Goal: Task Accomplishment & Management: Use online tool/utility

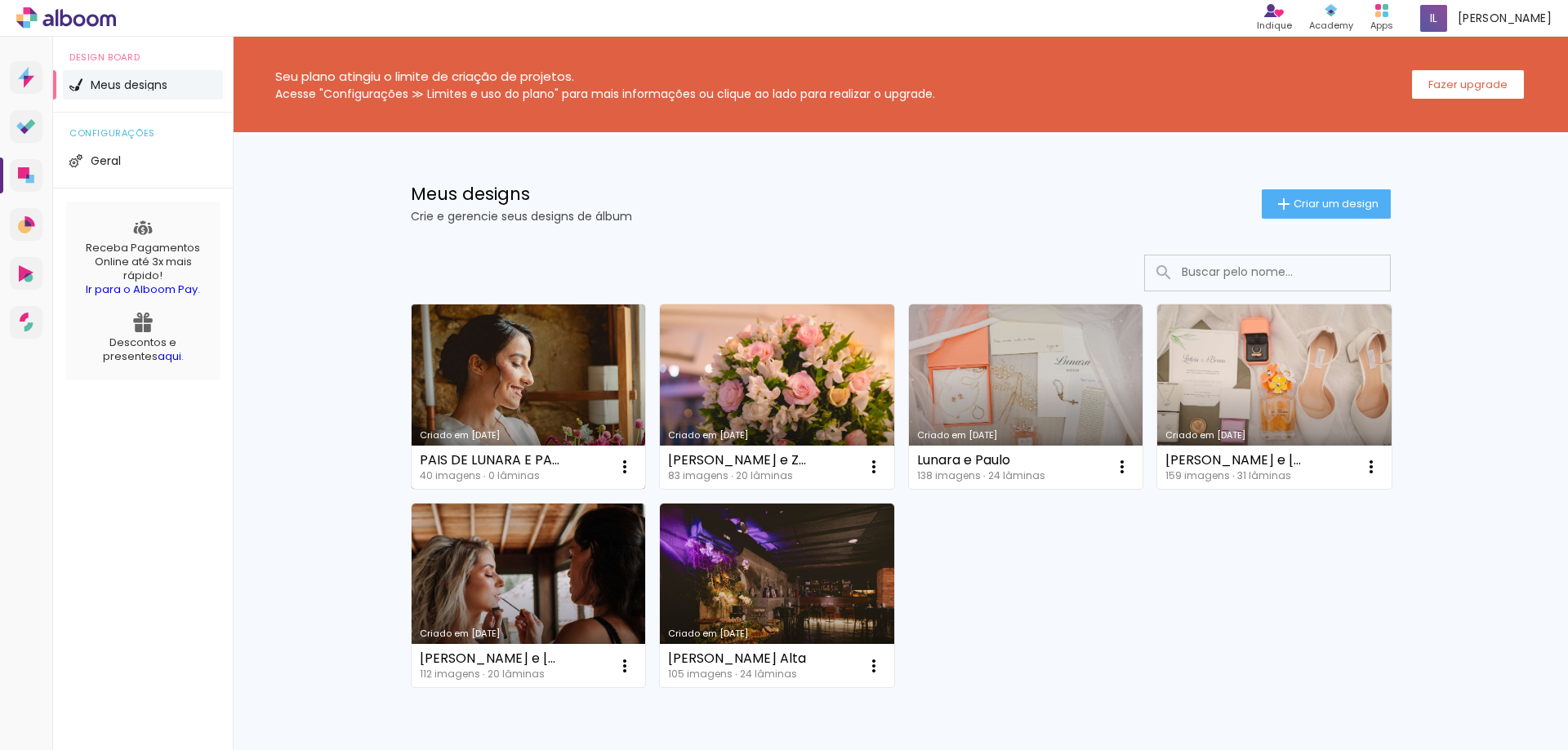
click at [468, 352] on link "Criado em [DATE]" at bounding box center [528, 396] width 234 height 184
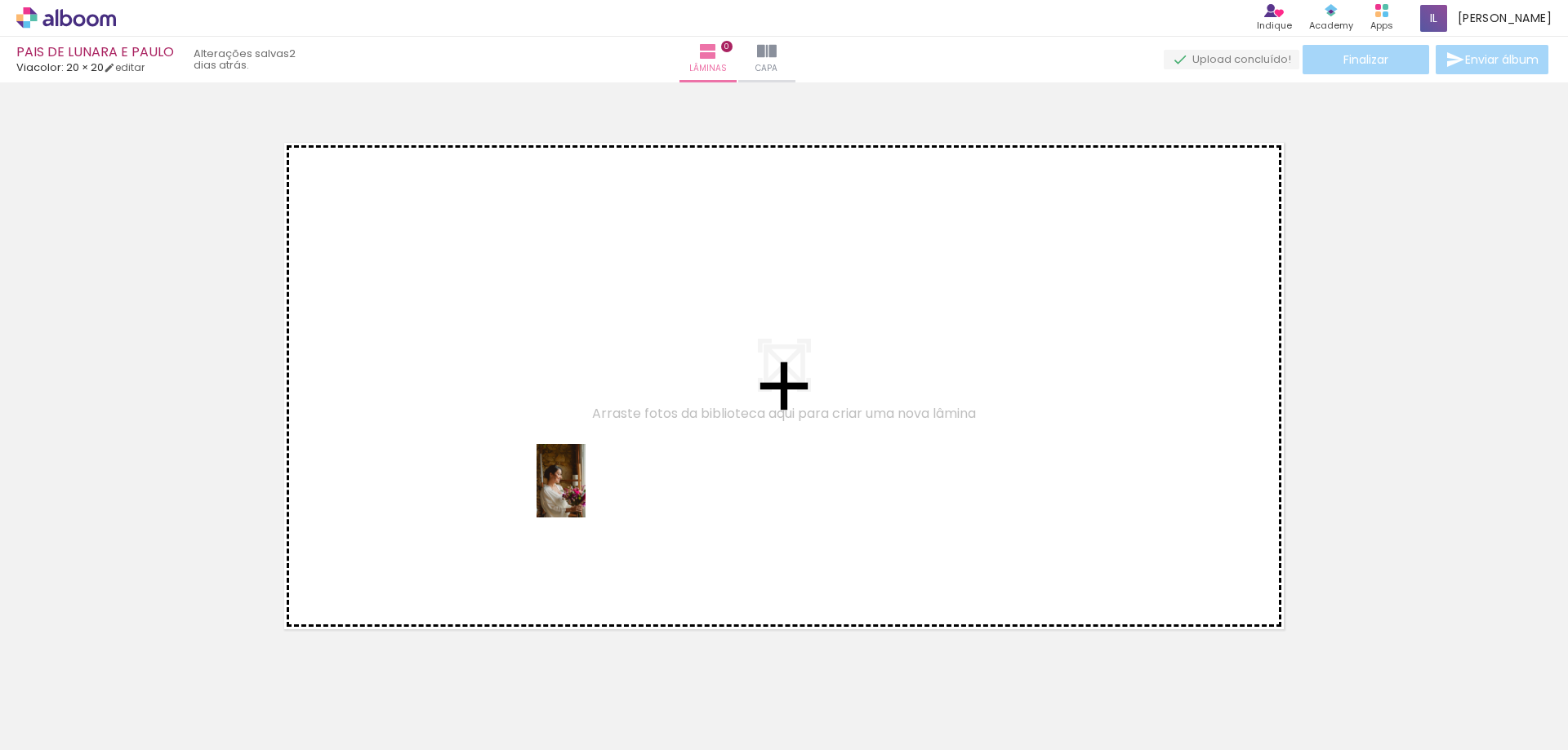
drag, startPoint x: 169, startPoint y: 709, endPoint x: 585, endPoint y: 494, distance: 468.3
click at [585, 494] on quentale-workspace at bounding box center [784, 375] width 1568 height 750
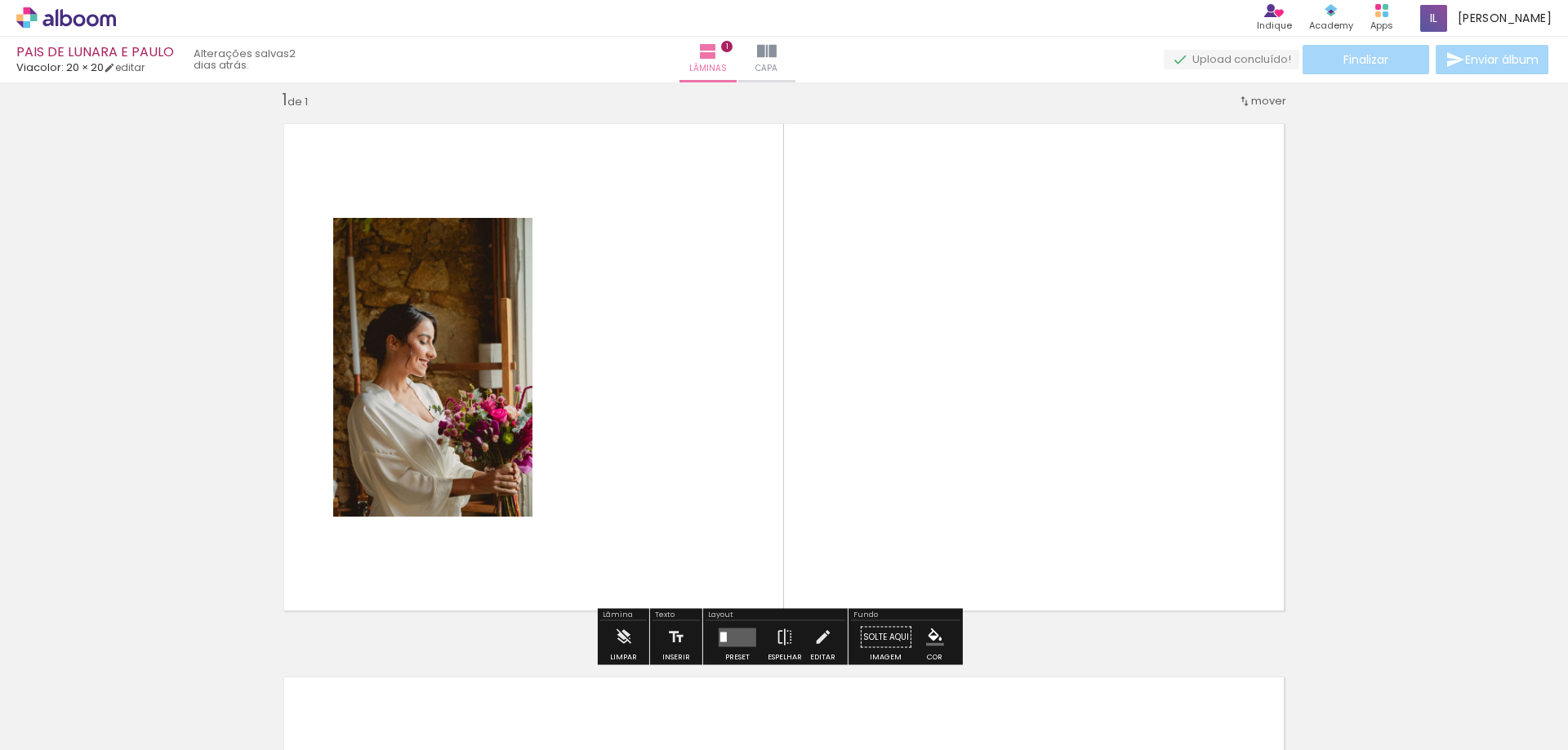
scroll to position [21, 0]
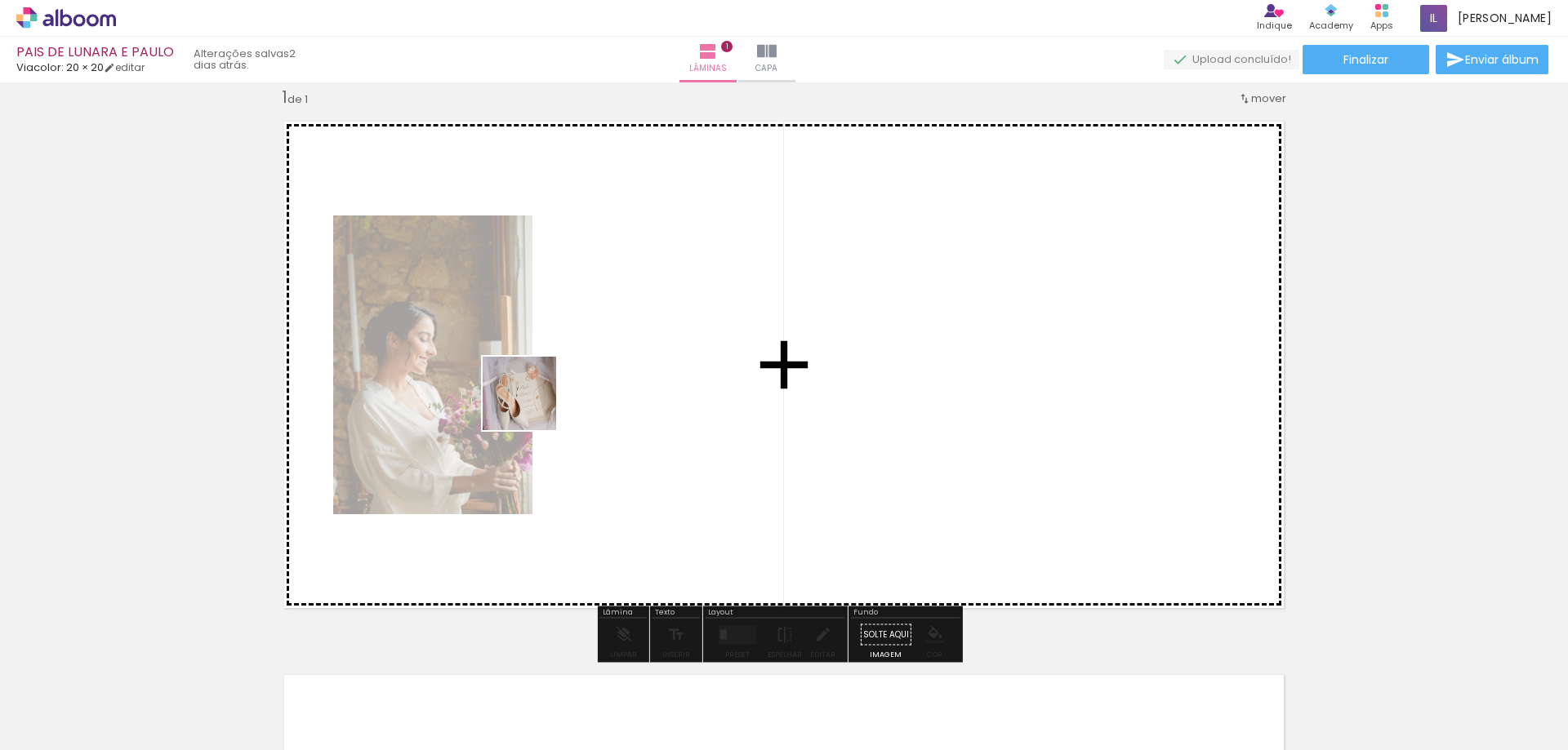
drag, startPoint x: 249, startPoint y: 715, endPoint x: 414, endPoint y: 583, distance: 211.3
click at [533, 405] on quentale-workspace at bounding box center [784, 375] width 1568 height 750
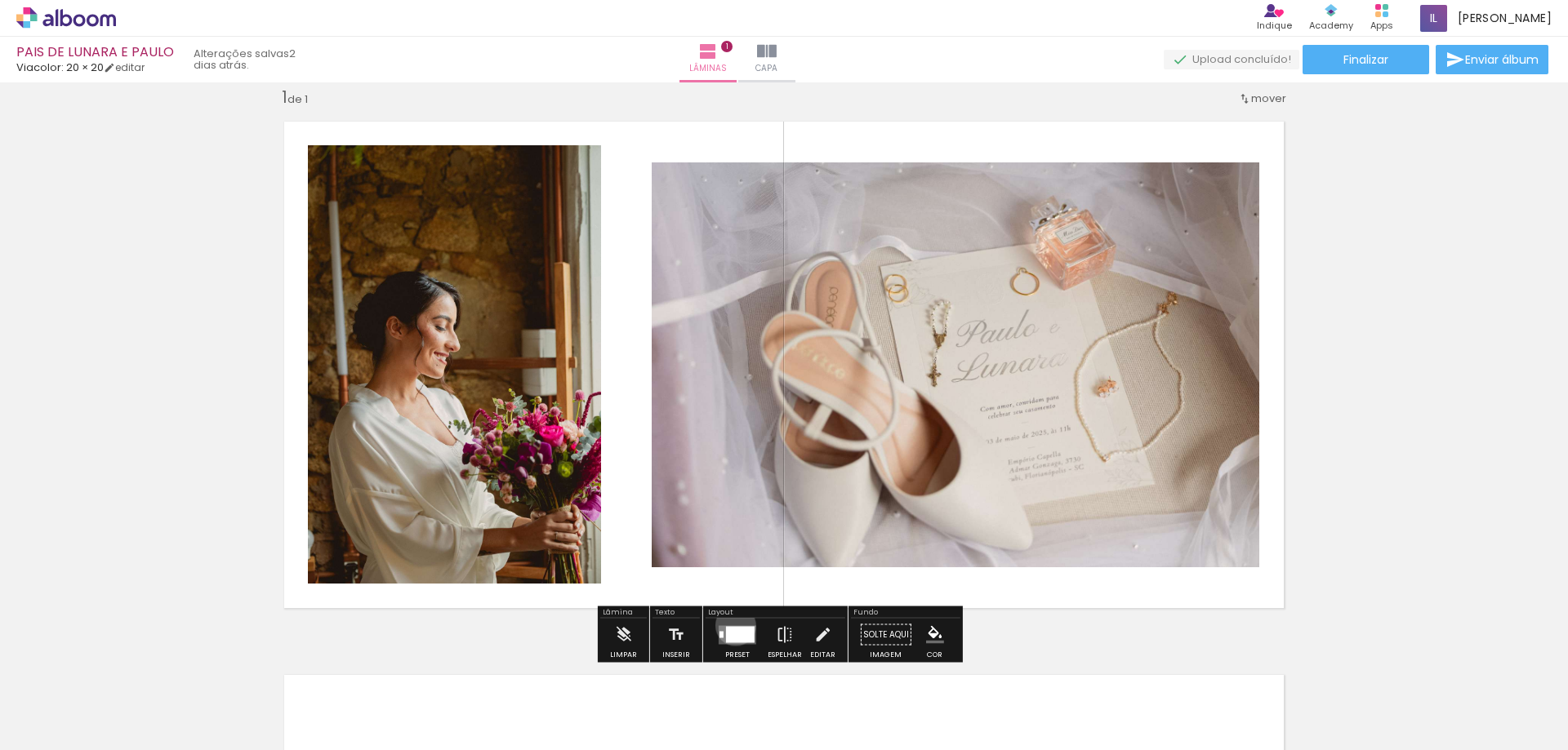
click at [732, 626] on quentale-layouter at bounding box center [737, 635] width 38 height 19
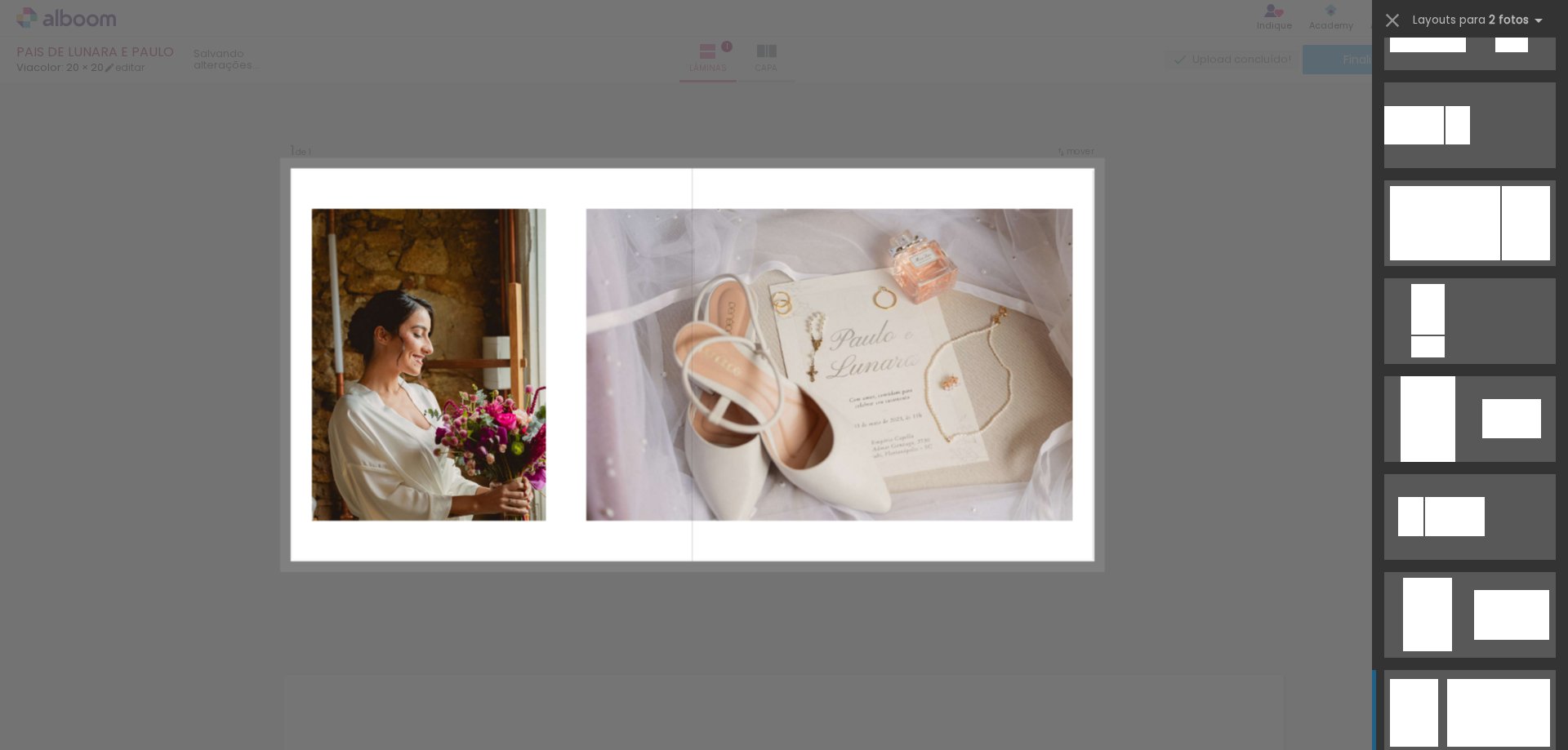
scroll to position [817, 0]
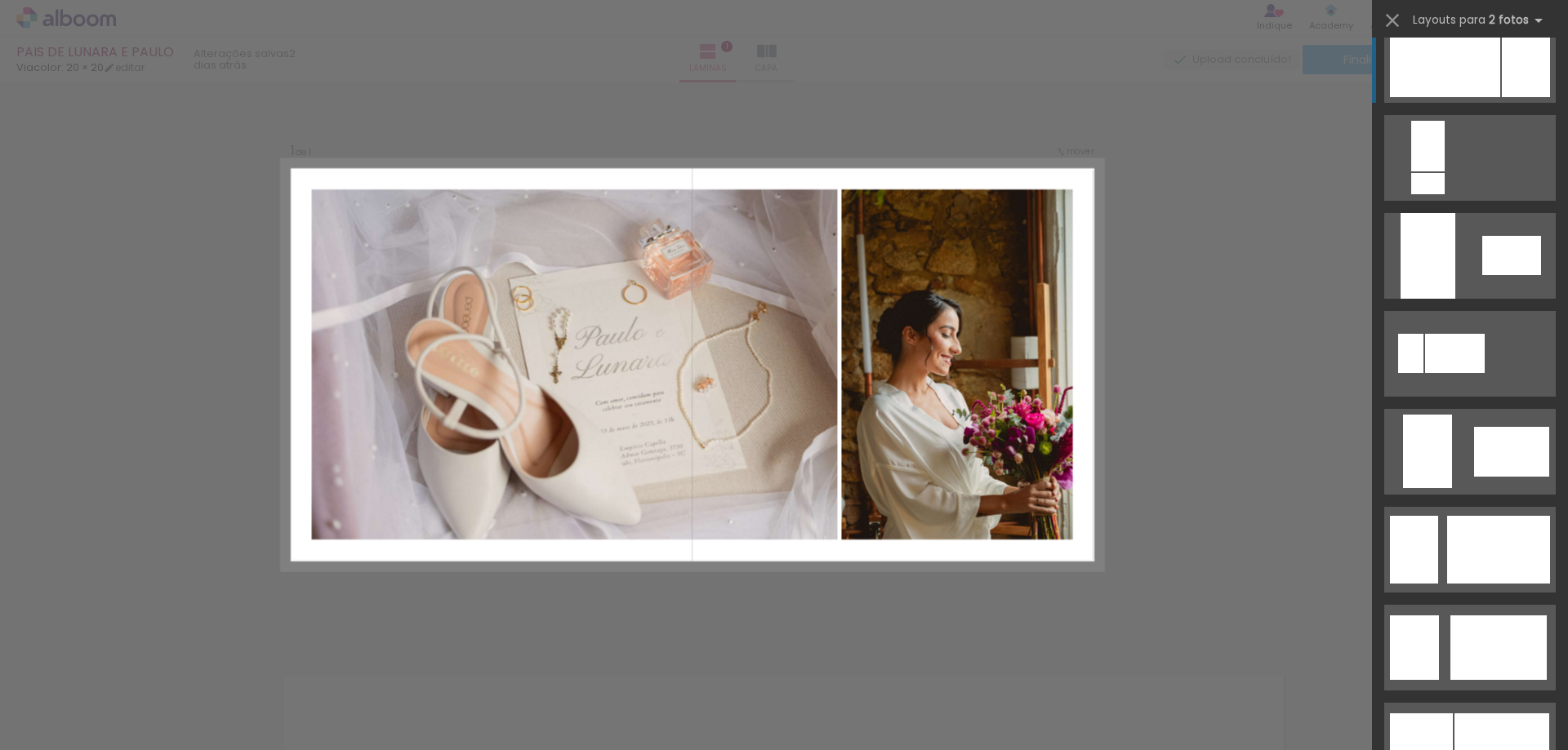
click at [1475, 58] on div at bounding box center [1445, 60] width 110 height 74
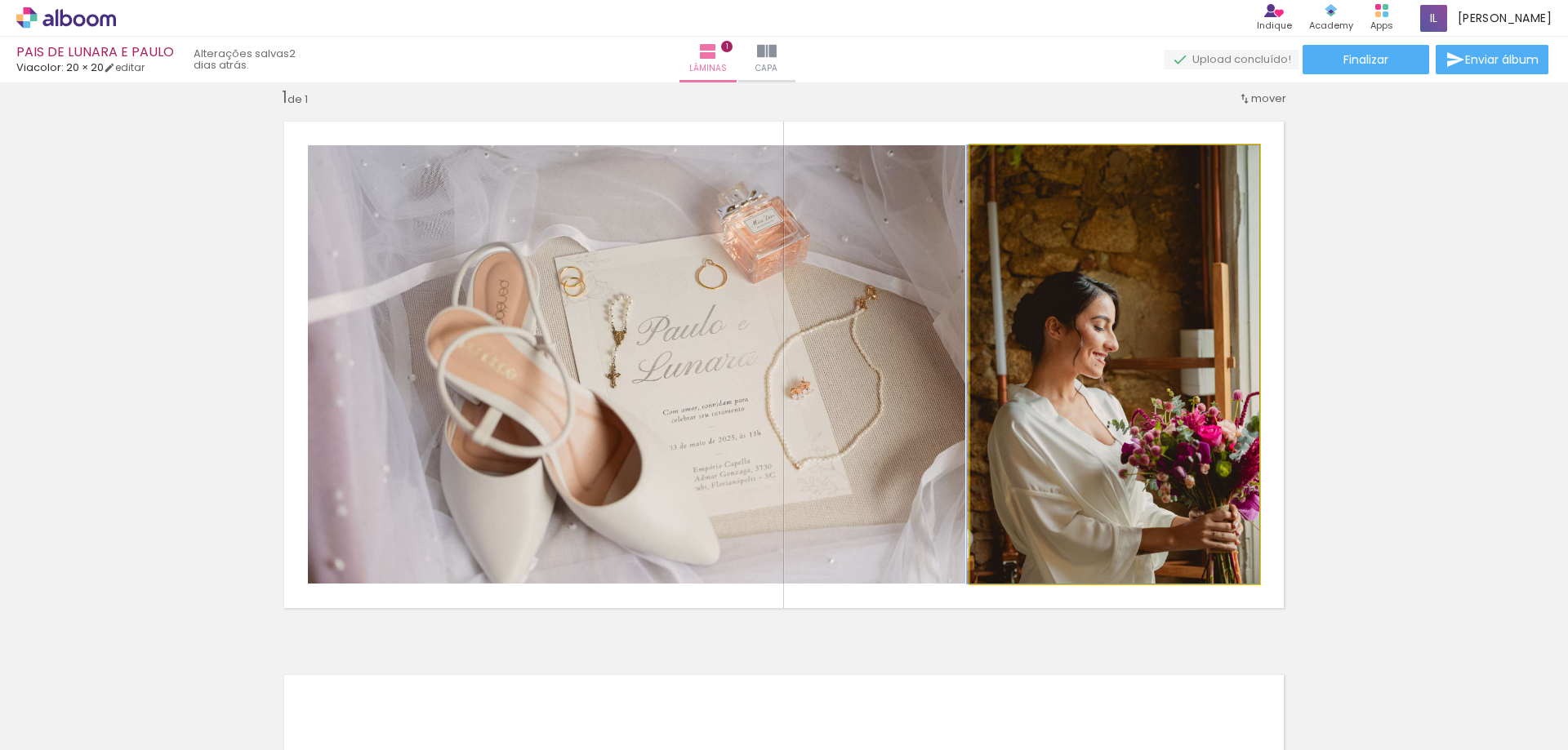
drag, startPoint x: 1110, startPoint y: 480, endPoint x: 1060, endPoint y: 397, distance: 96.9
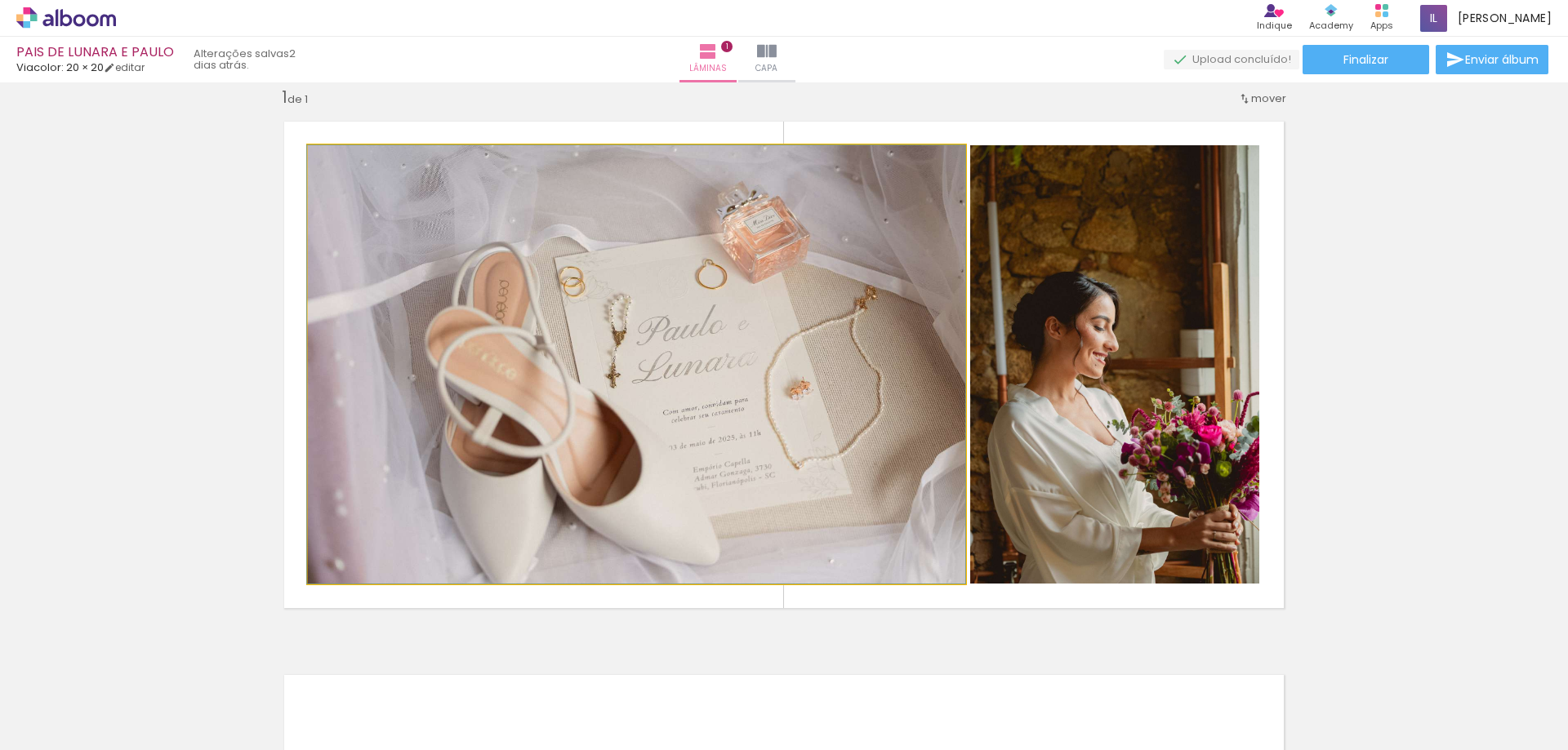
drag, startPoint x: 770, startPoint y: 406, endPoint x: 676, endPoint y: 397, distance: 94.4
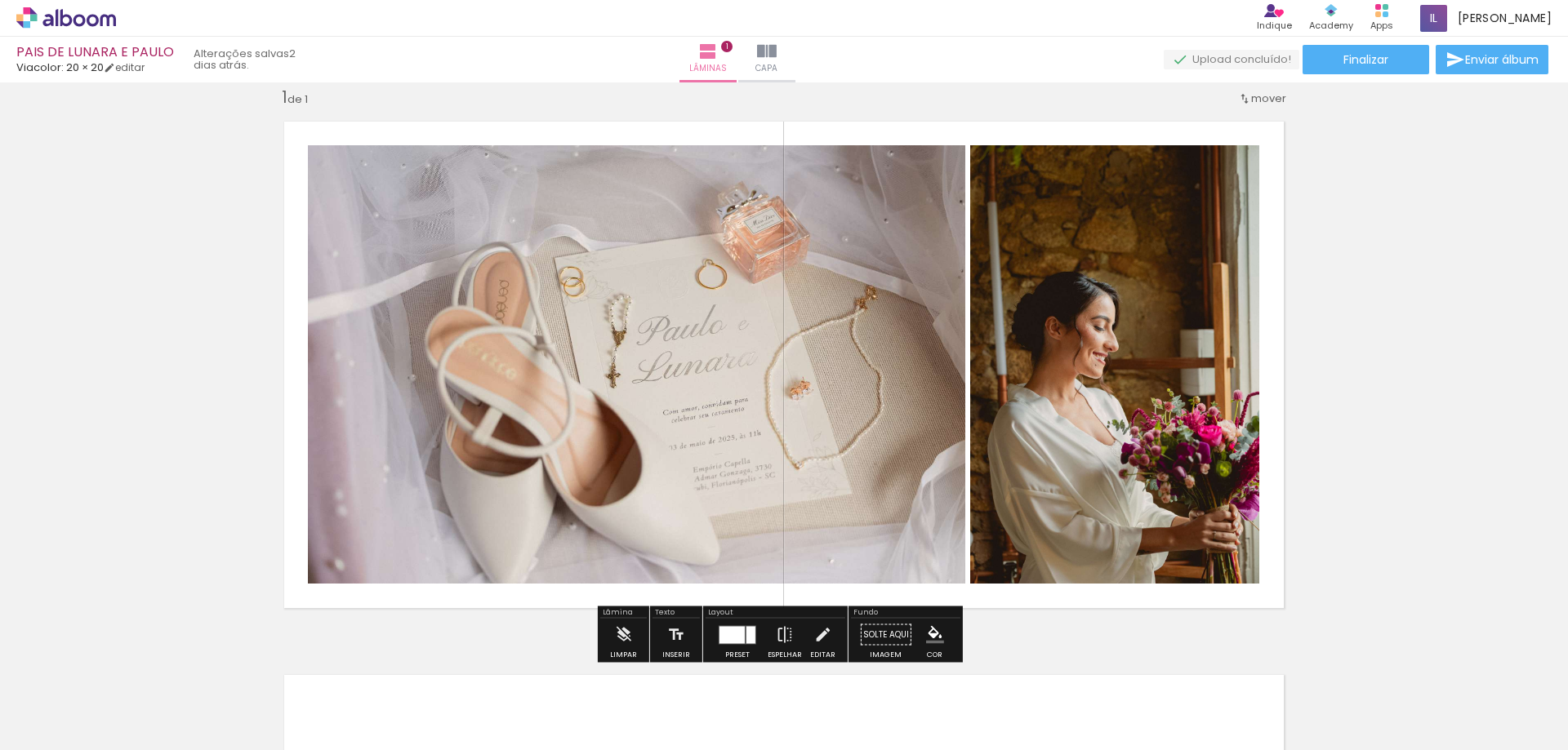
click at [1141, 420] on quentale-photo at bounding box center [1115, 365] width 289 height 439
click at [784, 627] on iron-icon at bounding box center [784, 635] width 18 height 32
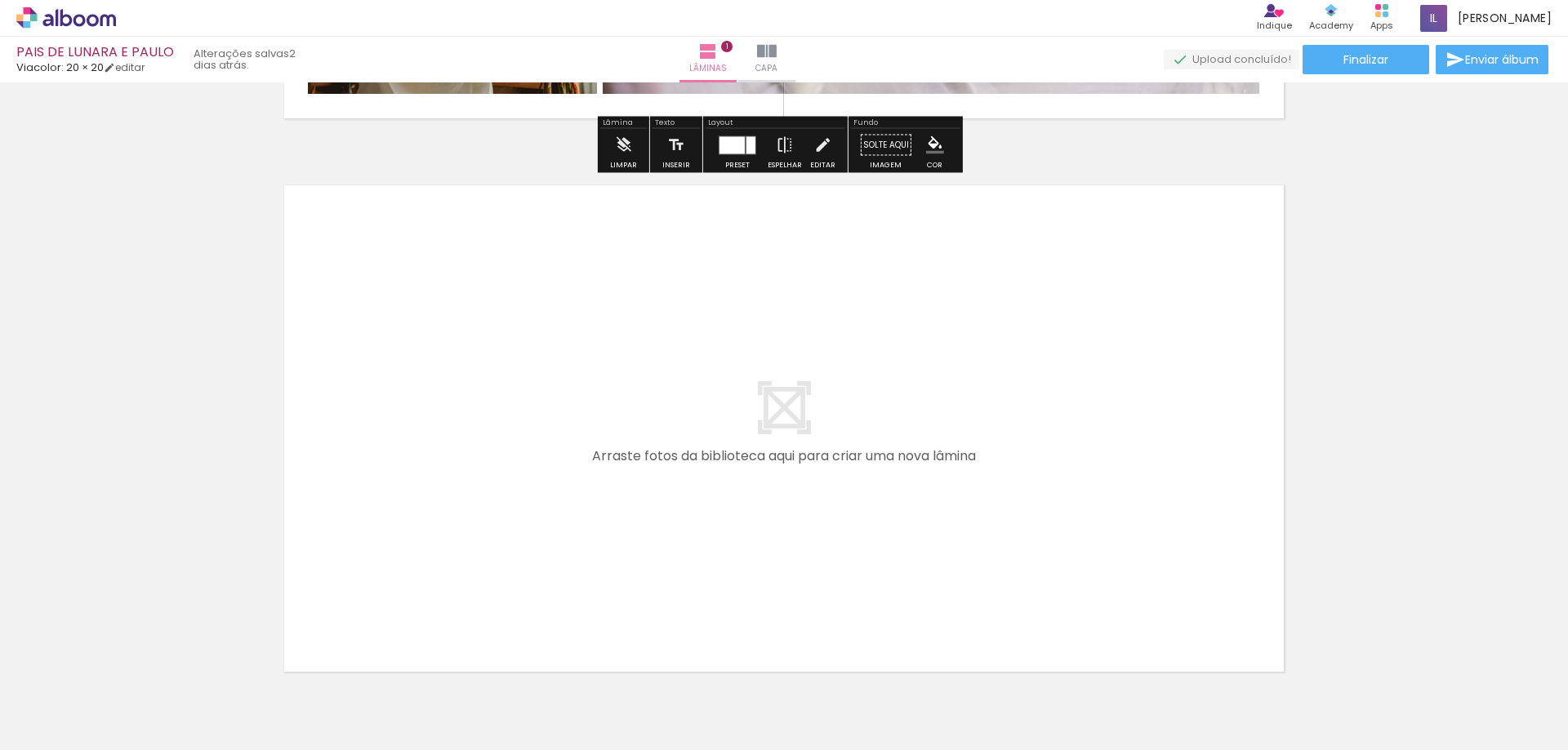
scroll to position [606, 0]
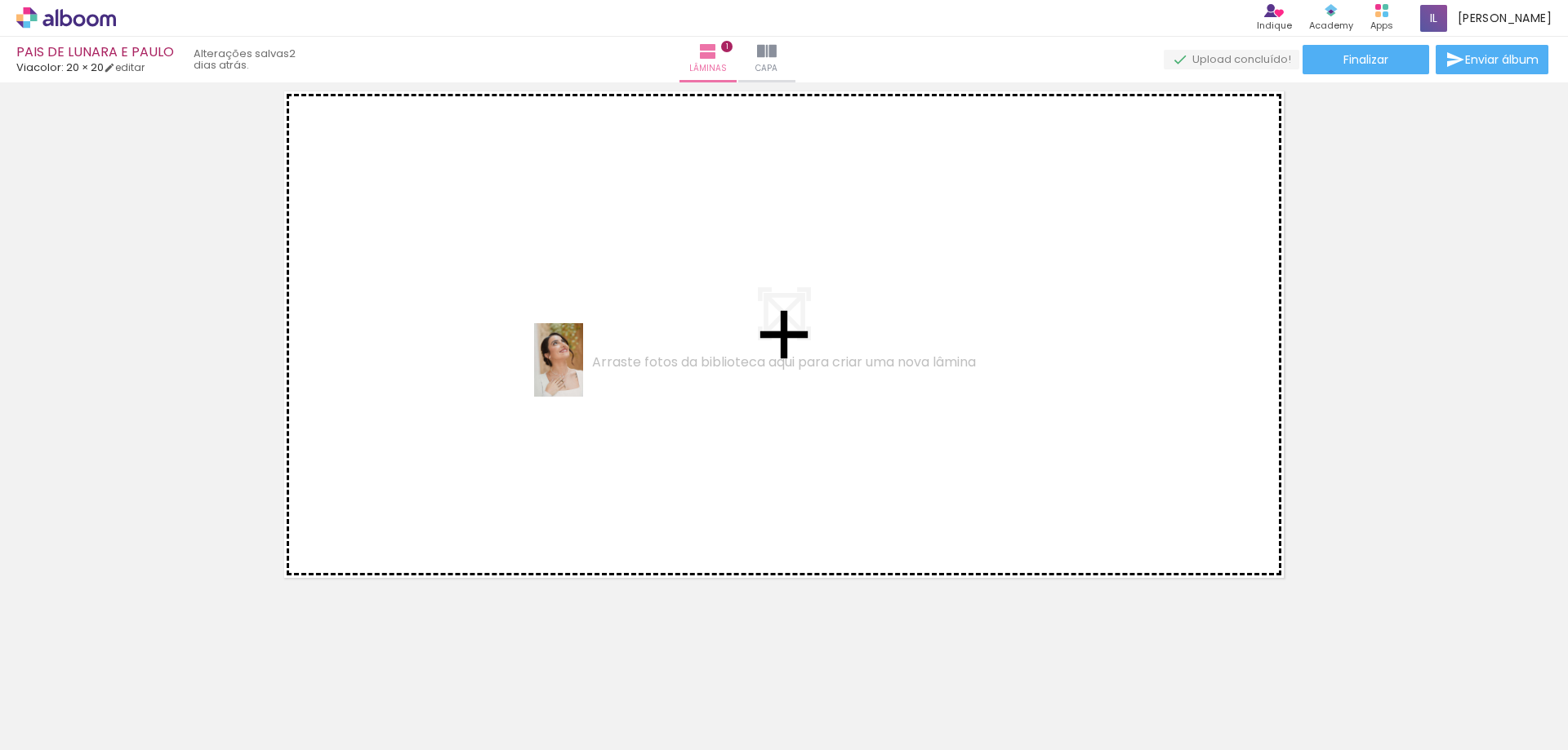
drag, startPoint x: 364, startPoint y: 699, endPoint x: 583, endPoint y: 372, distance: 393.6
click at [583, 372] on quentale-workspace at bounding box center [784, 375] width 1568 height 750
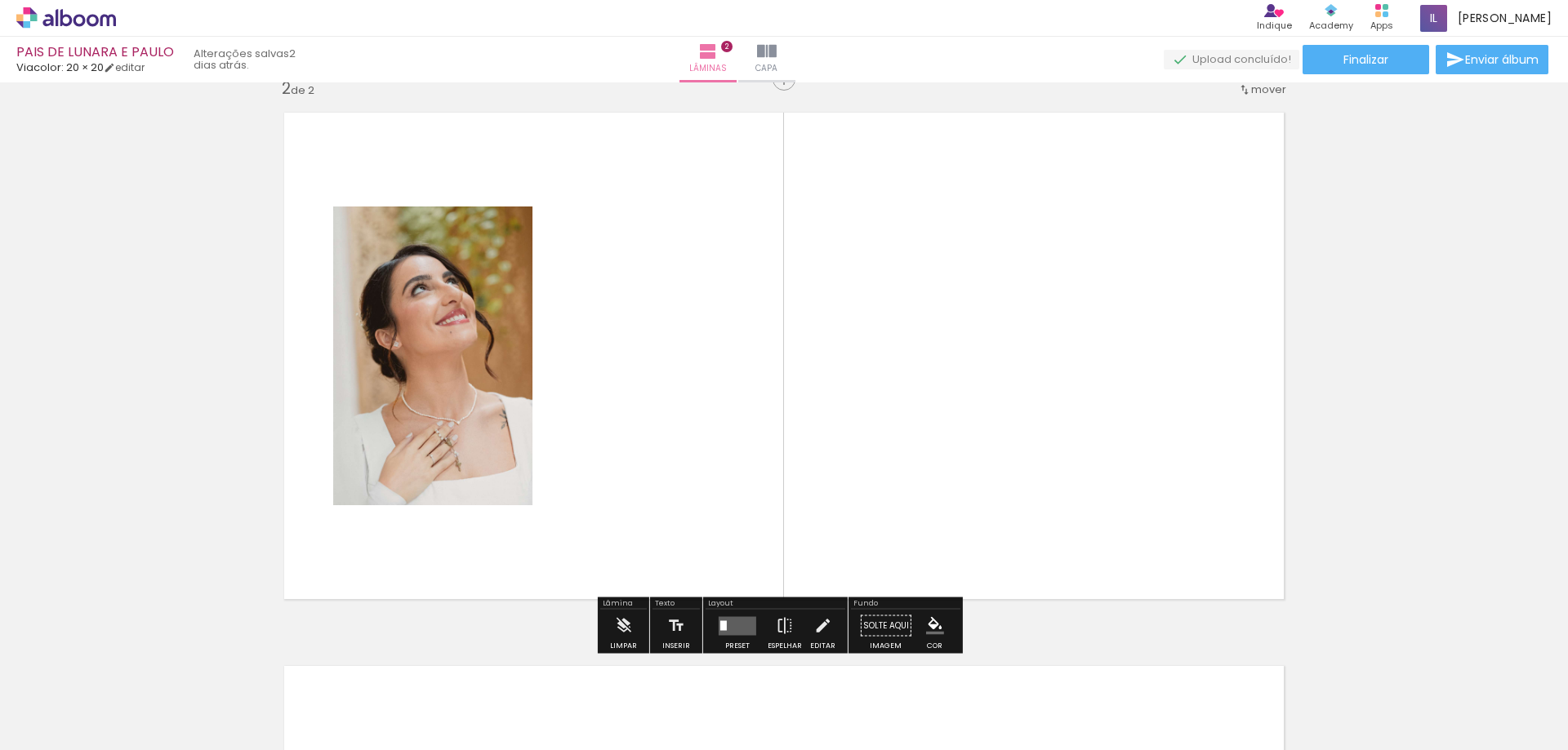
scroll to position [575, 0]
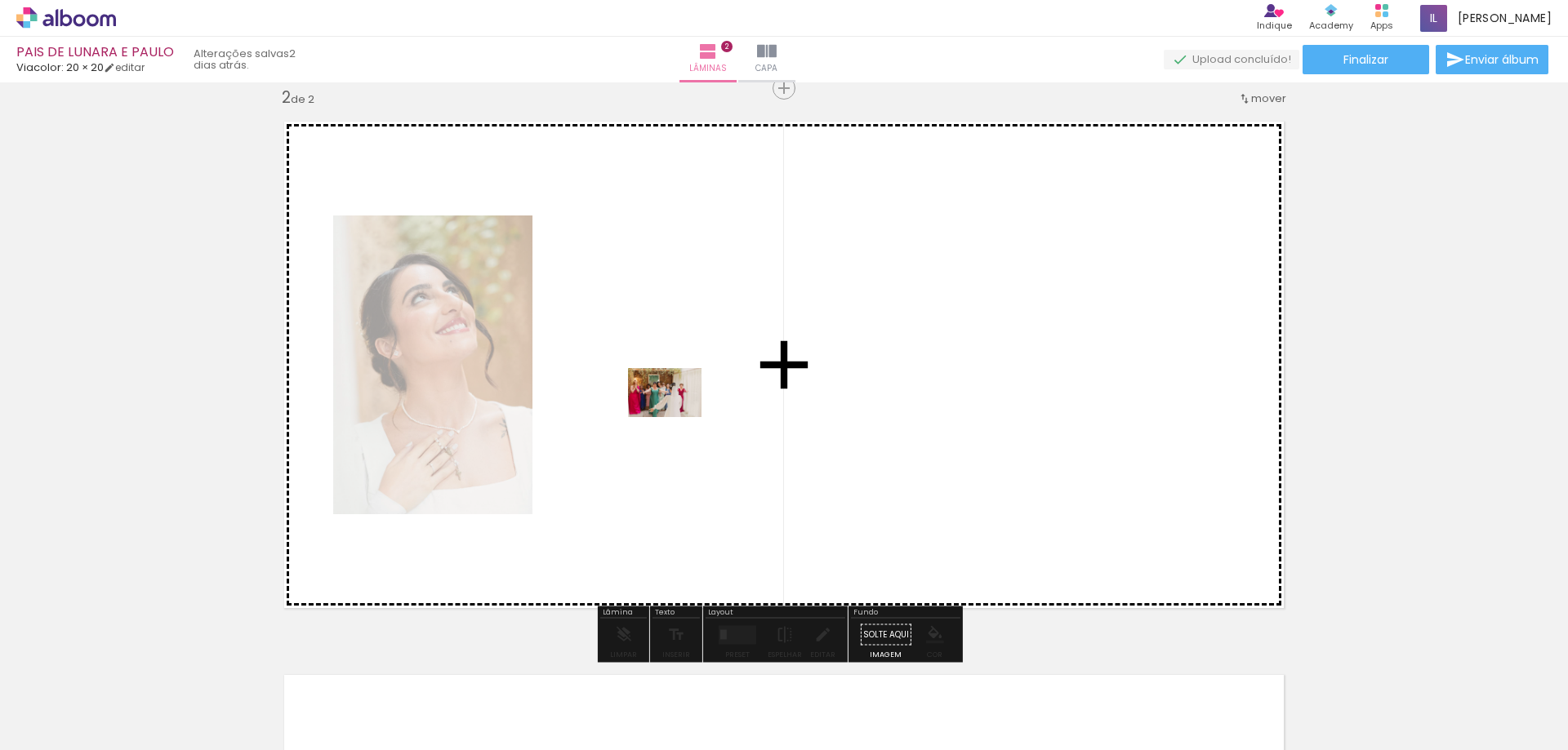
drag, startPoint x: 453, startPoint y: 698, endPoint x: 677, endPoint y: 418, distance: 358.6
click at [677, 418] on quentale-workspace at bounding box center [784, 375] width 1568 height 750
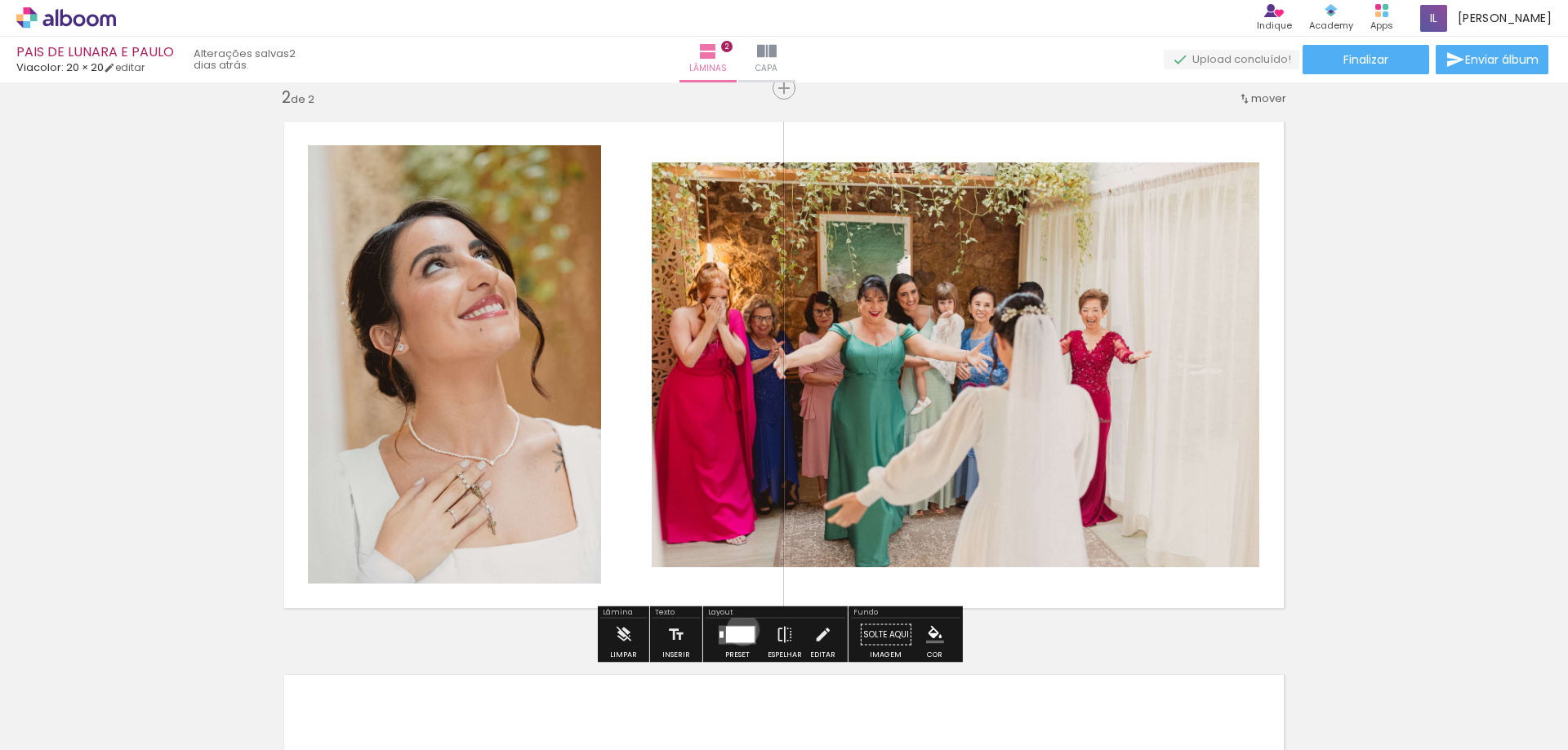
click at [739, 630] on div at bounding box center [740, 634] width 29 height 17
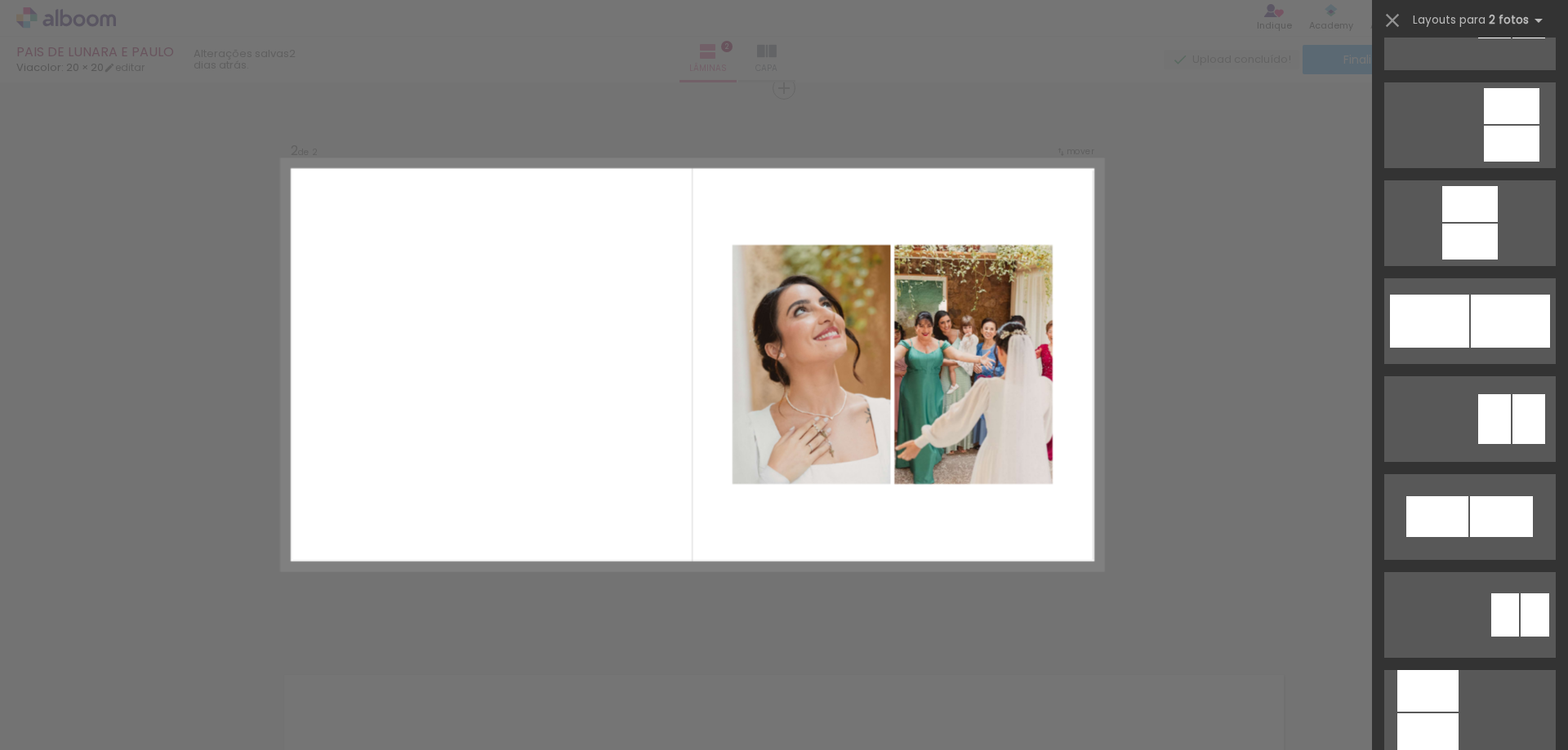
scroll to position [6043, 0]
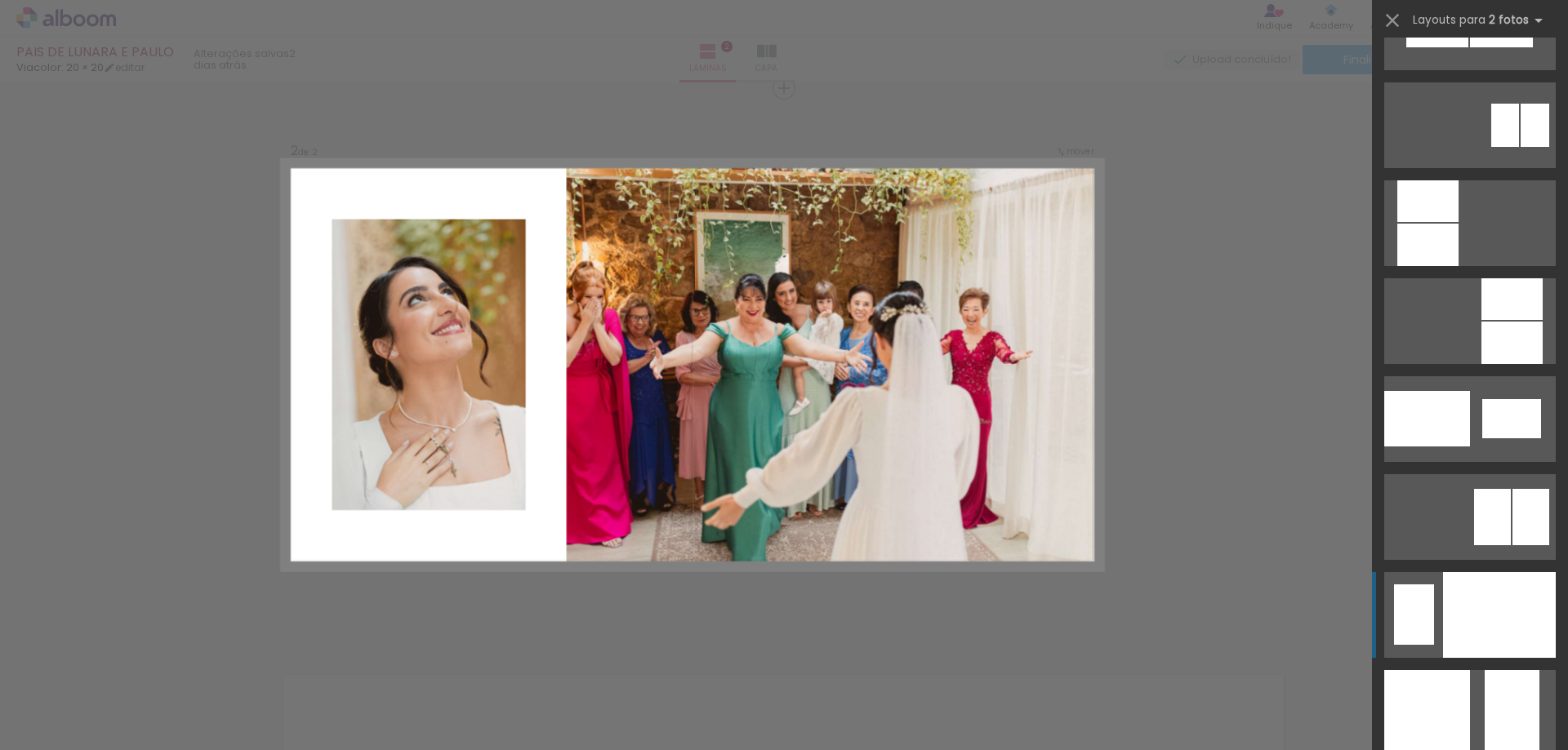
click at [1446, 587] on div at bounding box center [1499, 615] width 113 height 86
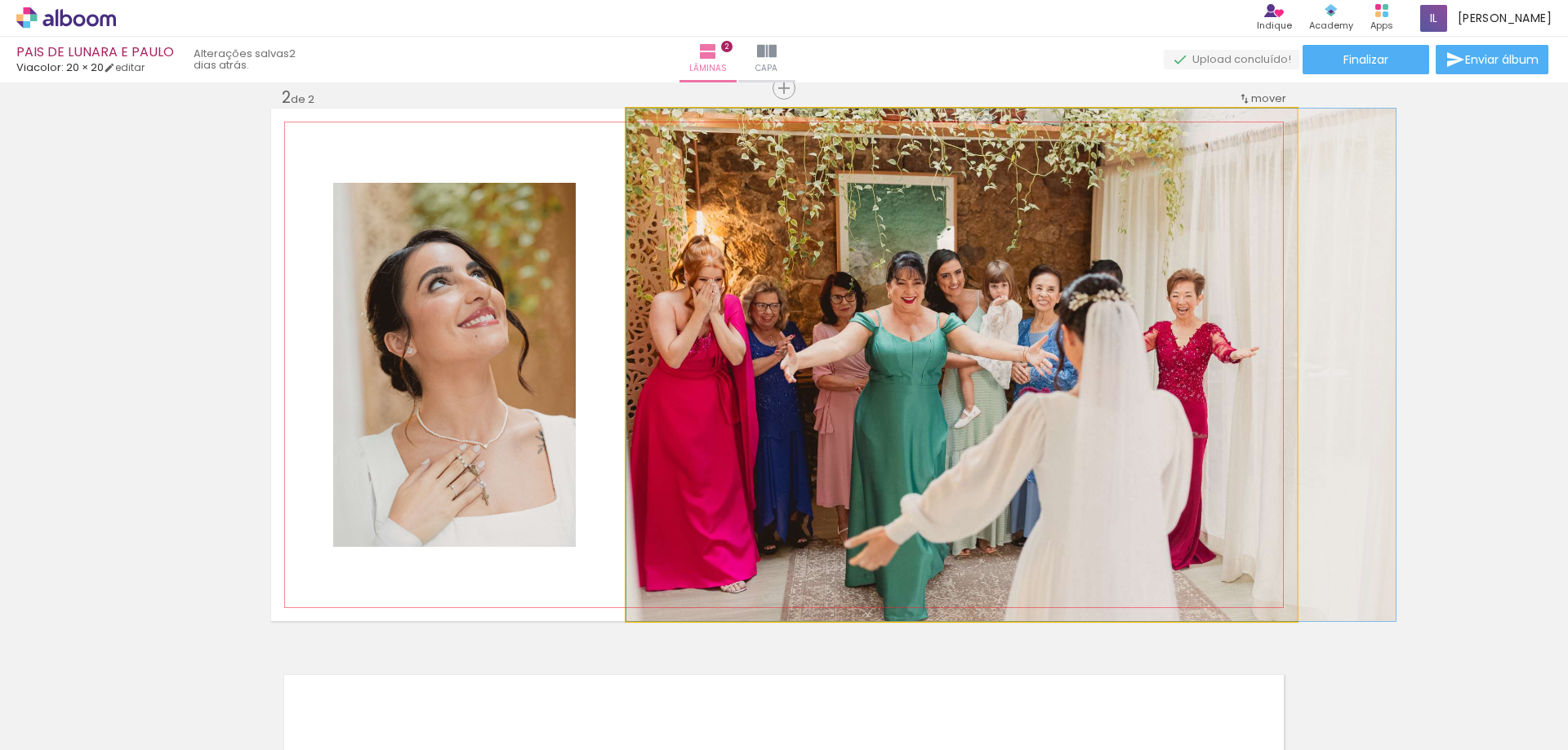
drag, startPoint x: 1013, startPoint y: 471, endPoint x: 1131, endPoint y: 456, distance: 118.9
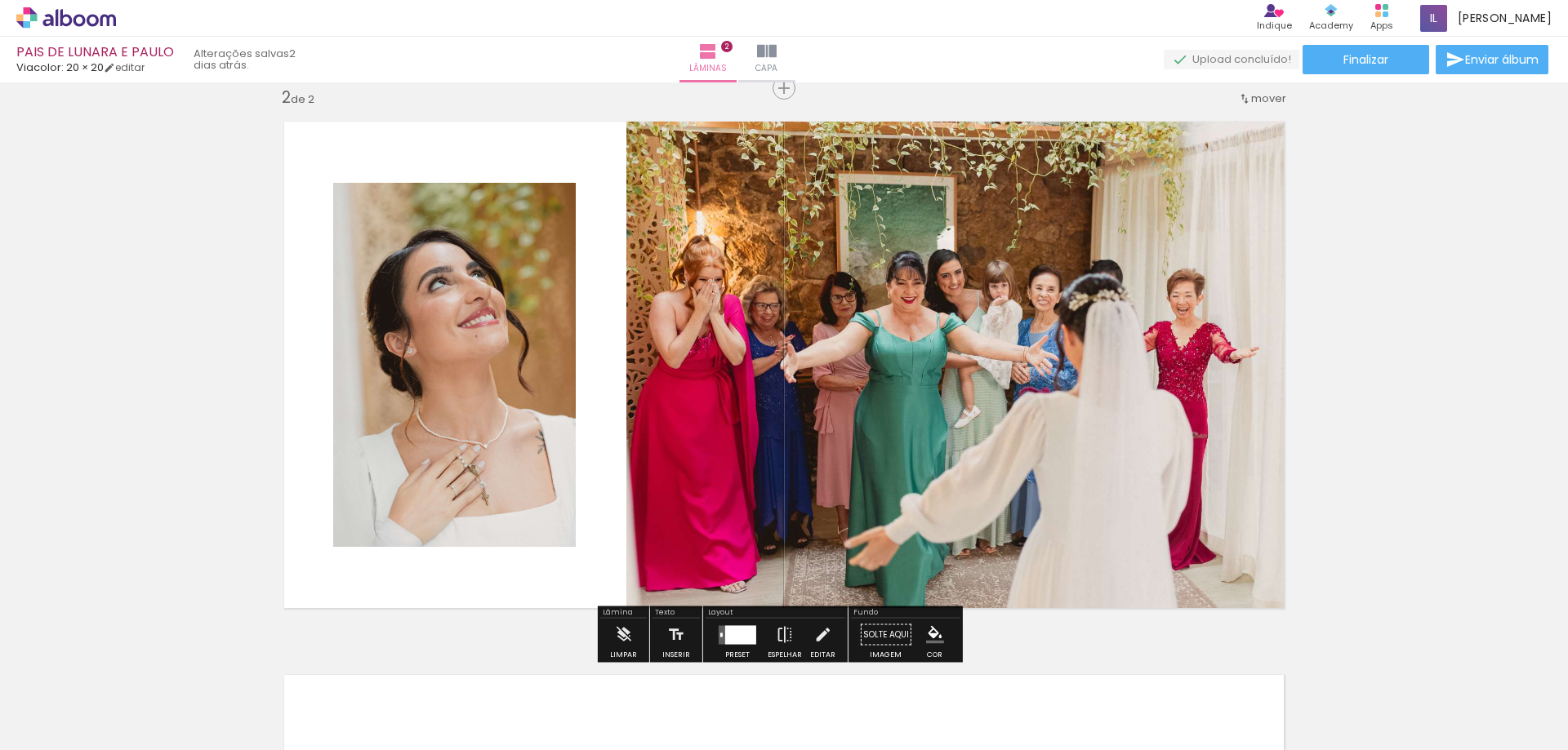
click at [205, 372] on div "Inserir lâmina 1 de 2 Inserir lâmina 2 de 2" at bounding box center [784, 344] width 1568 height 1662
click at [1327, 386] on div "Inserir lâmina 1 de 2 Inserir lâmina 2 de 2" at bounding box center [784, 344] width 1568 height 1662
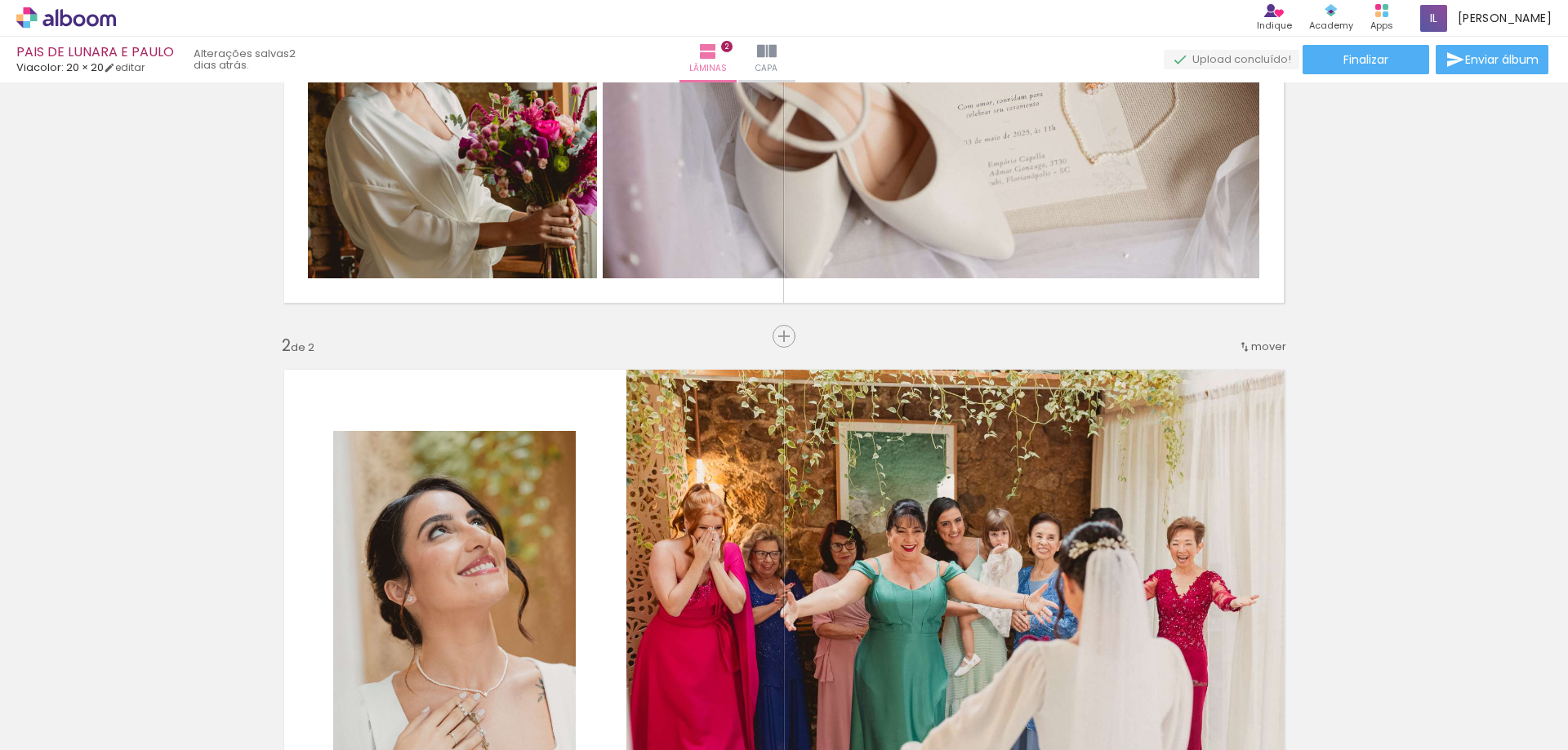
scroll to position [654, 0]
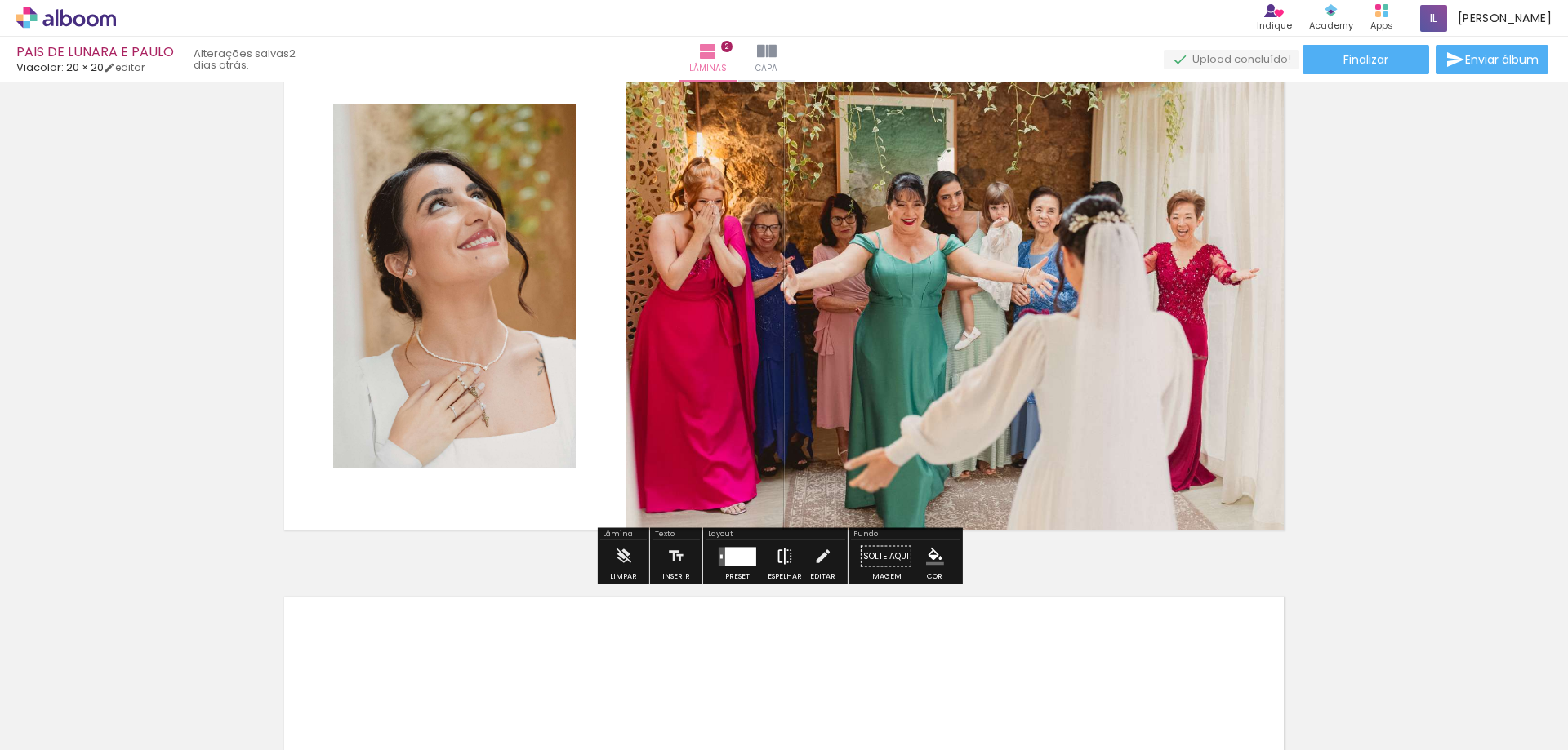
click at [784, 562] on iron-icon at bounding box center [784, 556] width 18 height 32
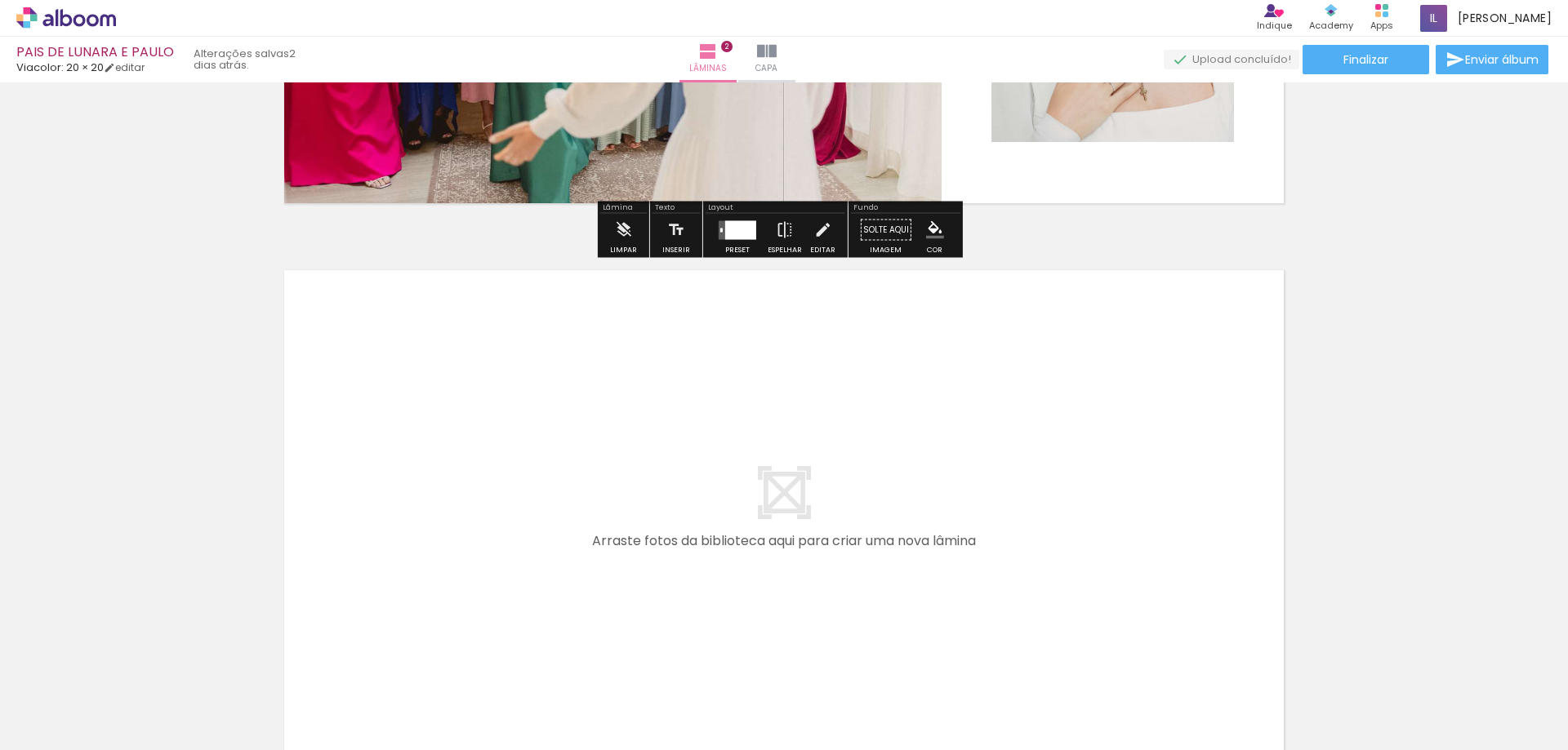
scroll to position [1144, 0]
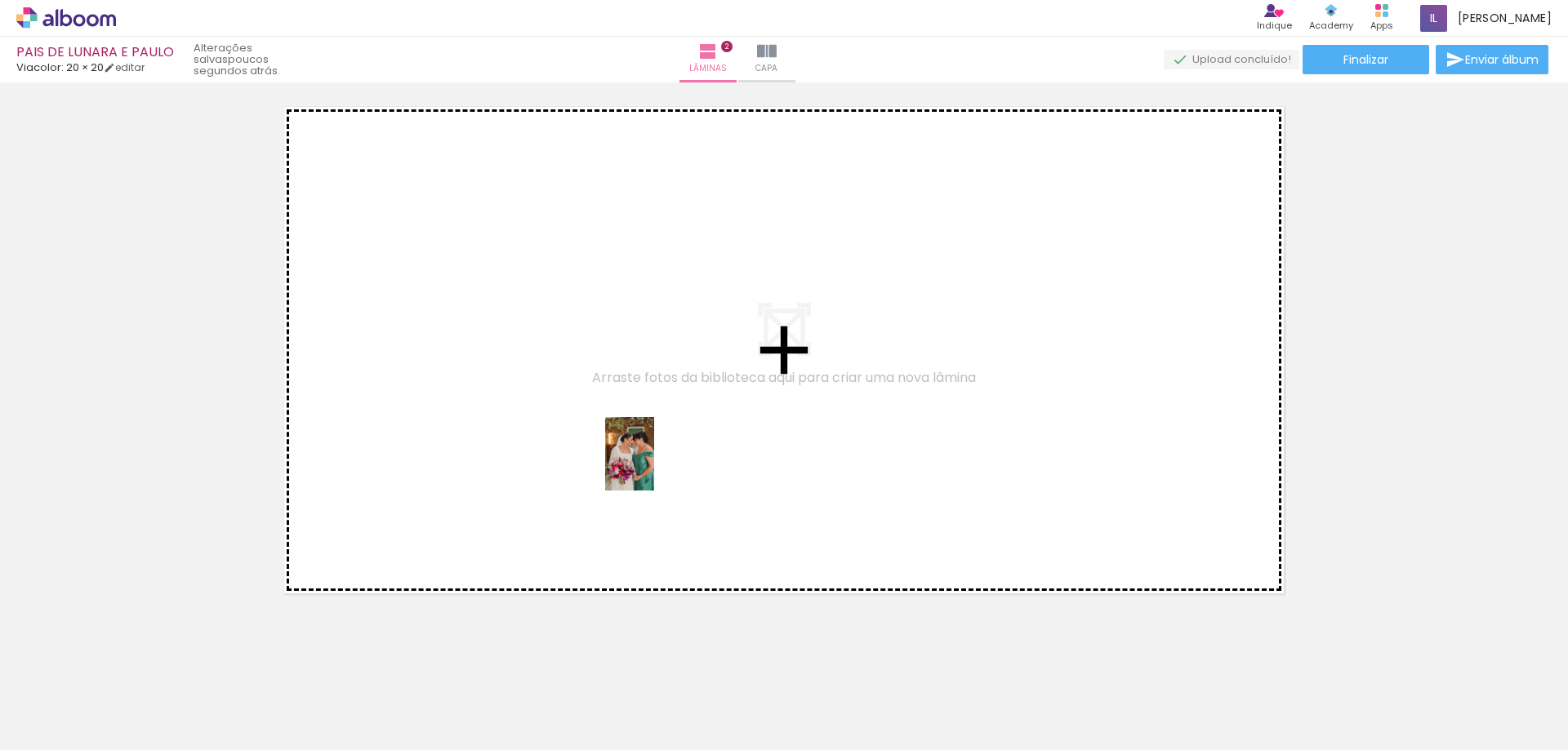
drag, startPoint x: 631, startPoint y: 690, endPoint x: 654, endPoint y: 467, distance: 224.2
click at [654, 467] on quentale-workspace at bounding box center [784, 375] width 1568 height 750
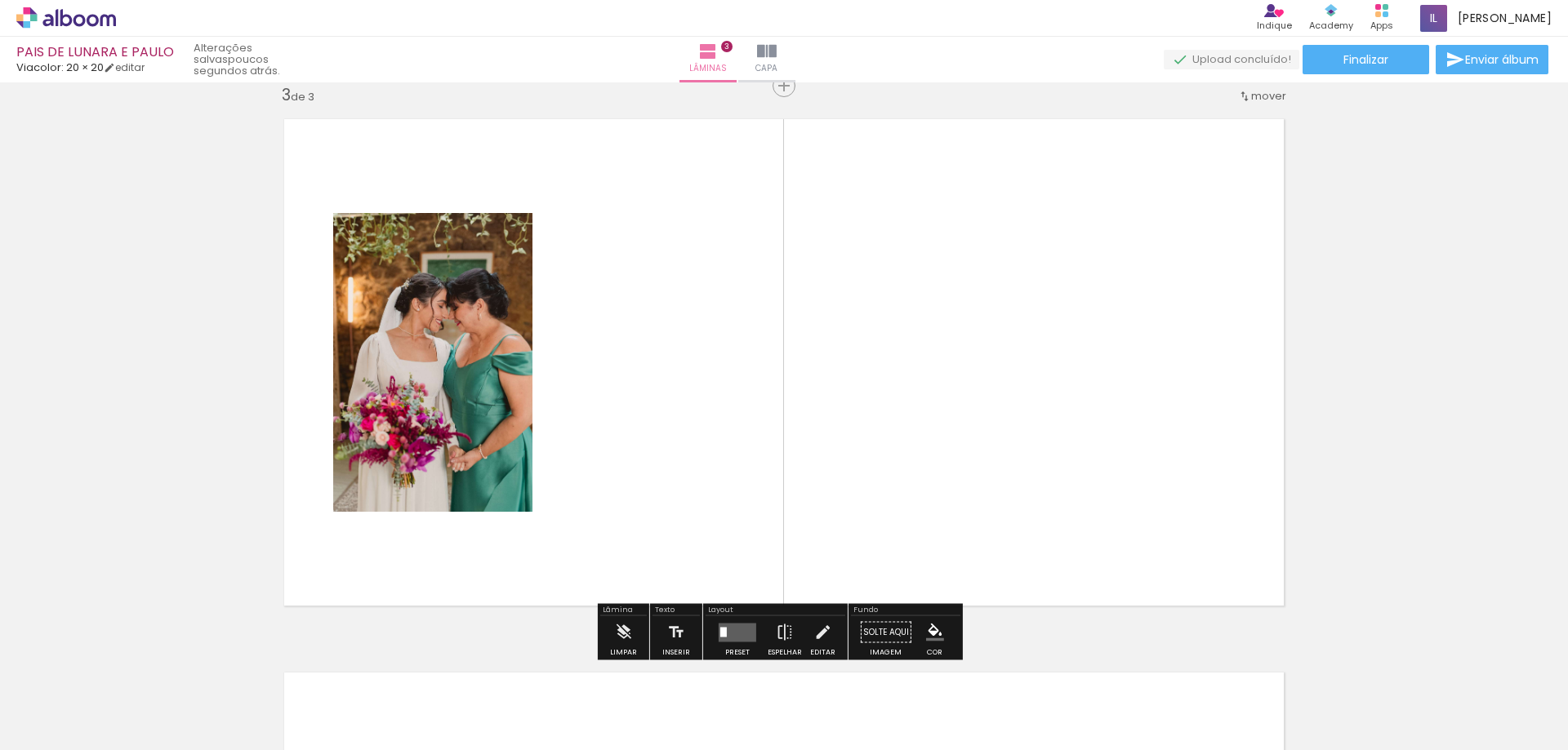
scroll to position [1129, 0]
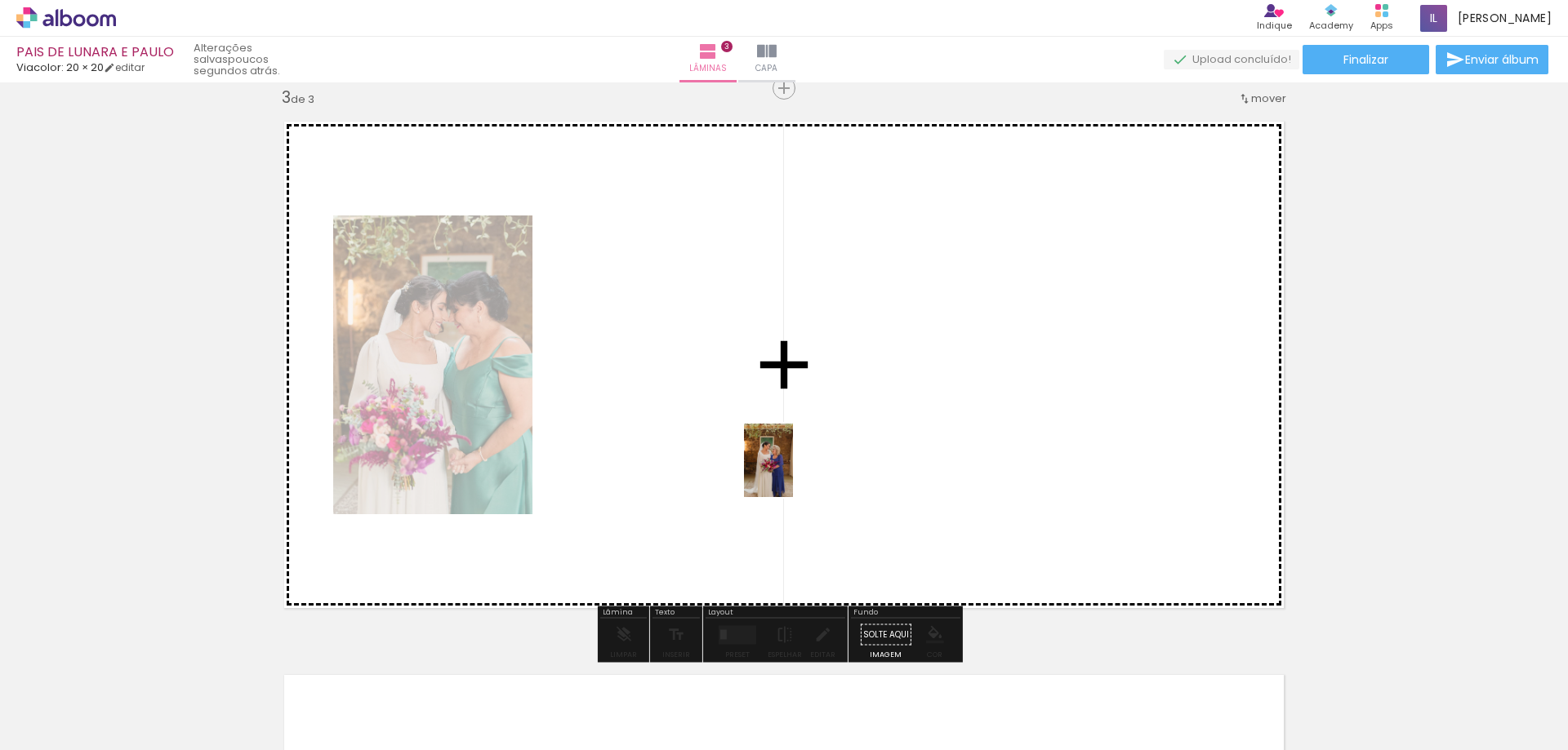
drag, startPoint x: 729, startPoint y: 707, endPoint x: 793, endPoint y: 473, distance: 242.6
click at [793, 473] on quentale-workspace at bounding box center [784, 375] width 1568 height 750
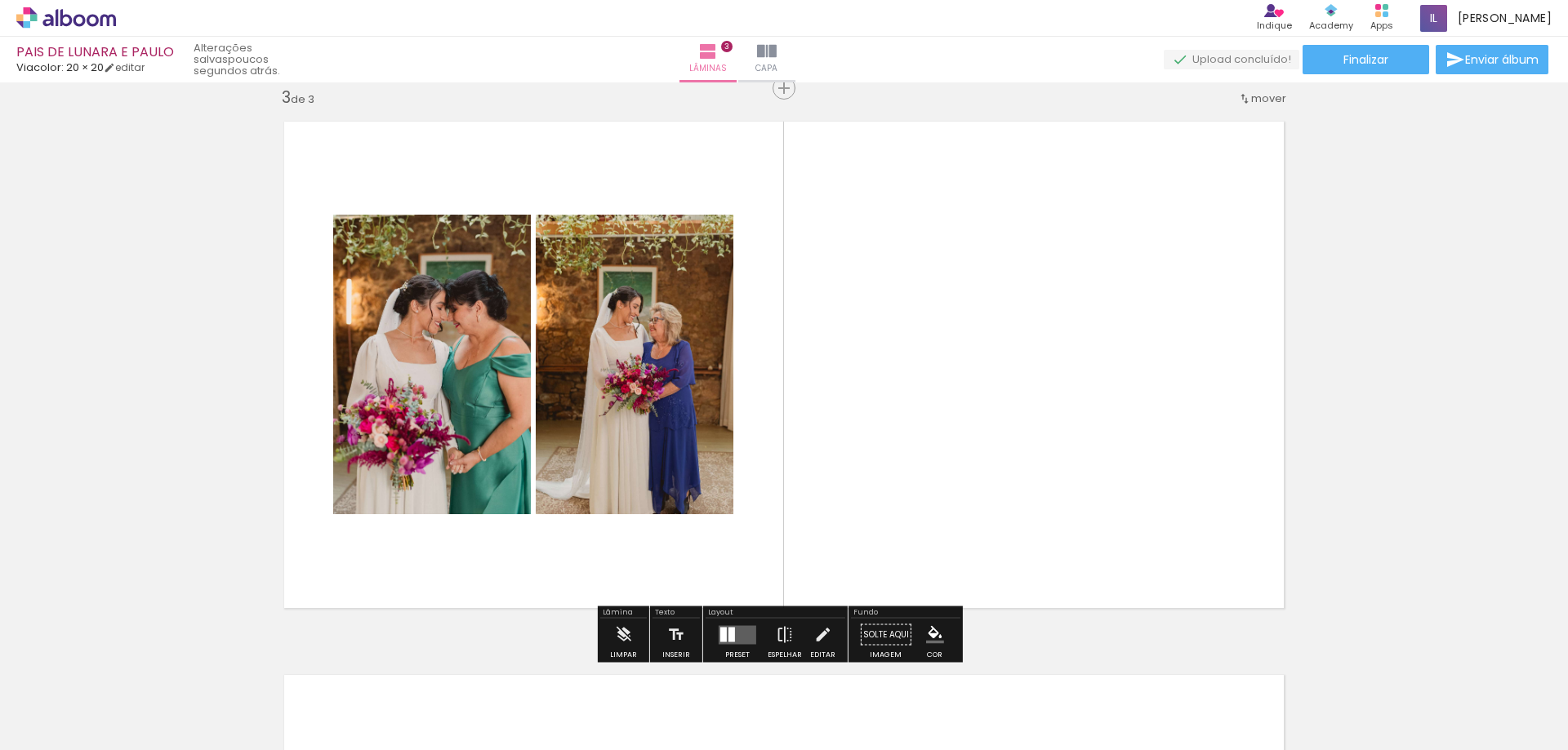
click at [729, 632] on div at bounding box center [732, 634] width 6 height 15
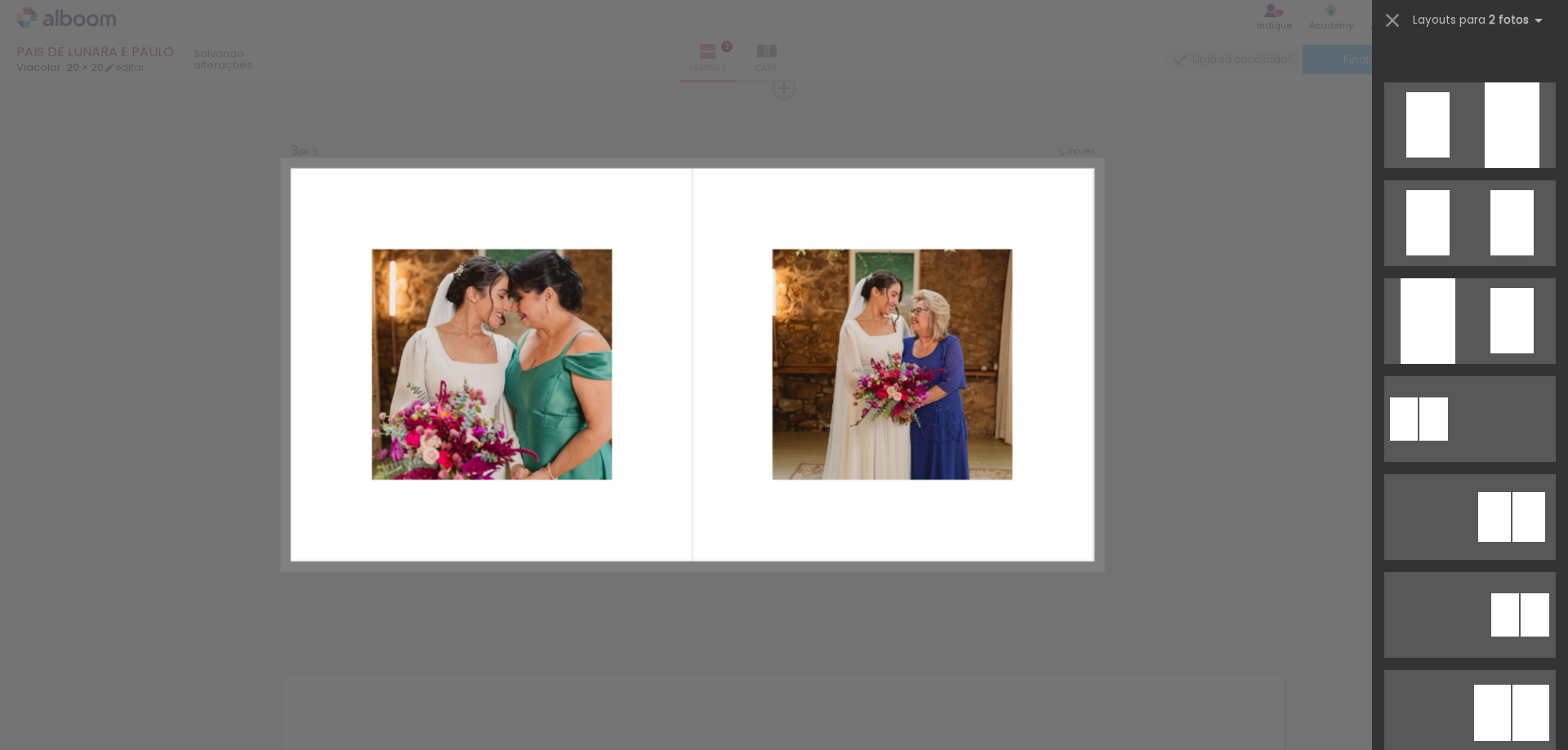
scroll to position [1306, 0]
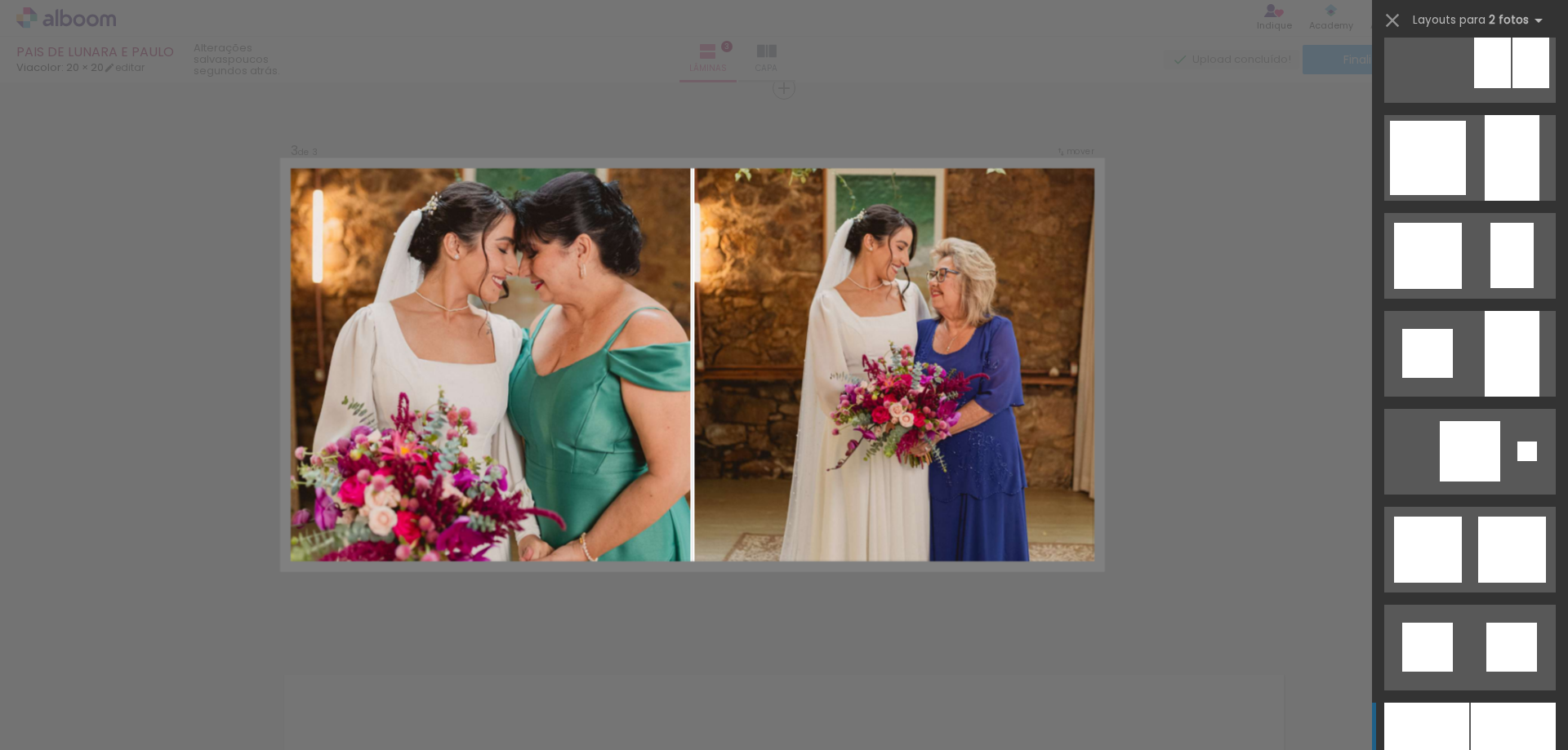
click at [1432, 713] on div at bounding box center [1427, 745] width 85 height 86
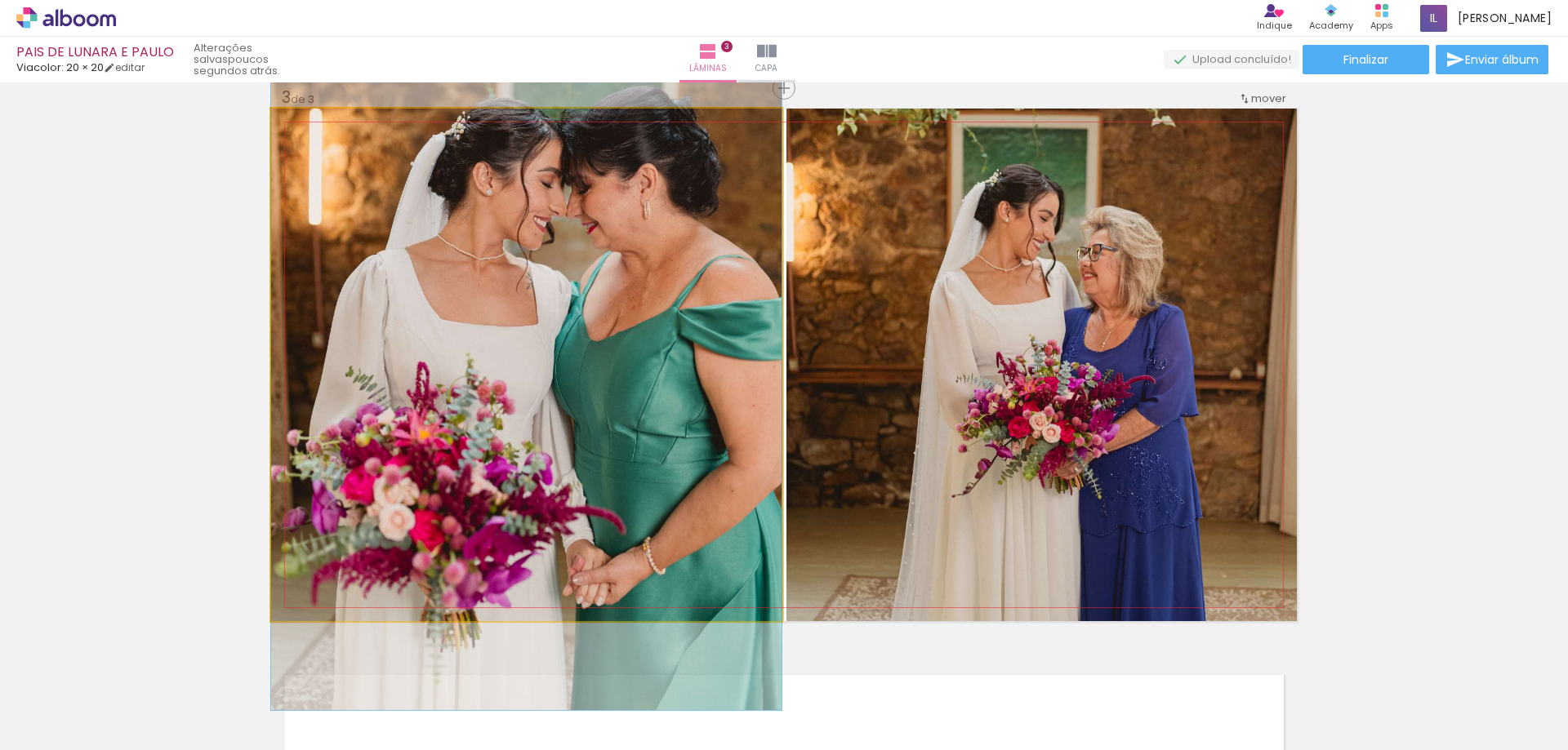
drag, startPoint x: 605, startPoint y: 417, endPoint x: 614, endPoint y: 379, distance: 39.1
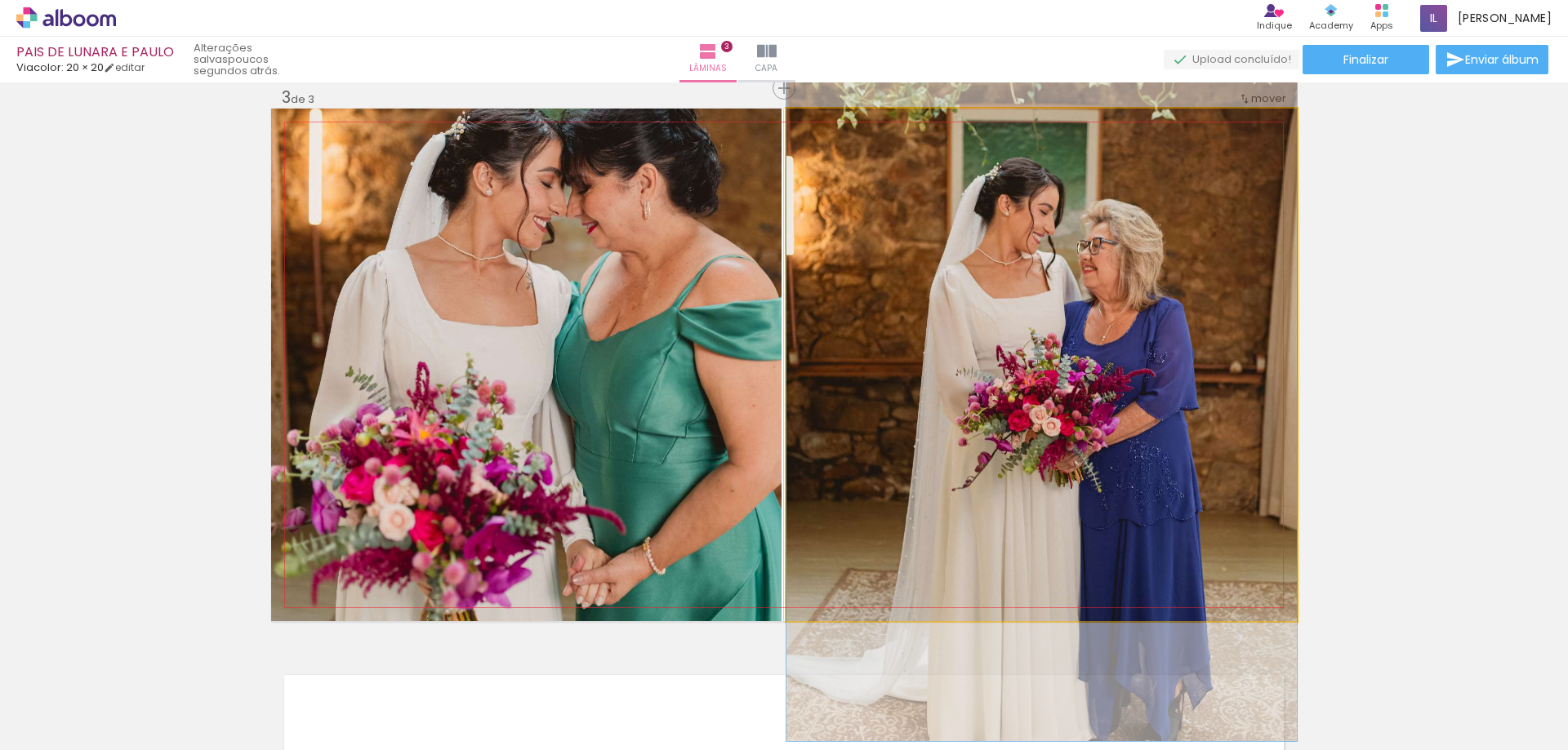
drag, startPoint x: 1098, startPoint y: 451, endPoint x: 1076, endPoint y: 444, distance: 23.1
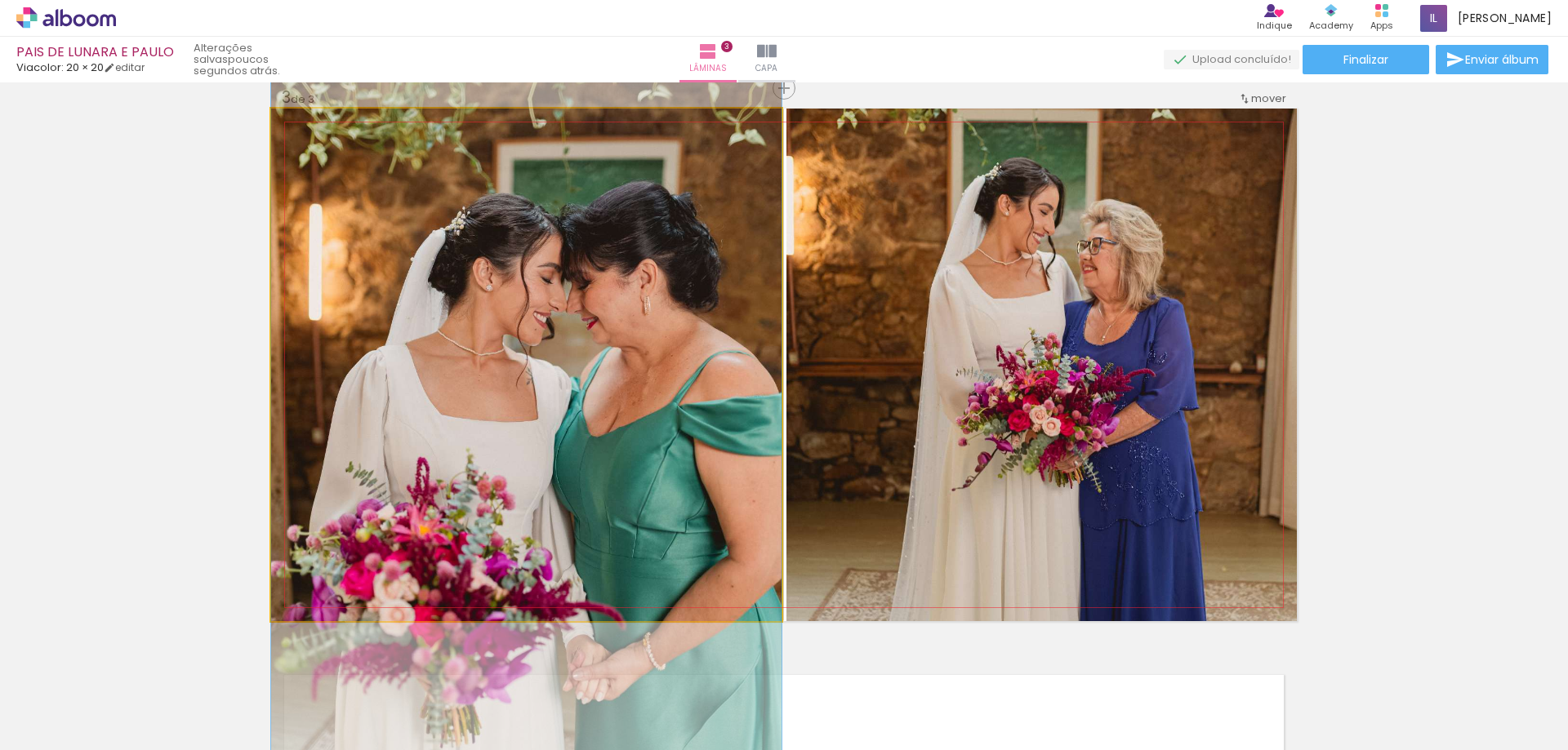
drag, startPoint x: 536, startPoint y: 377, endPoint x: 543, endPoint y: 475, distance: 98.2
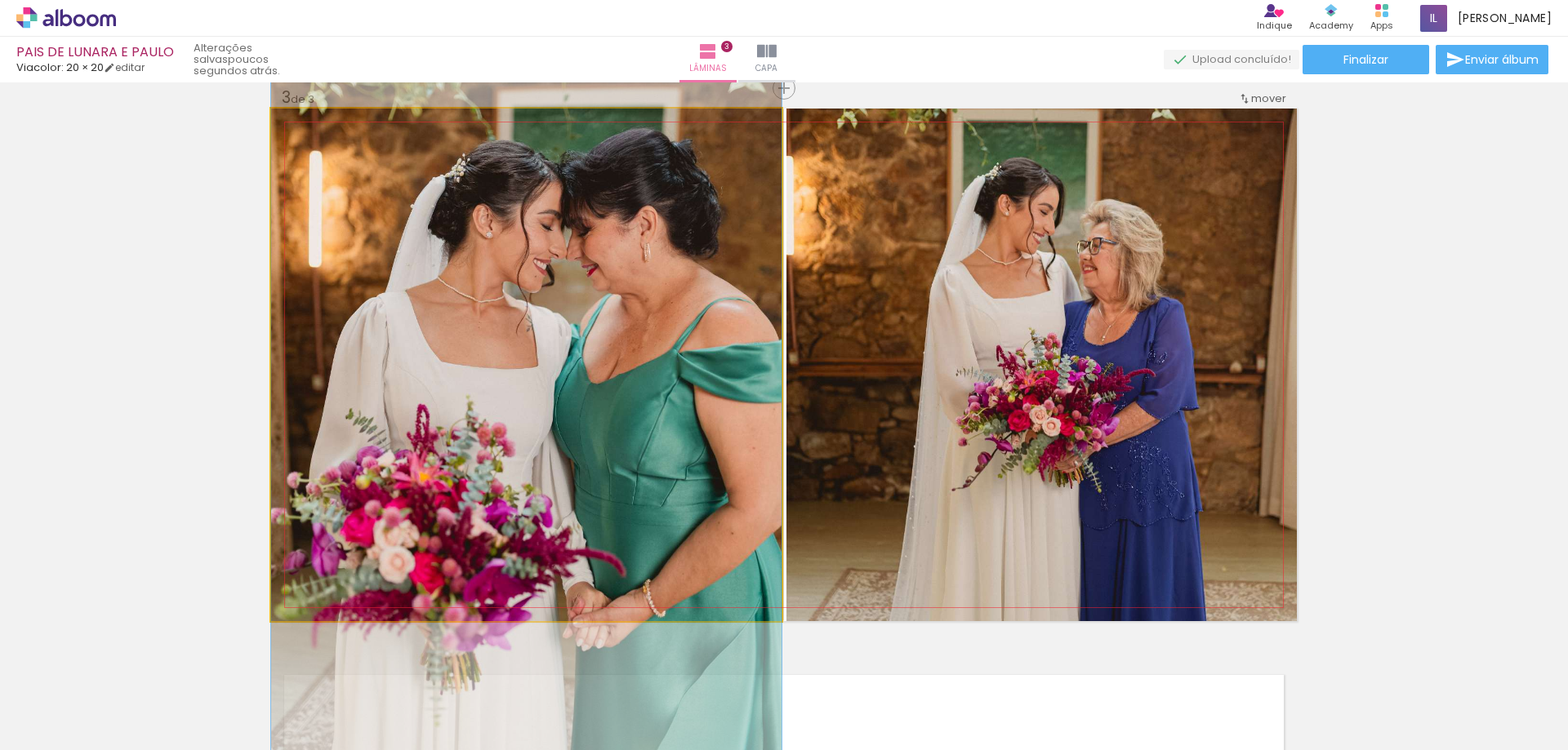
drag, startPoint x: 543, startPoint y: 475, endPoint x: 537, endPoint y: 421, distance: 54.3
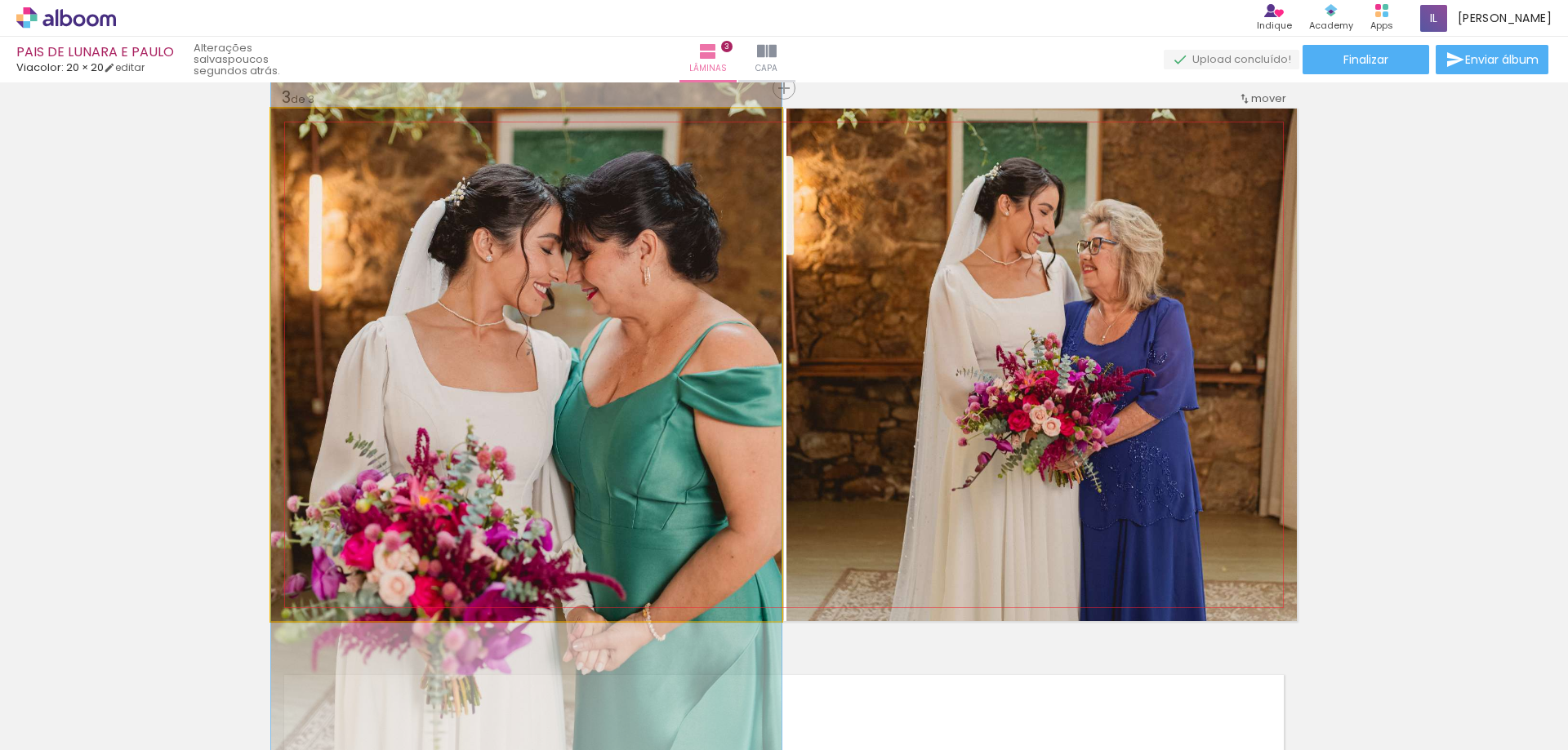
drag, startPoint x: 681, startPoint y: 448, endPoint x: 578, endPoint y: 467, distance: 104.7
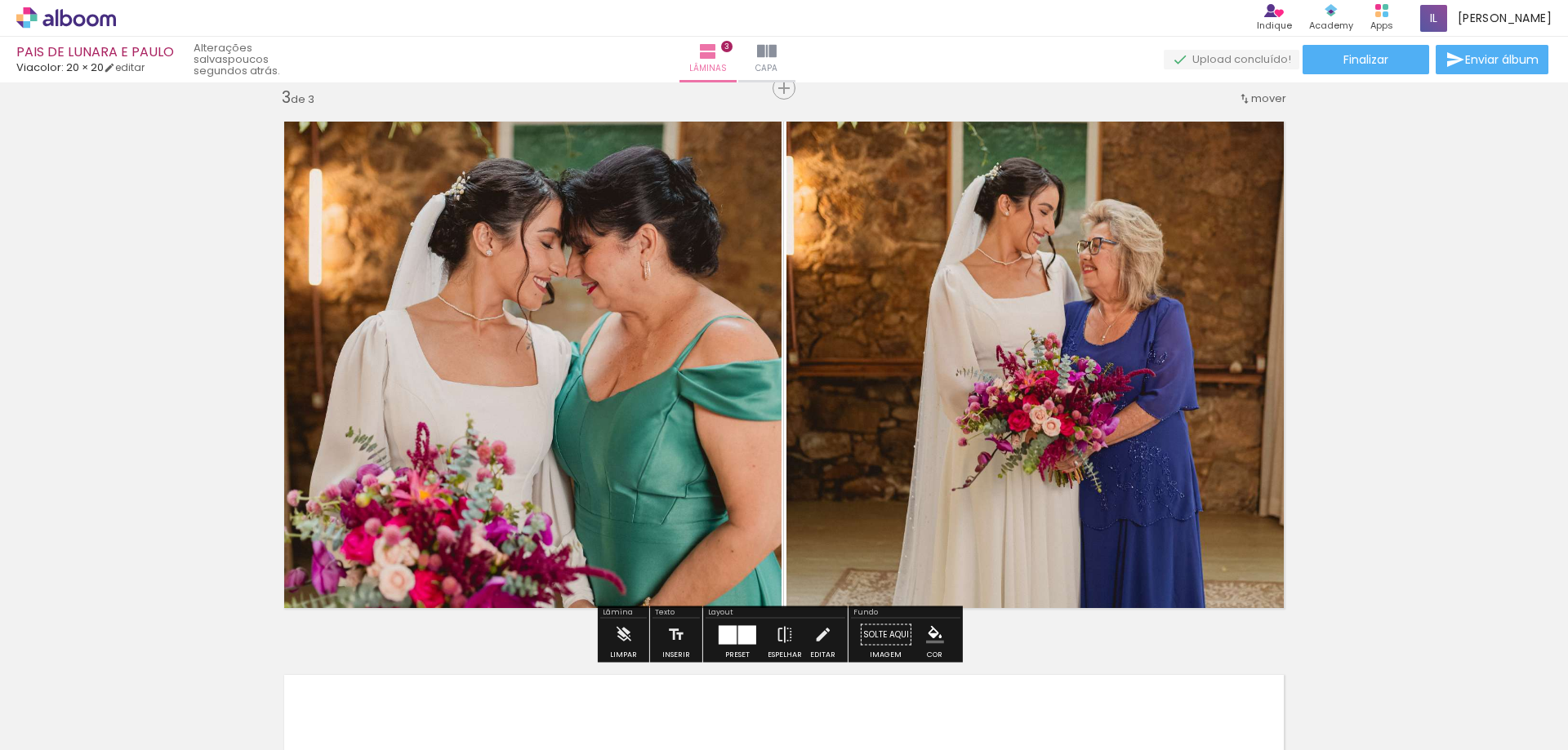
click at [1389, 400] on div "Inserir lâmina 1 de 3 Inserir lâmina 2 de 3 Inserir lâmina 3 de 3" at bounding box center [784, 67] width 1568 height 2216
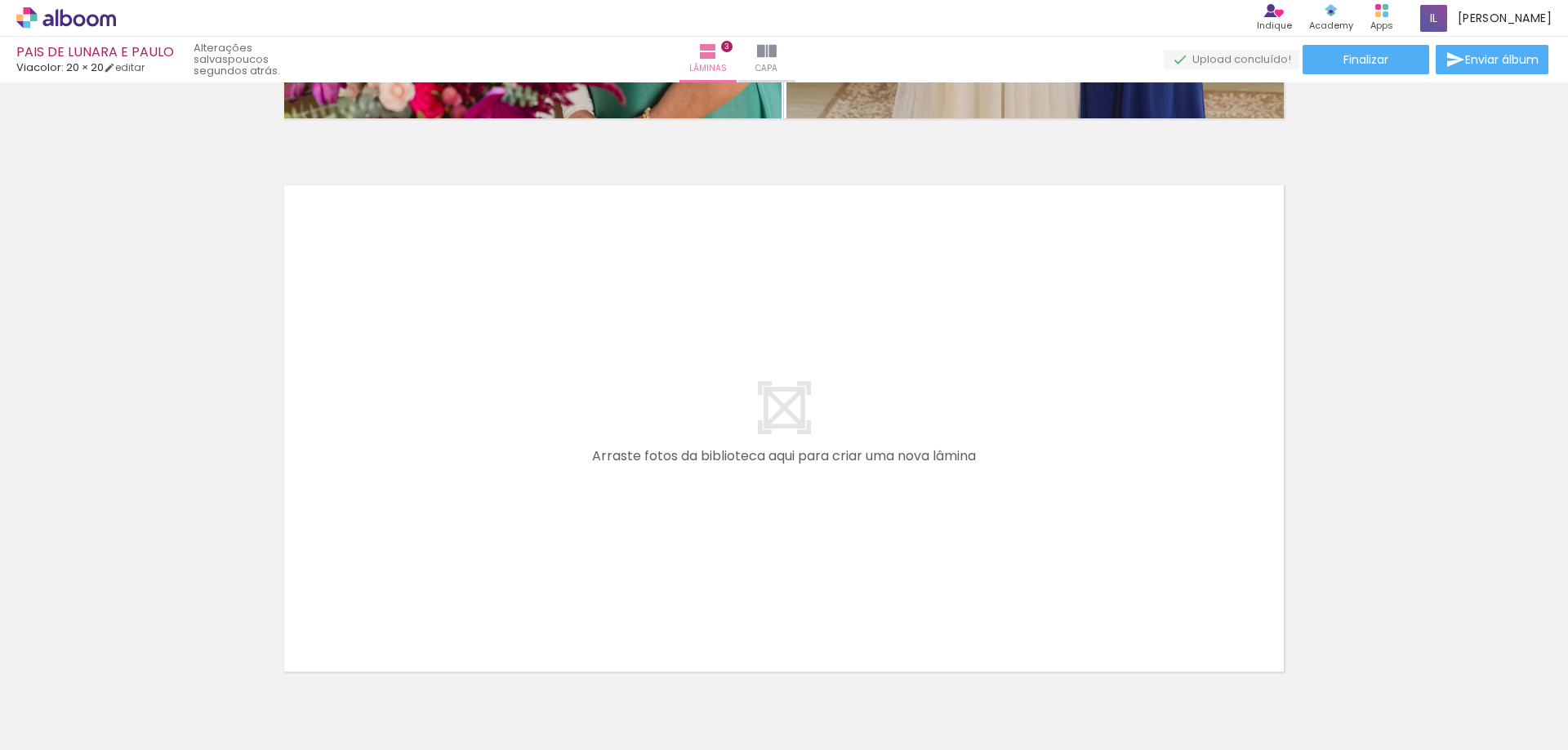
scroll to position [1712, 0]
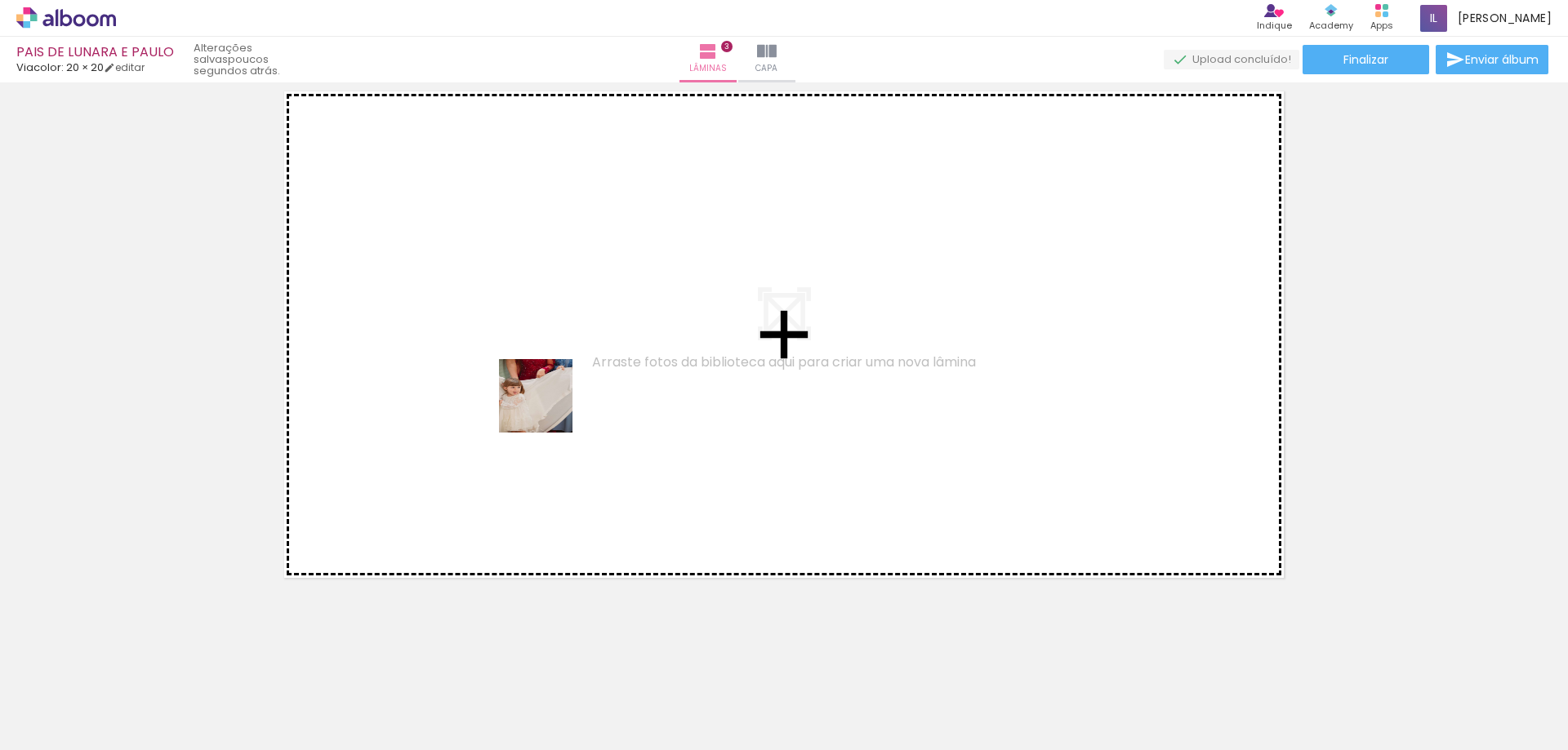
drag, startPoint x: 529, startPoint y: 696, endPoint x: 548, endPoint y: 407, distance: 289.6
click at [548, 407] on quentale-workspace at bounding box center [784, 375] width 1568 height 750
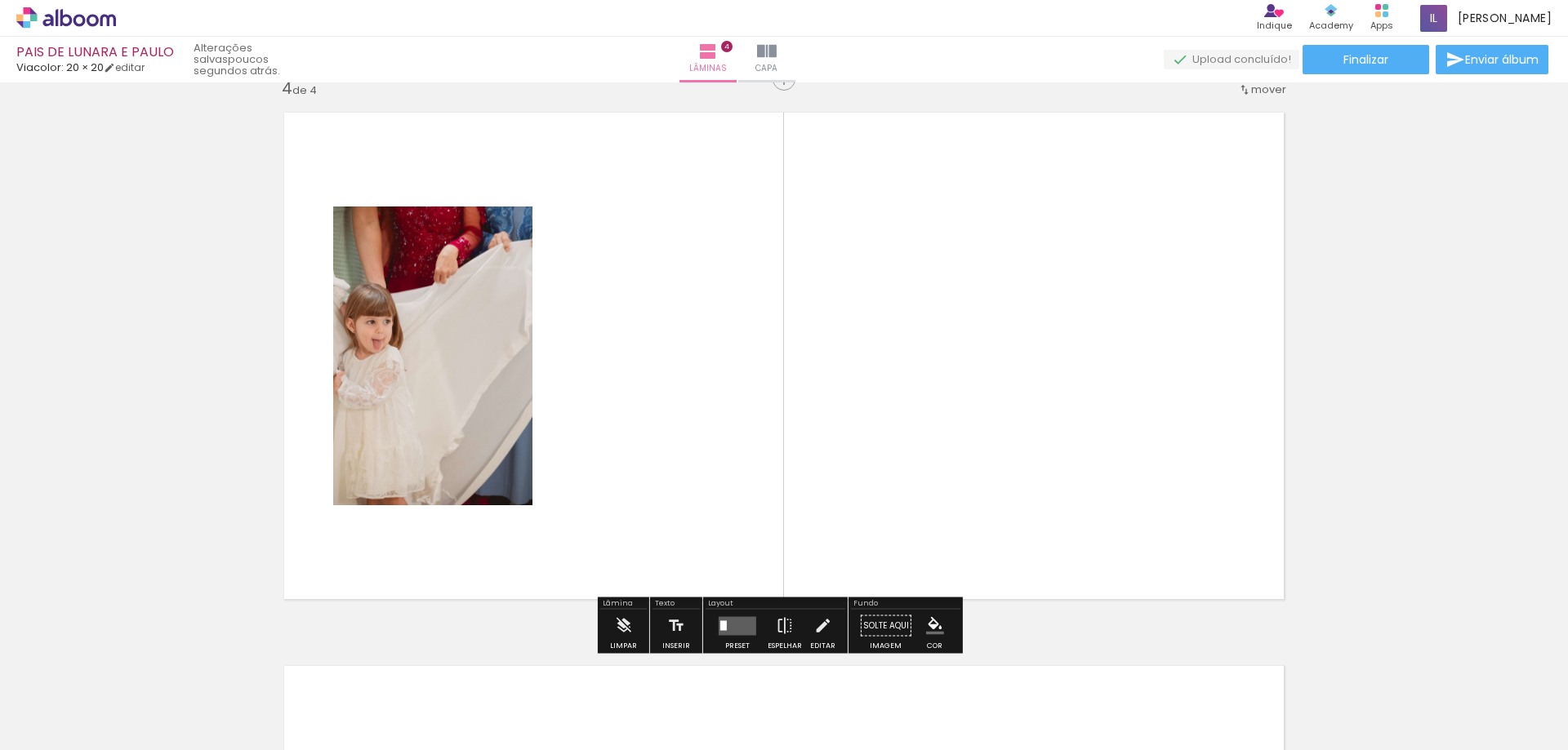
scroll to position [1682, 0]
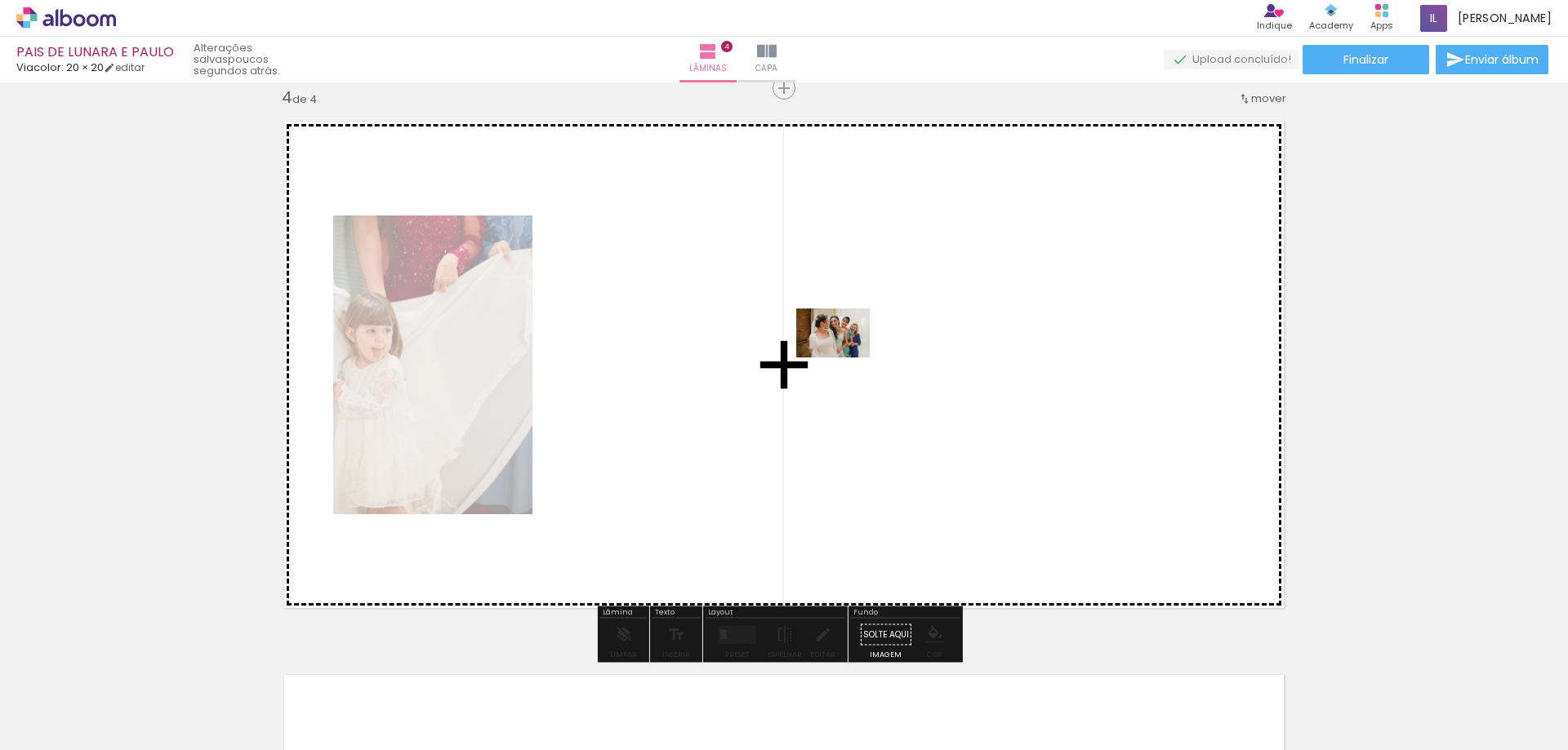
drag, startPoint x: 827, startPoint y: 697, endPoint x: 846, endPoint y: 357, distance: 340.5
click at [846, 357] on quentale-workspace at bounding box center [784, 375] width 1568 height 750
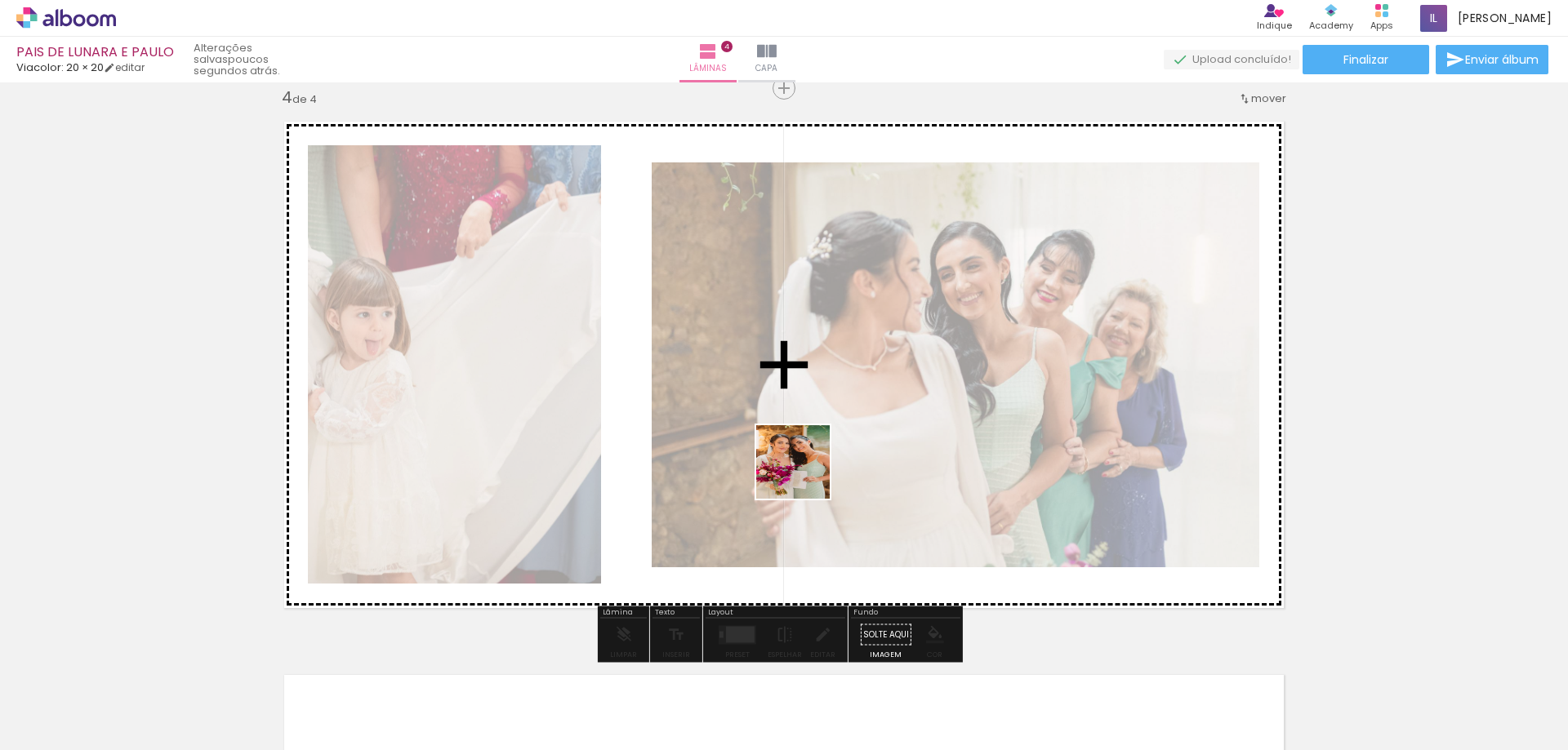
drag, startPoint x: 902, startPoint y: 695, endPoint x: 657, endPoint y: 522, distance: 299.9
click at [767, 413] on quentale-workspace at bounding box center [784, 375] width 1568 height 750
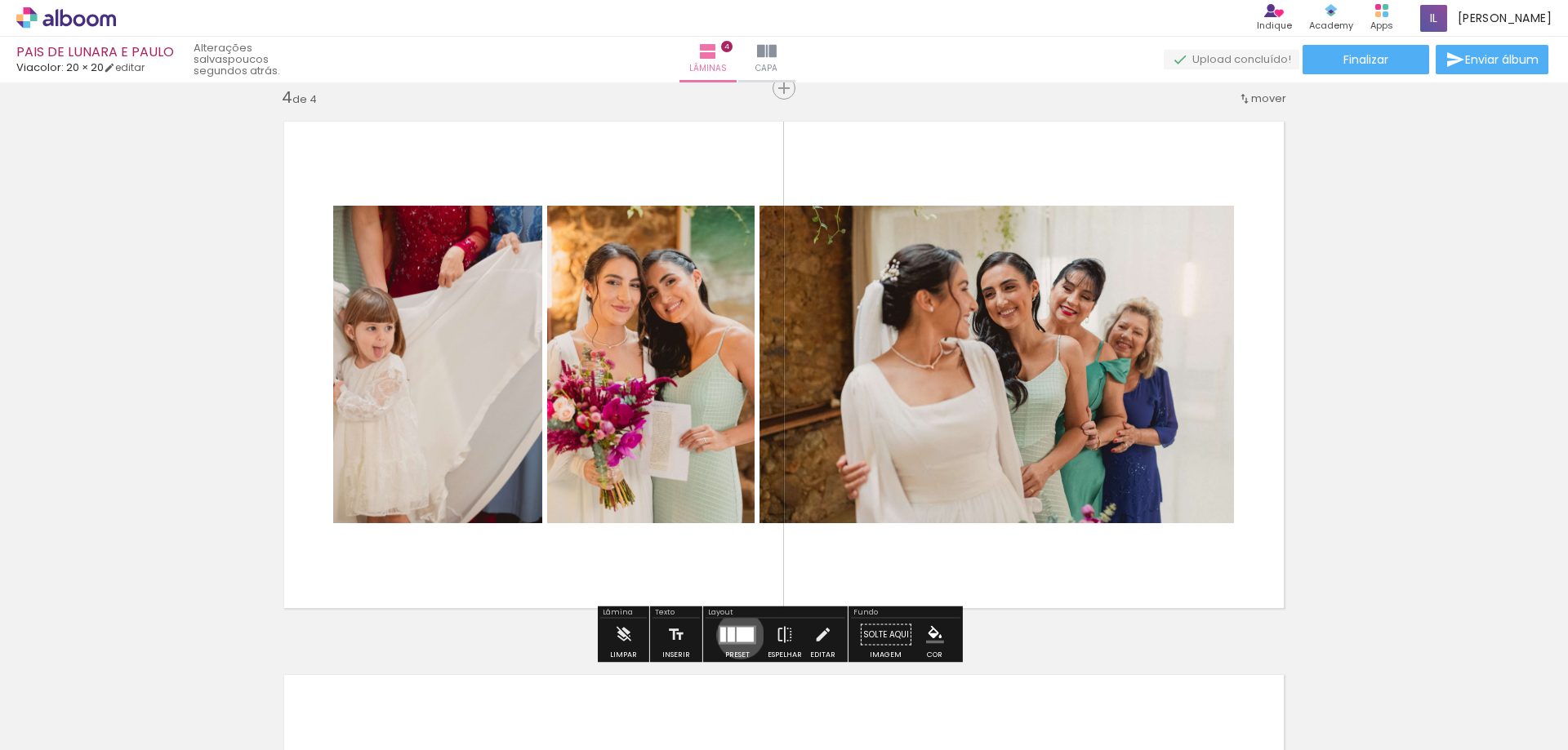
click at [737, 635] on div at bounding box center [746, 634] width 18 height 15
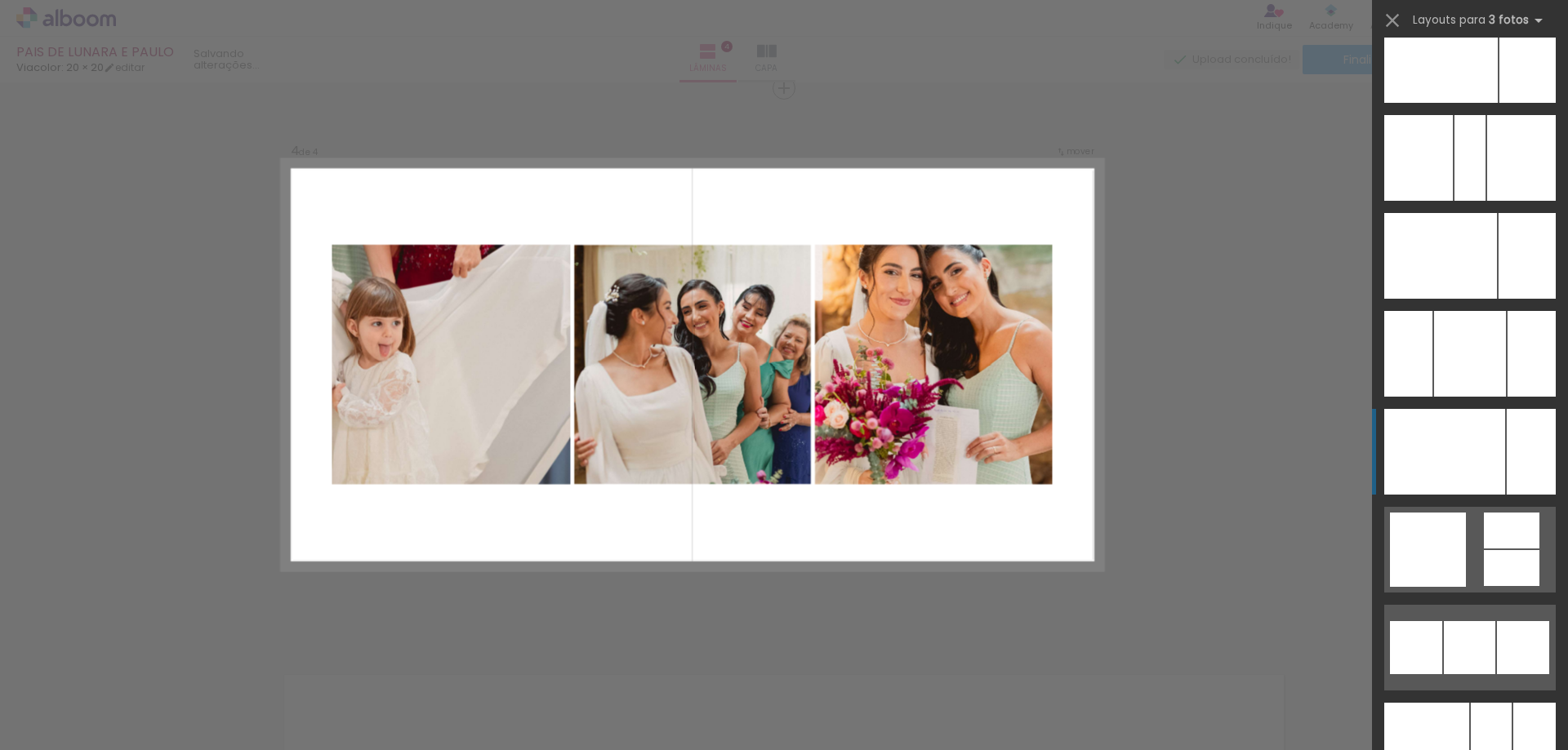
scroll to position [10289, 0]
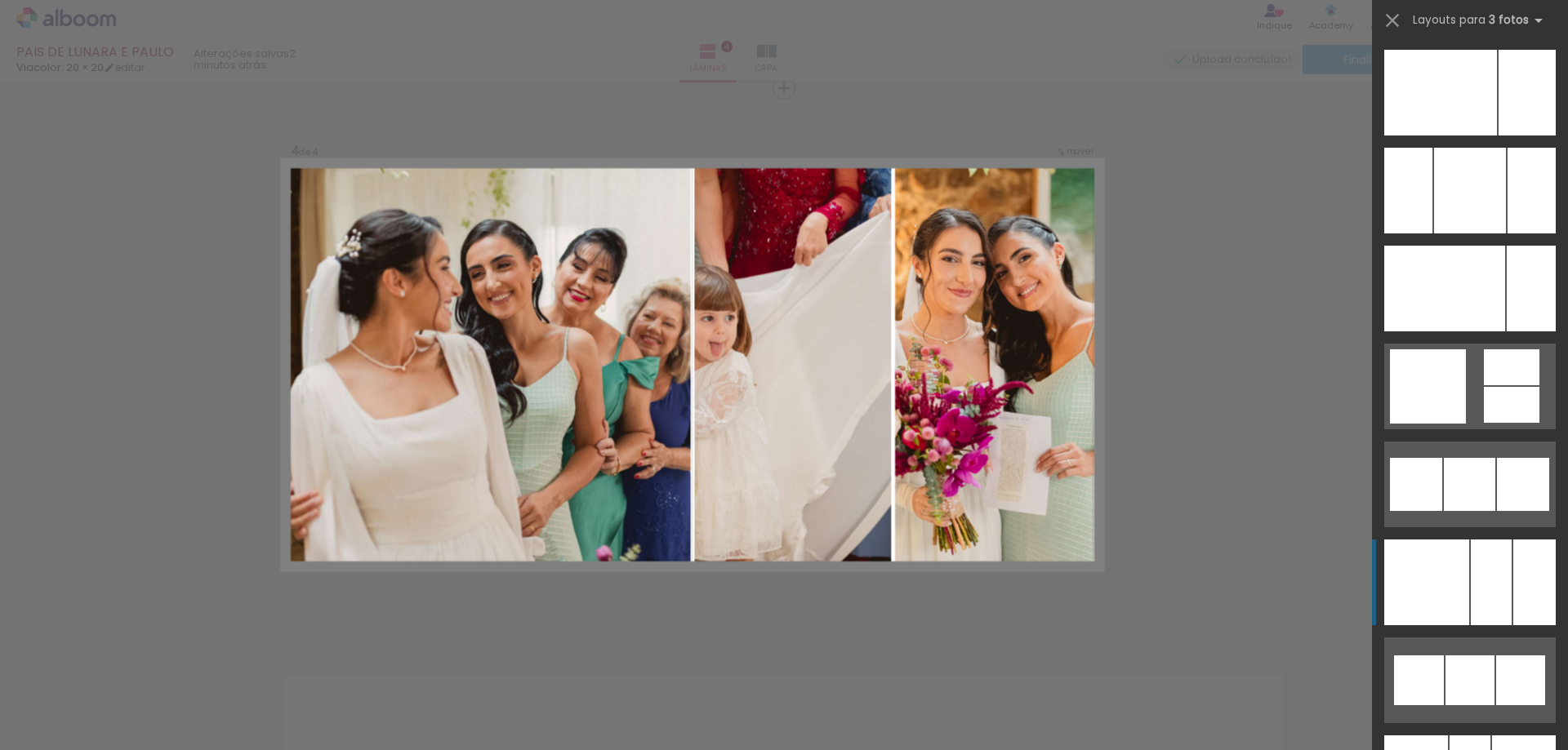
click at [1427, 590] on div at bounding box center [1427, 582] width 85 height 86
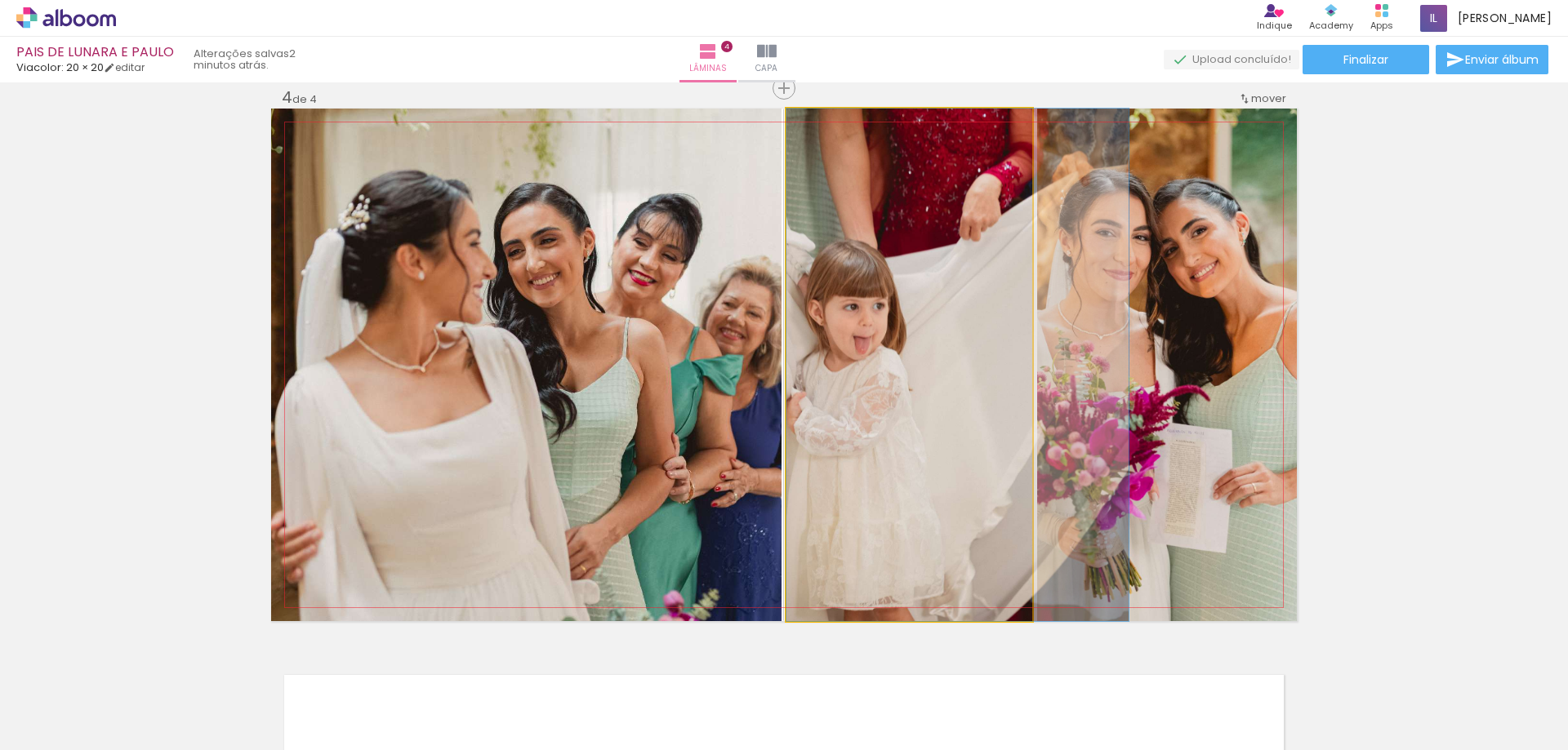
drag, startPoint x: 863, startPoint y: 483, endPoint x: 971, endPoint y: 452, distance: 112.4
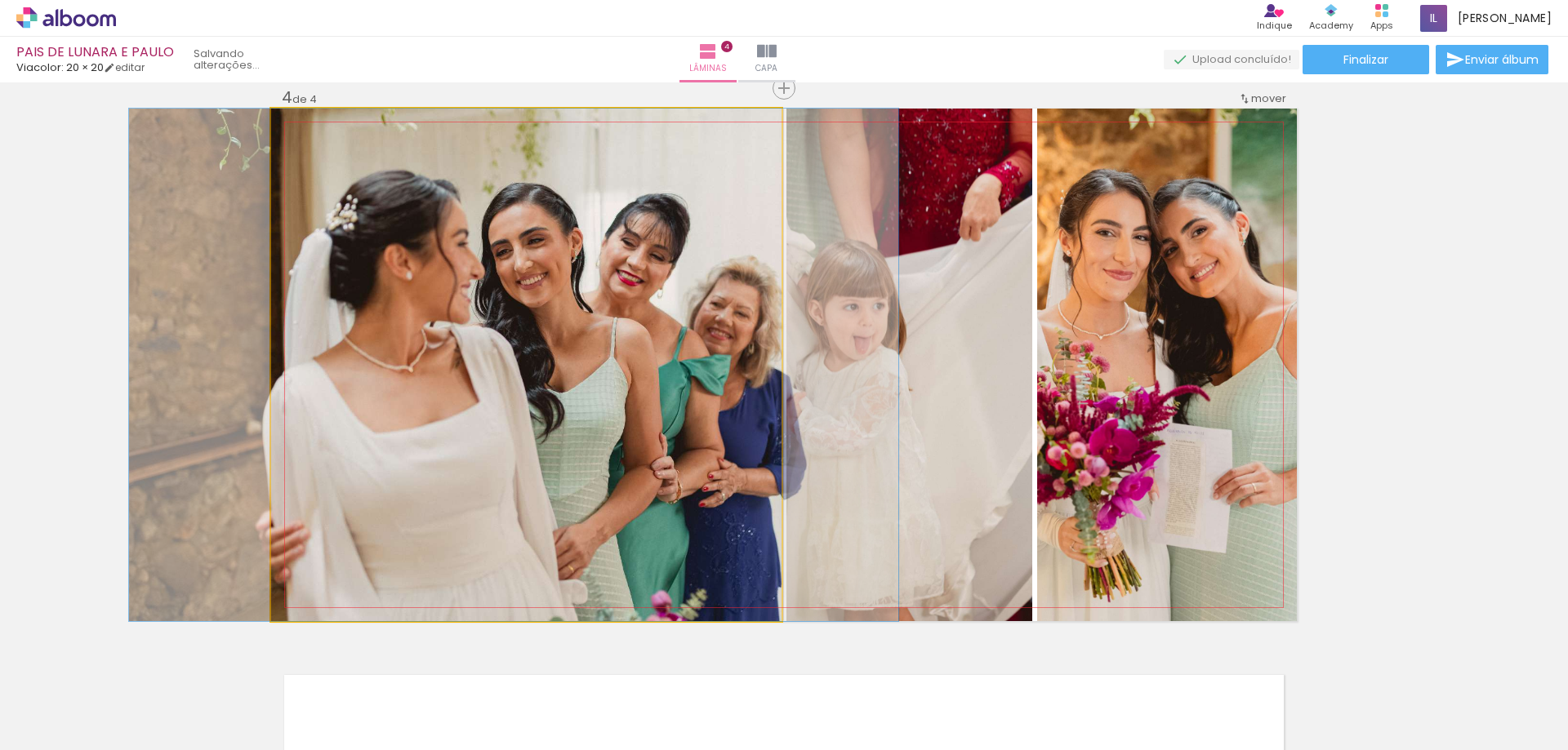
drag, startPoint x: 688, startPoint y: 411, endPoint x: 671, endPoint y: 404, distance: 18.4
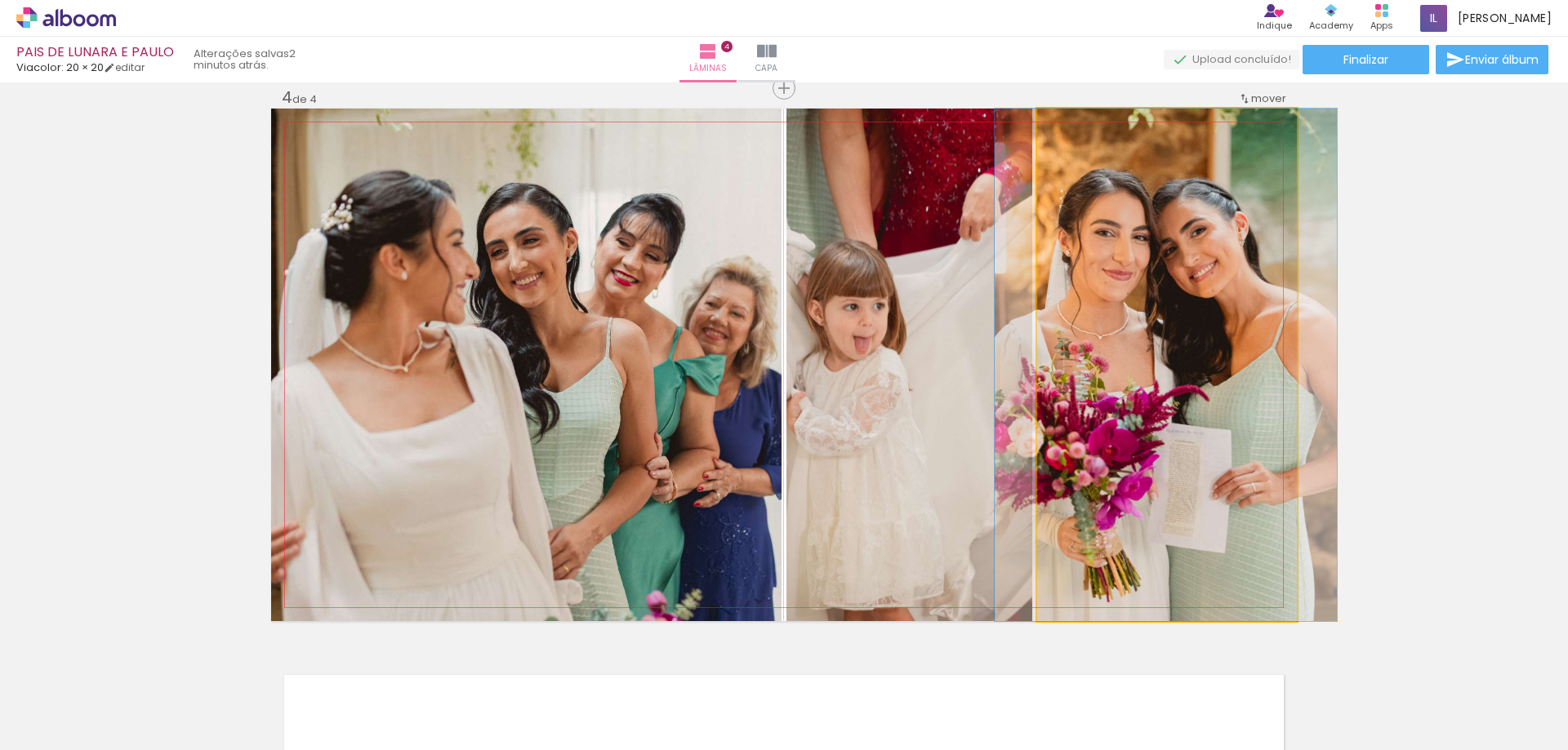
drag, startPoint x: 1280, startPoint y: 400, endPoint x: 1279, endPoint y: 391, distance: 9.1
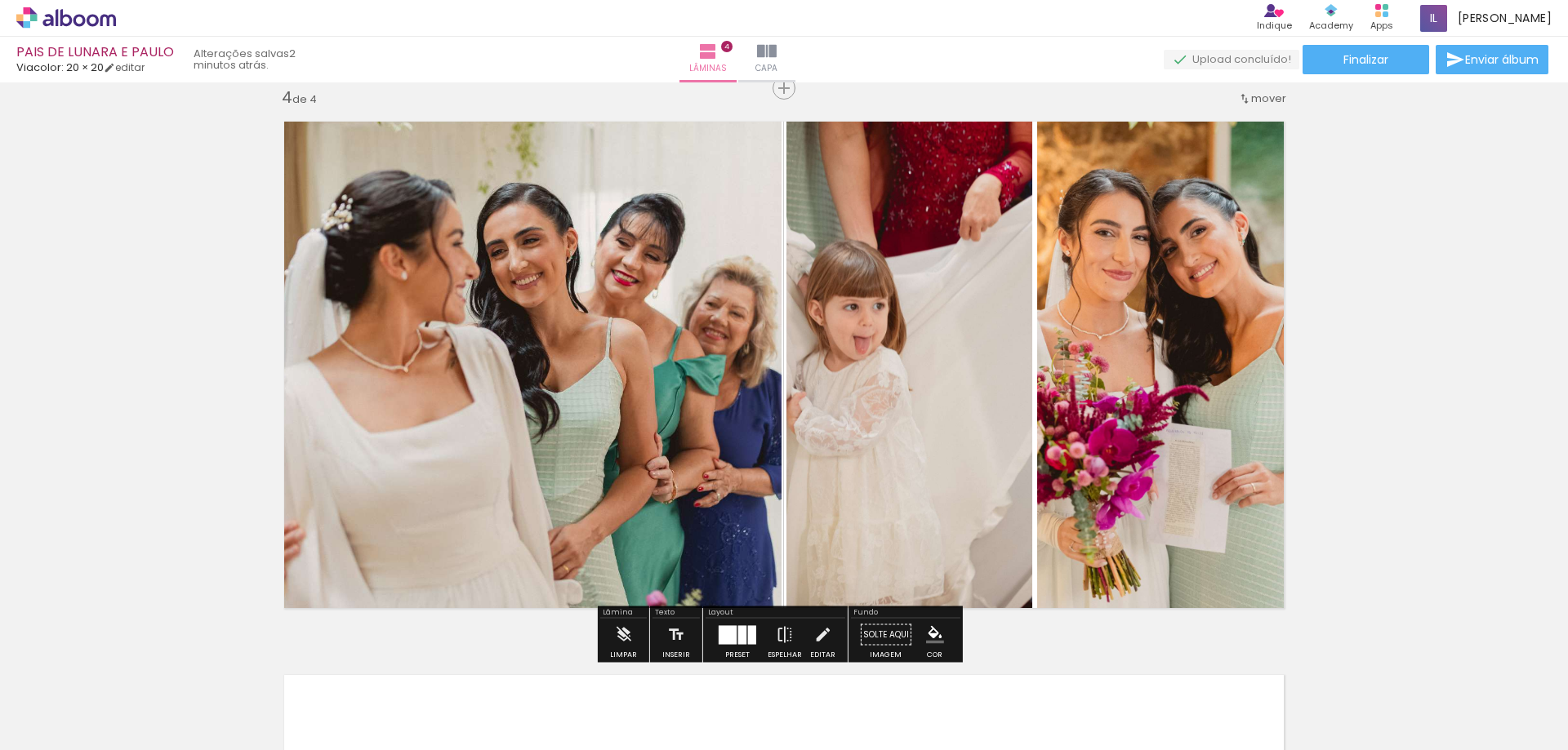
click at [748, 633] on div at bounding box center [752, 635] width 8 height 19
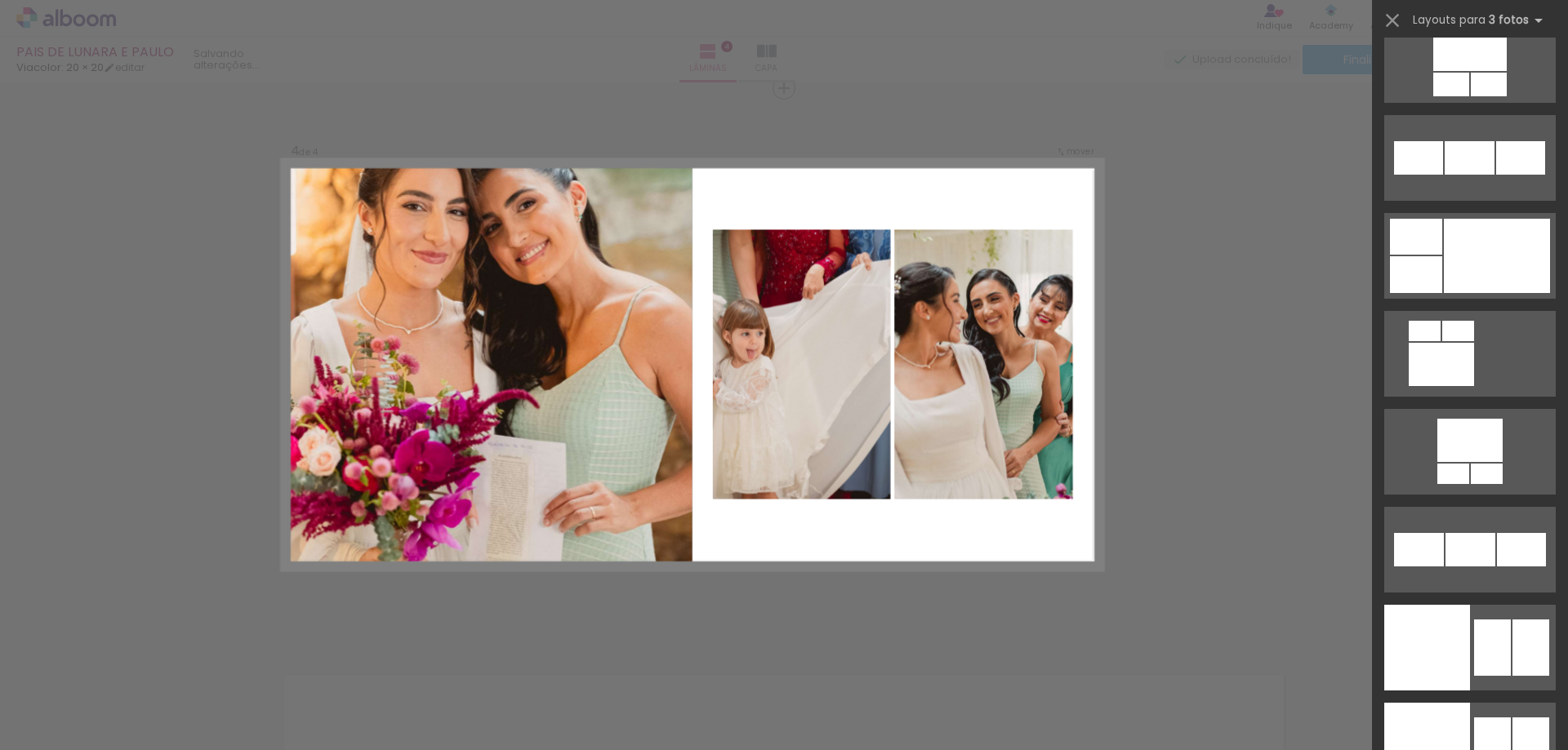
scroll to position [17312, 0]
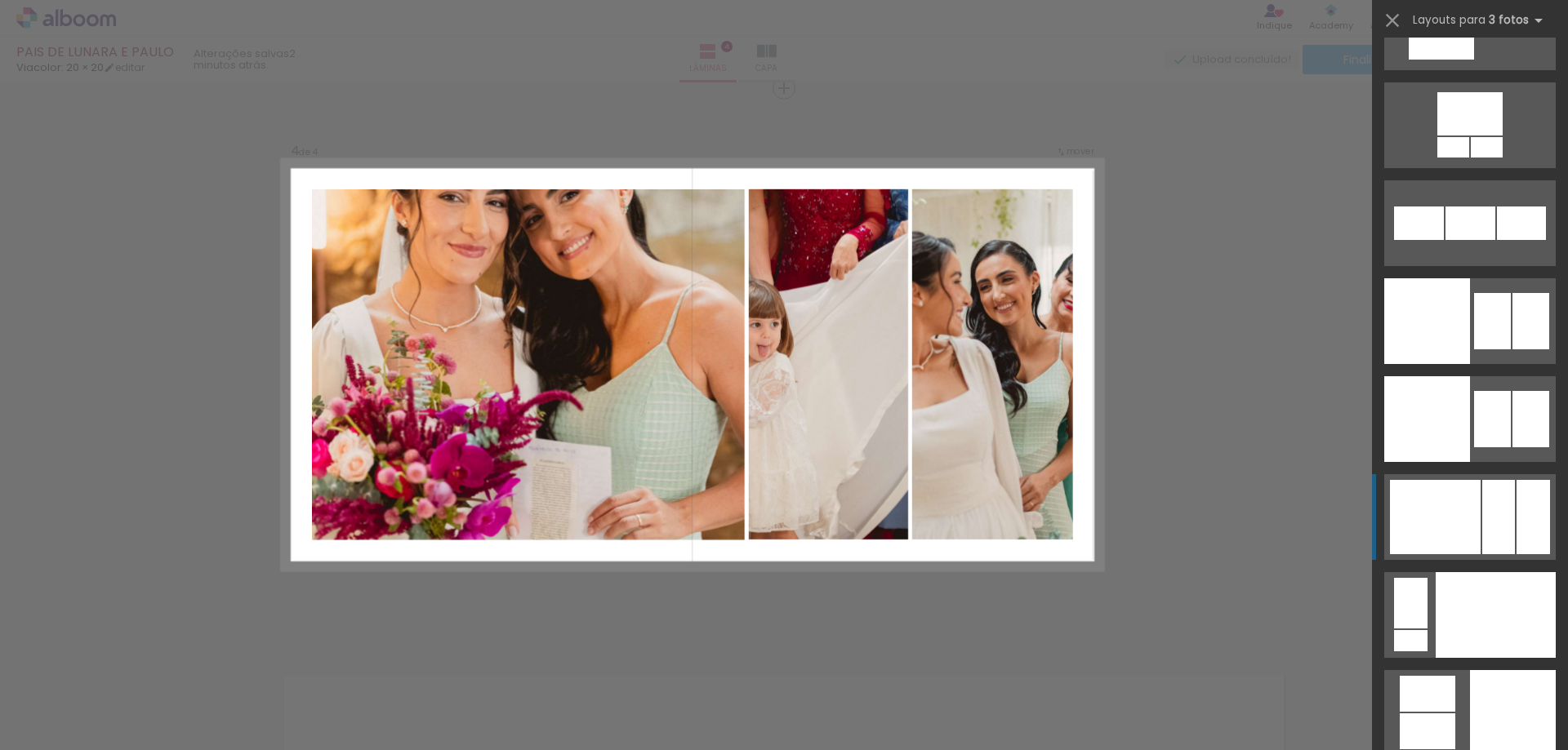
click at [1445, 521] on div at bounding box center [1436, 518] width 91 height 74
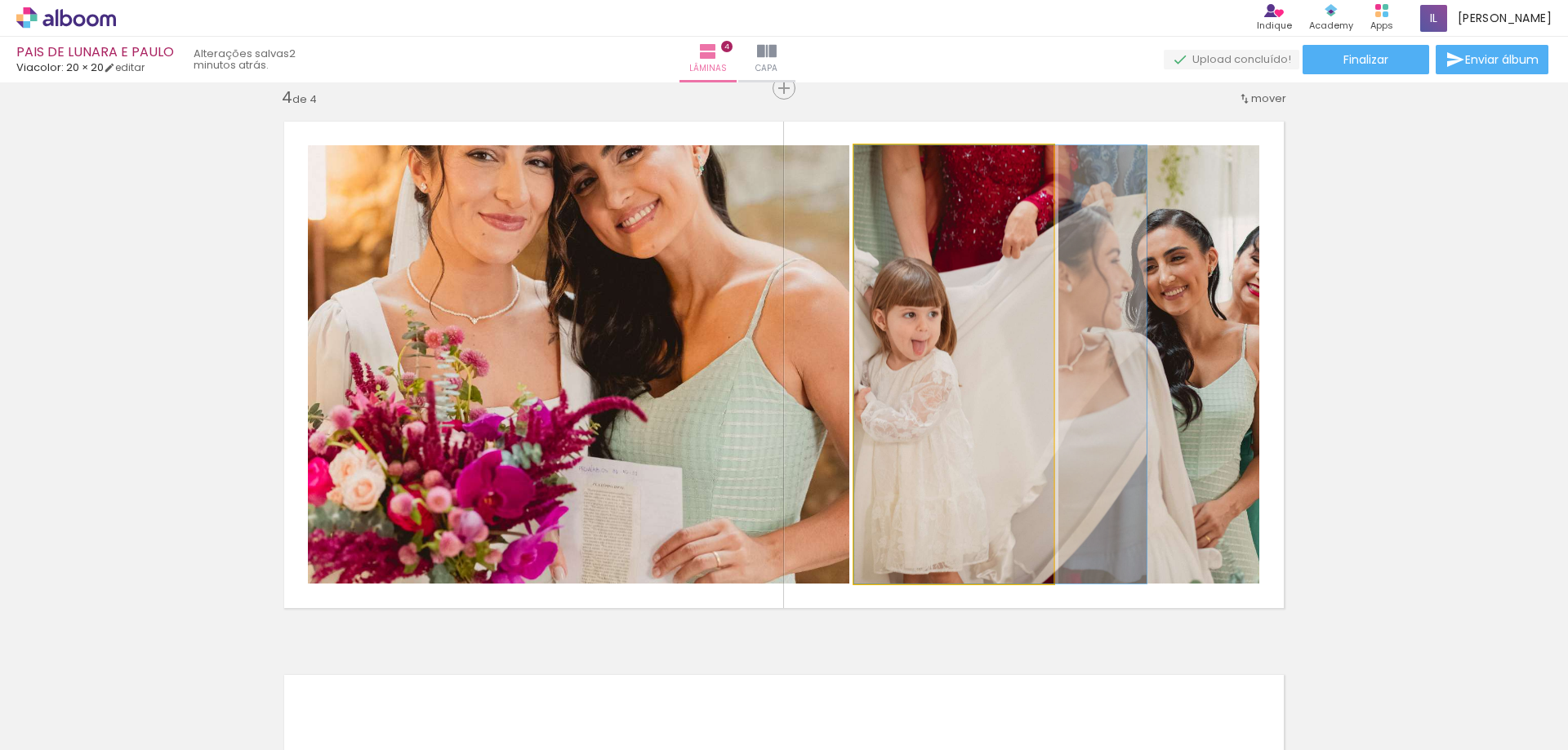
drag, startPoint x: 911, startPoint y: 370, endPoint x: 992, endPoint y: 368, distance: 81.0
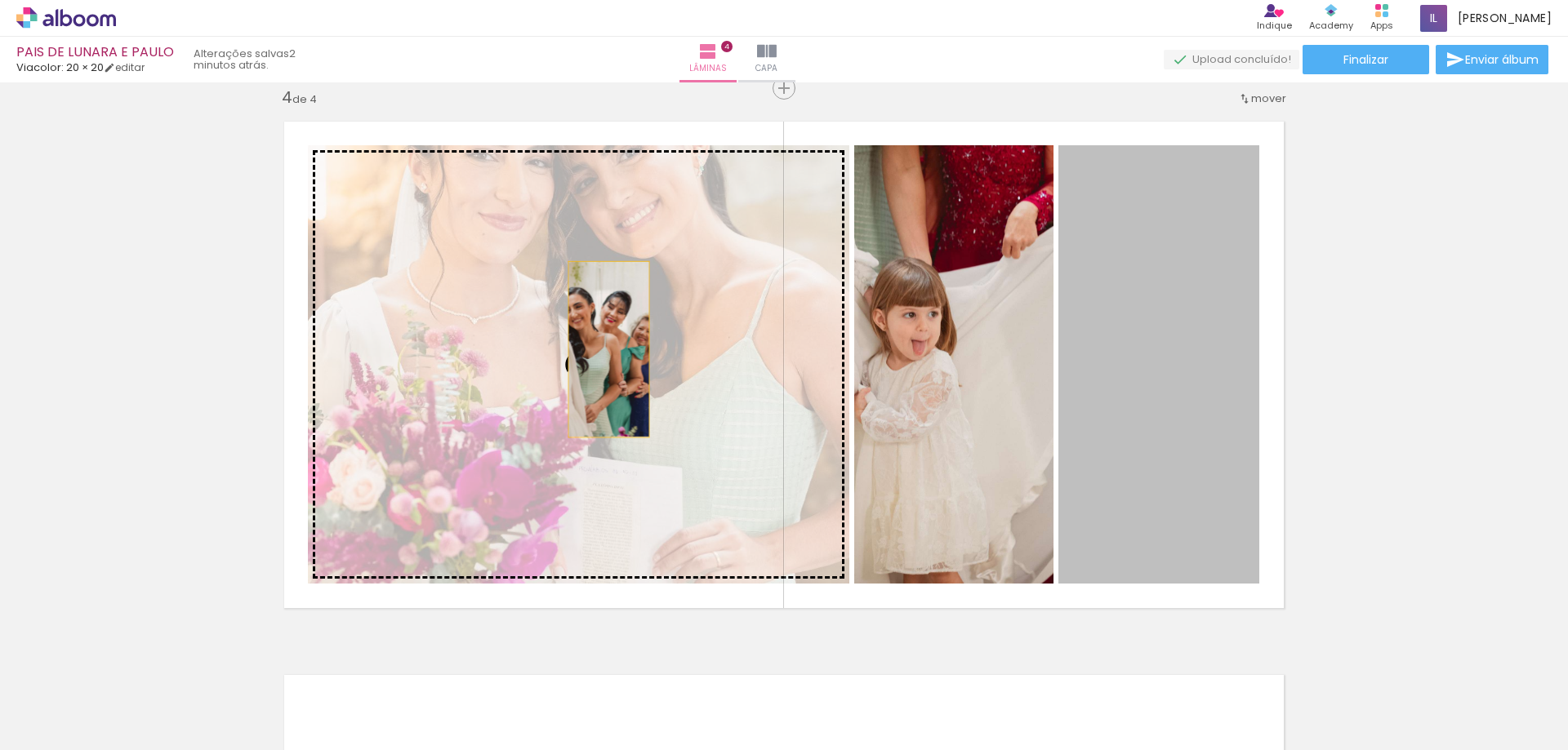
drag, startPoint x: 1160, startPoint y: 356, endPoint x: 603, endPoint y: 349, distance: 557.0
click at [0, 0] on slot at bounding box center [0, 0] width 0 height 0
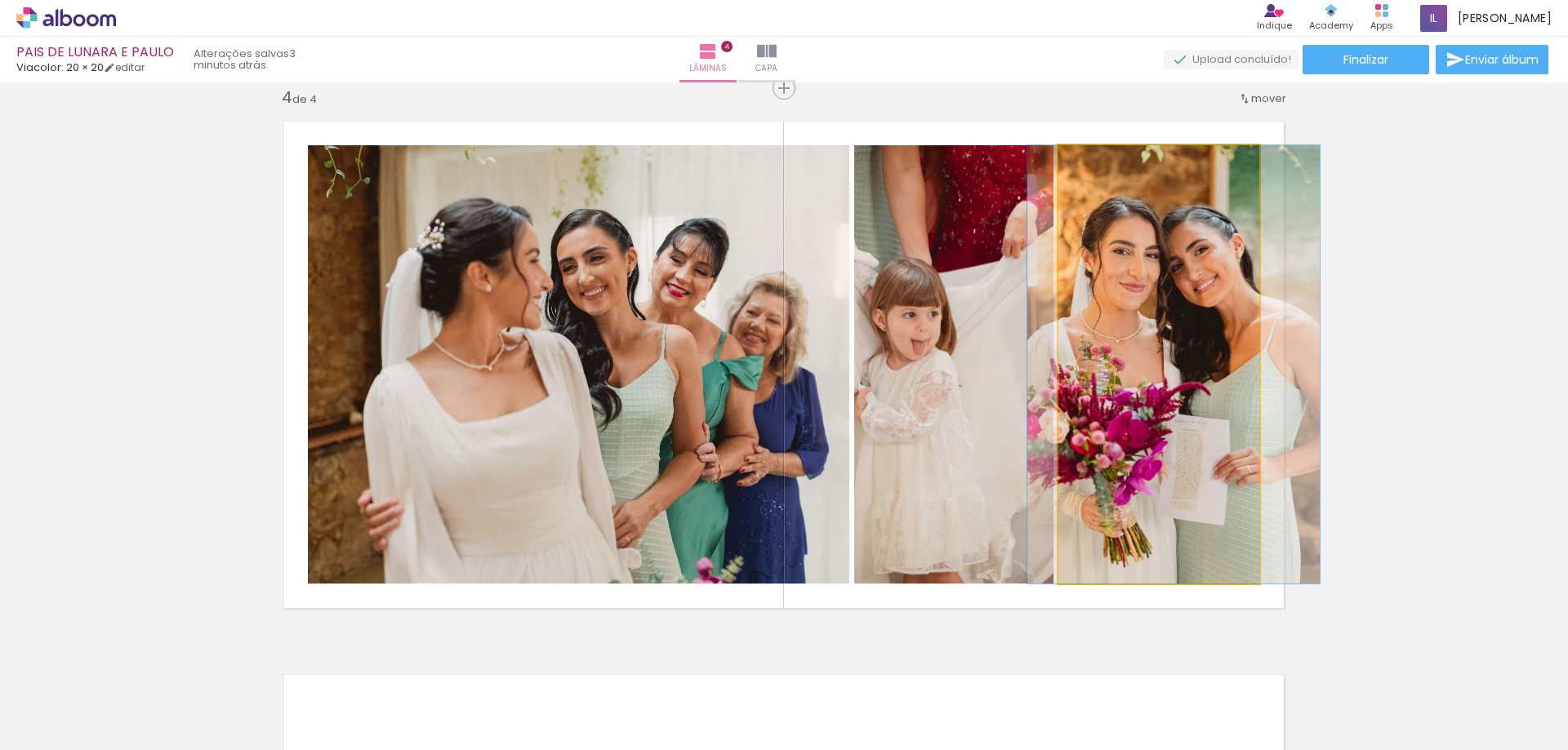
drag, startPoint x: 1184, startPoint y: 398, endPoint x: 1198, endPoint y: 398, distance: 14.0
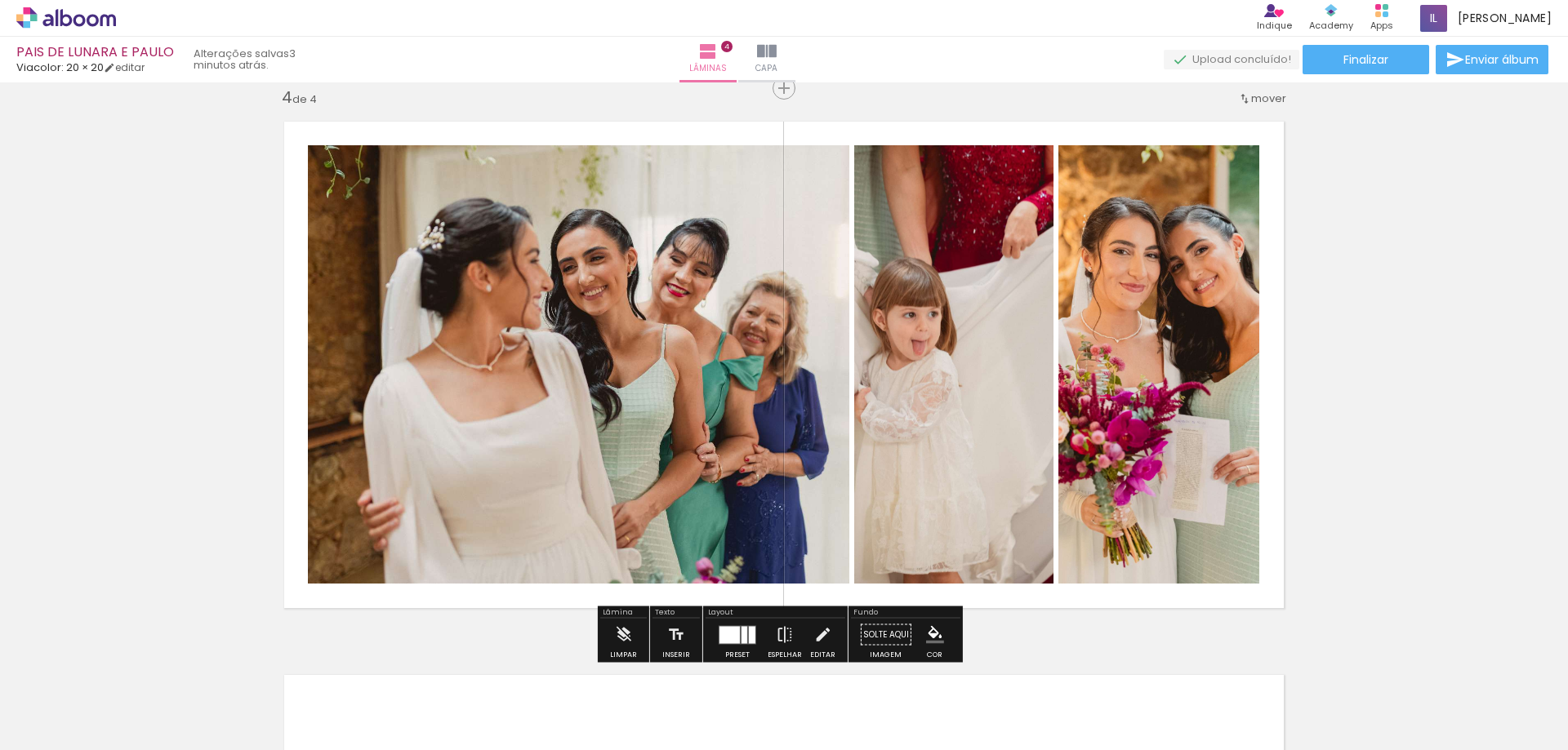
click at [704, 419] on quentale-photo at bounding box center [578, 365] width 542 height 439
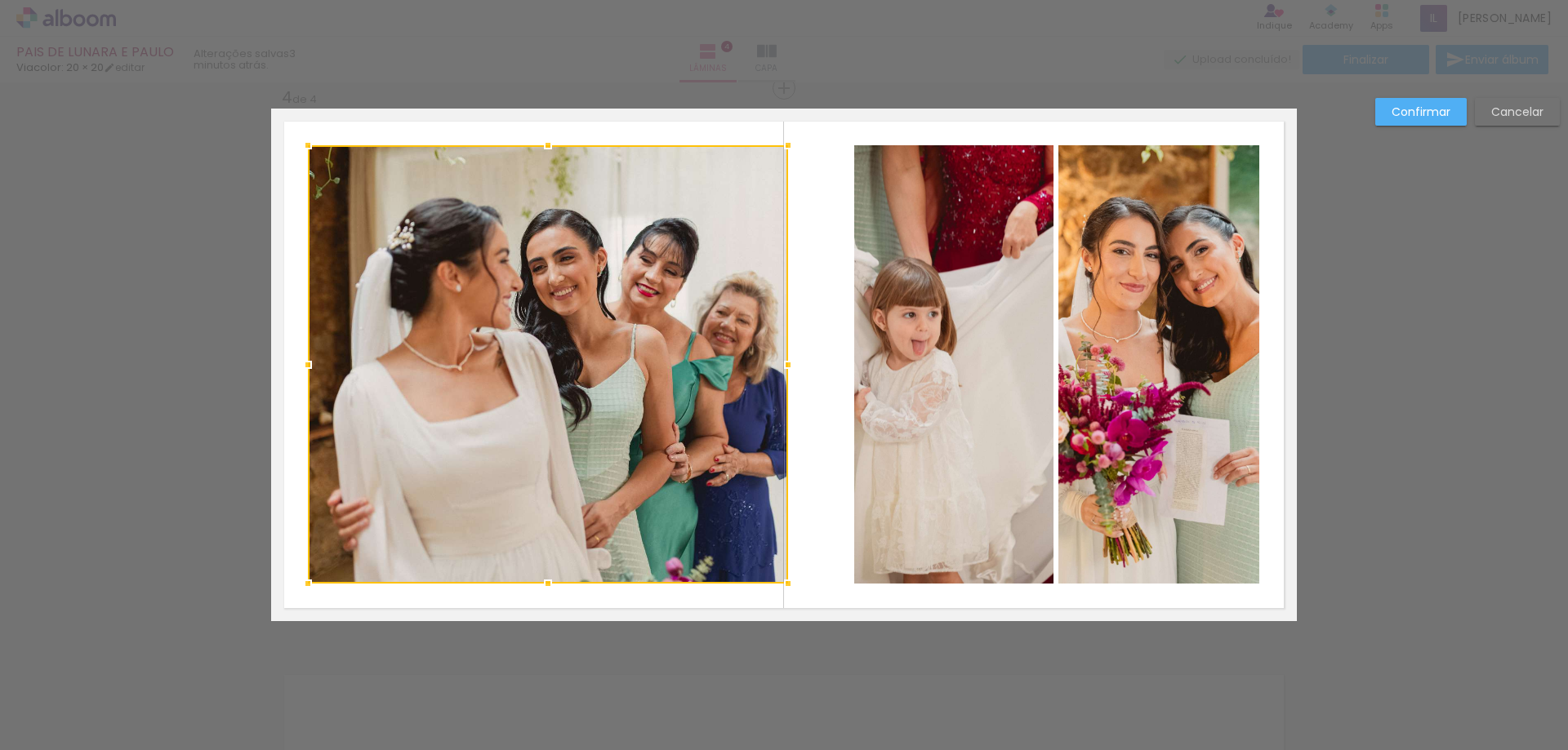
drag, startPoint x: 843, startPoint y: 362, endPoint x: 782, endPoint y: 359, distance: 61.1
click at [782, 359] on div at bounding box center [787, 365] width 32 height 32
click at [917, 345] on quentale-photo at bounding box center [954, 365] width 199 height 439
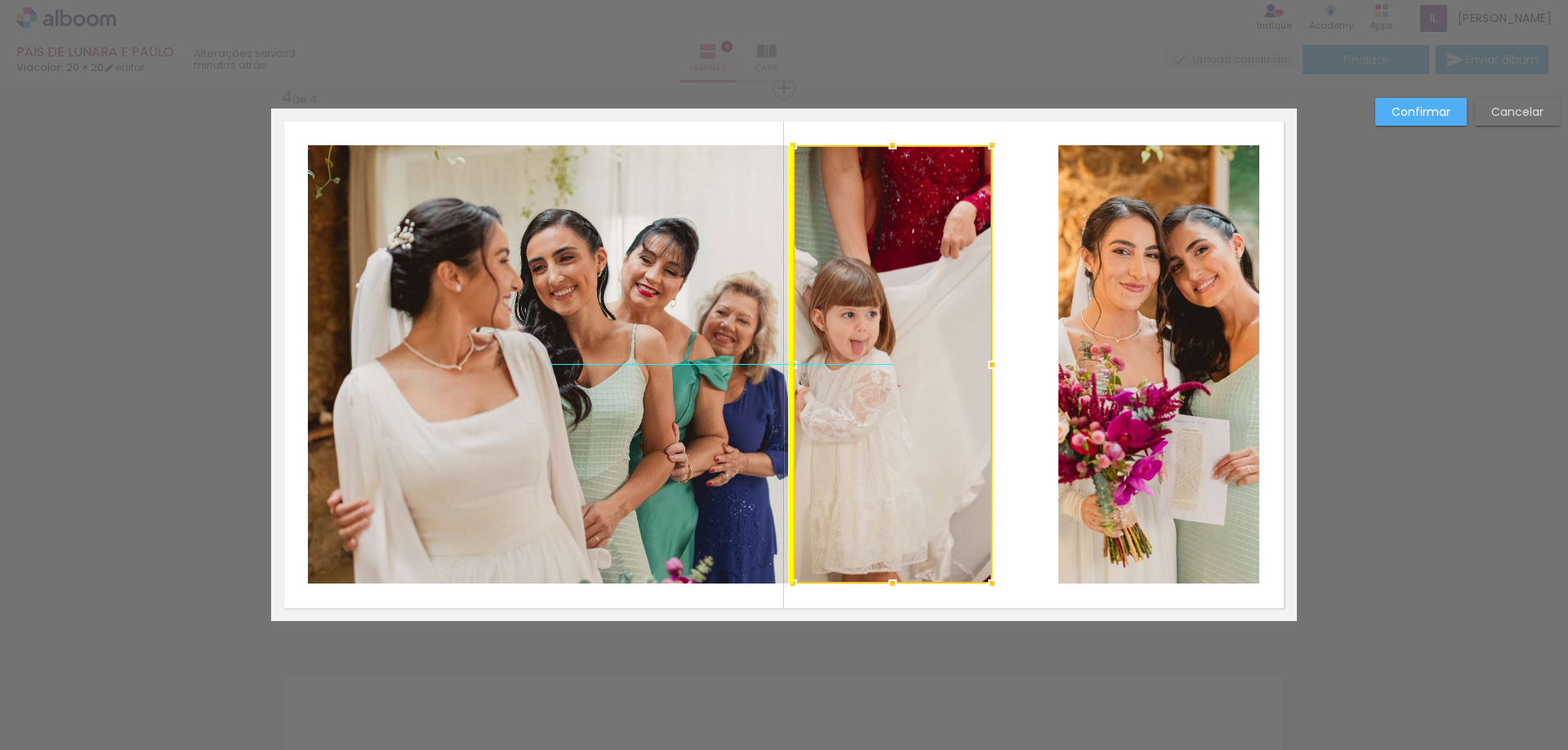
drag, startPoint x: 954, startPoint y: 352, endPoint x: 889, endPoint y: 356, distance: 65.1
click at [889, 356] on div at bounding box center [892, 365] width 199 height 439
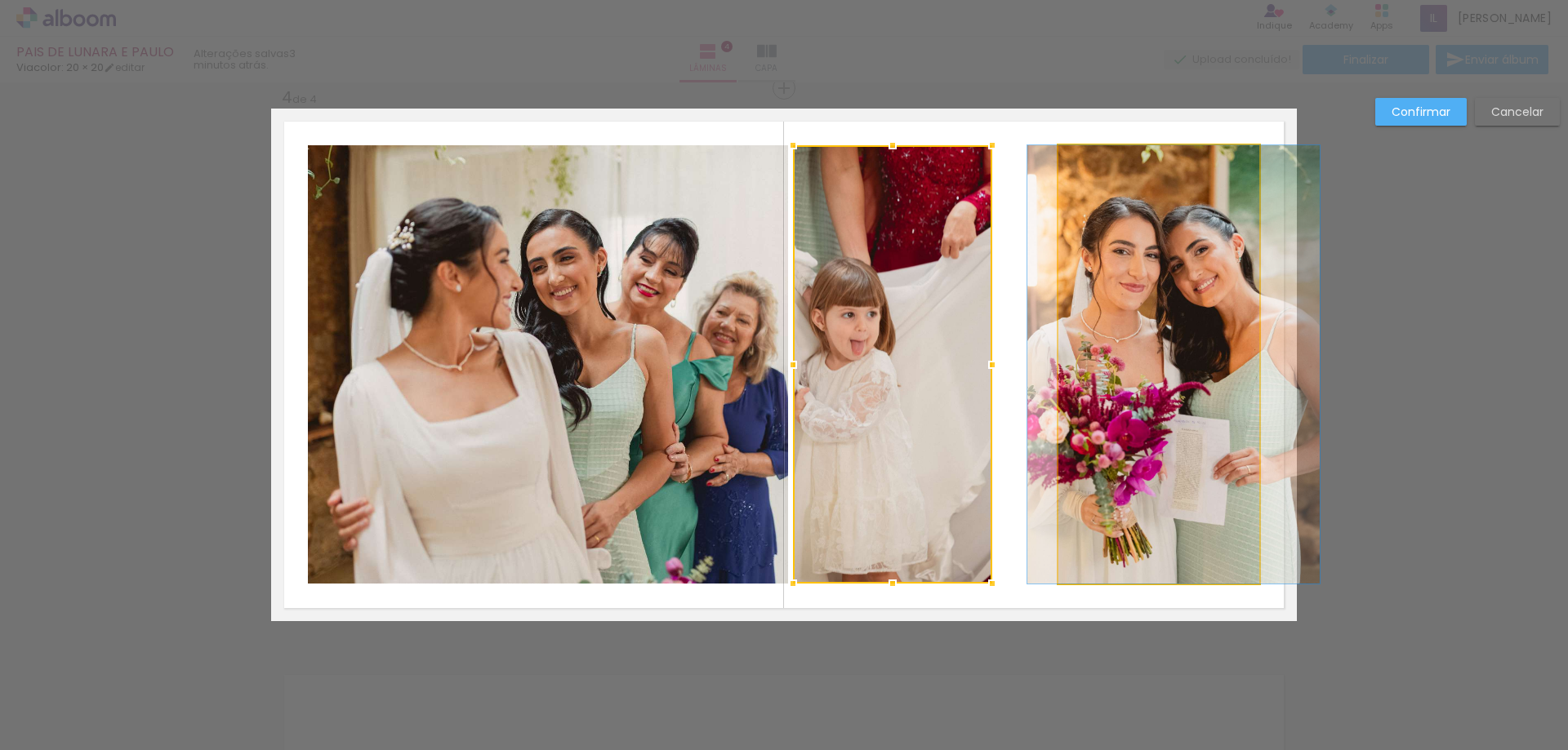
click at [1092, 341] on quentale-photo at bounding box center [1159, 365] width 201 height 439
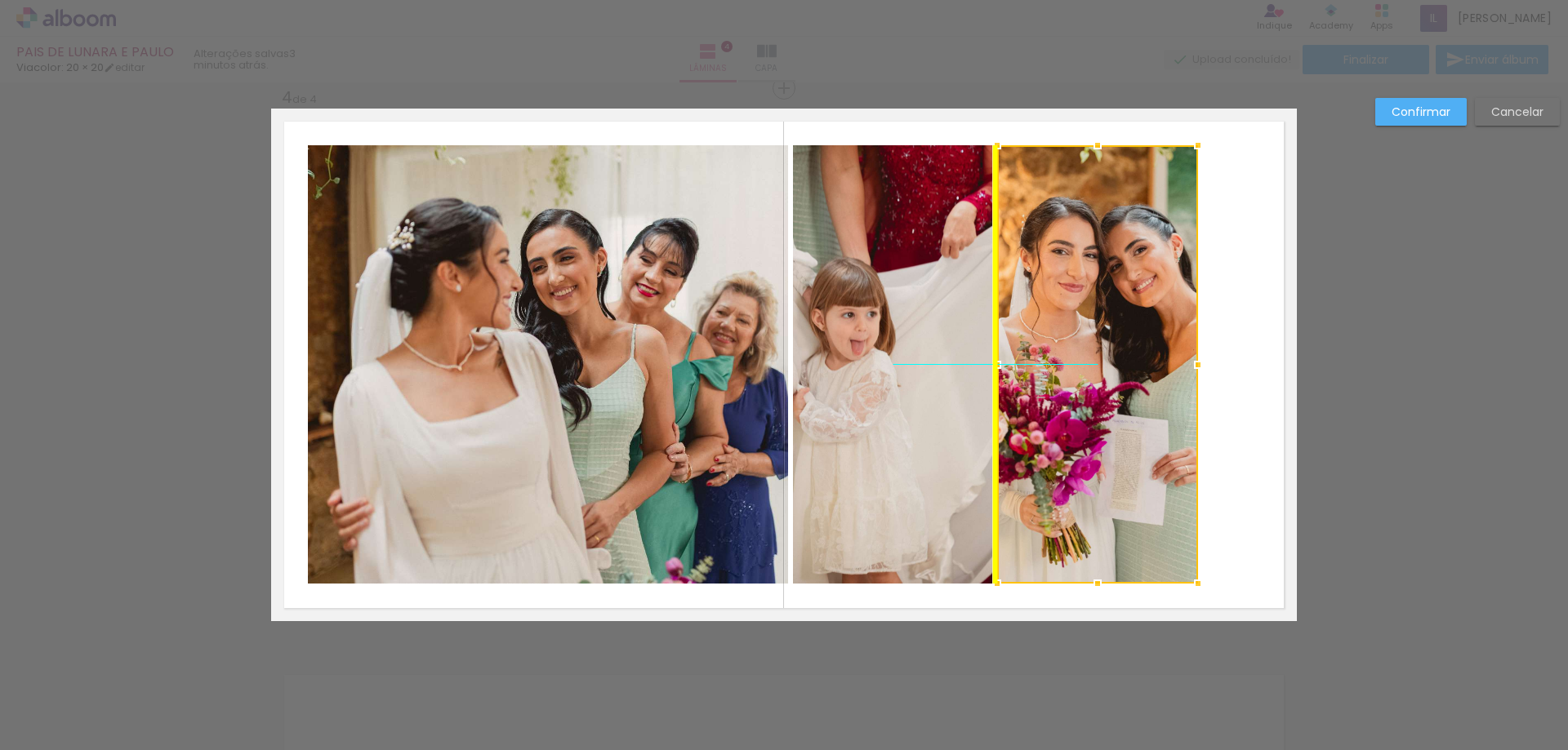
drag, startPoint x: 1147, startPoint y: 408, endPoint x: 1085, endPoint y: 411, distance: 62.1
click at [1085, 411] on div at bounding box center [1098, 365] width 201 height 439
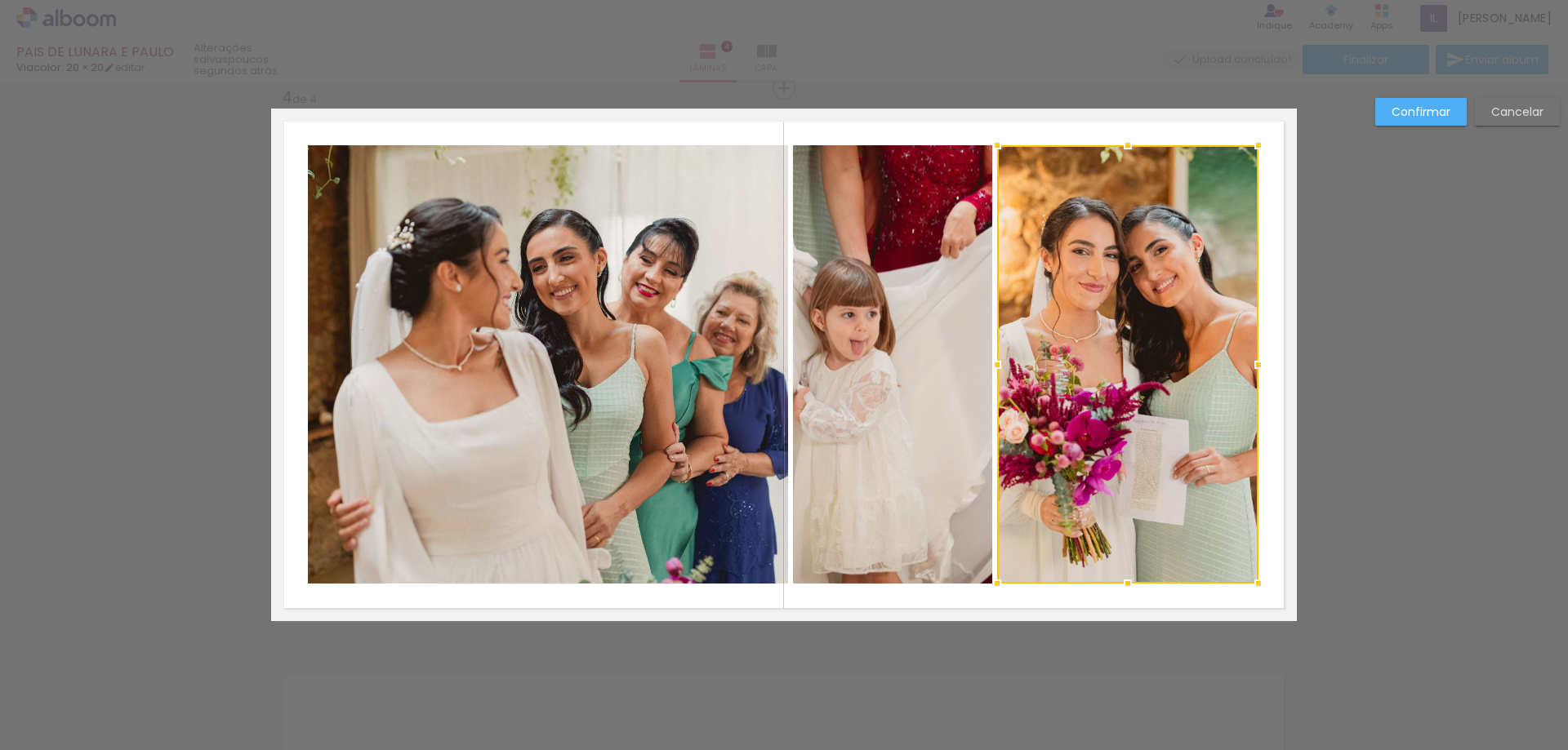
drag, startPoint x: 1198, startPoint y: 362, endPoint x: 1254, endPoint y: 378, distance: 58.2
click at [1258, 374] on div at bounding box center [1258, 365] width 32 height 32
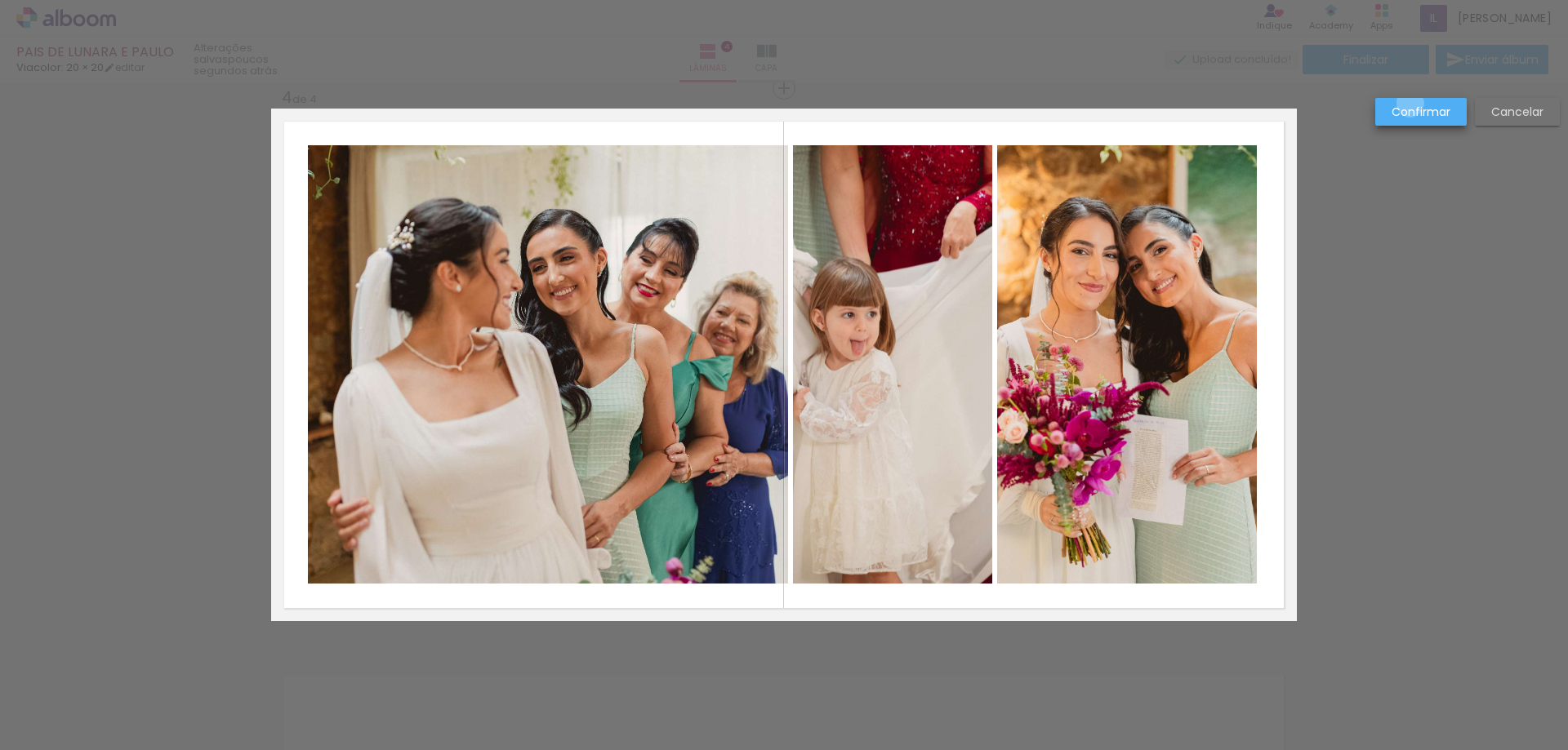
click at [0, 0] on slot "Confirmar" at bounding box center [0, 0] width 0 height 0
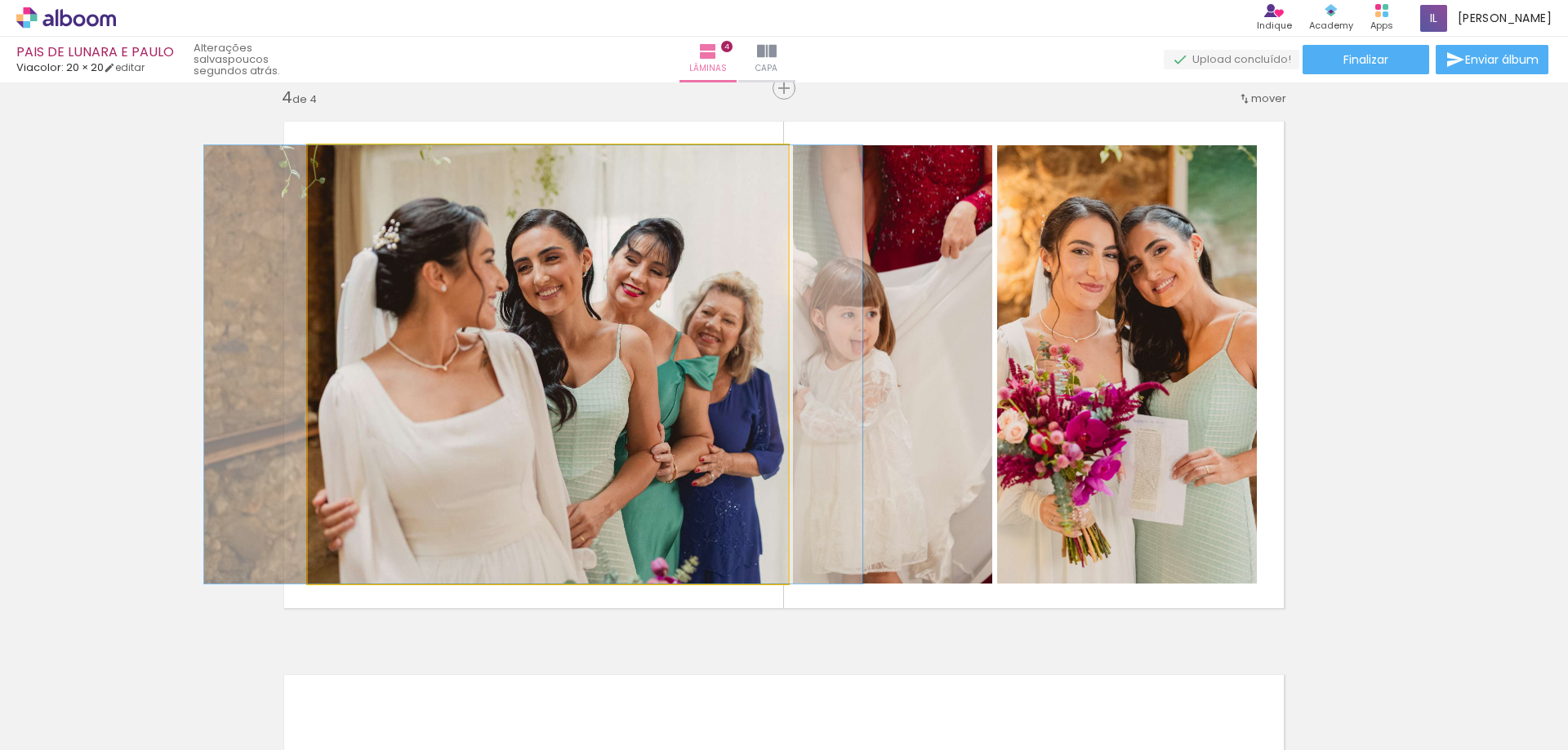
drag, startPoint x: 668, startPoint y: 386, endPoint x: 654, endPoint y: 390, distance: 14.6
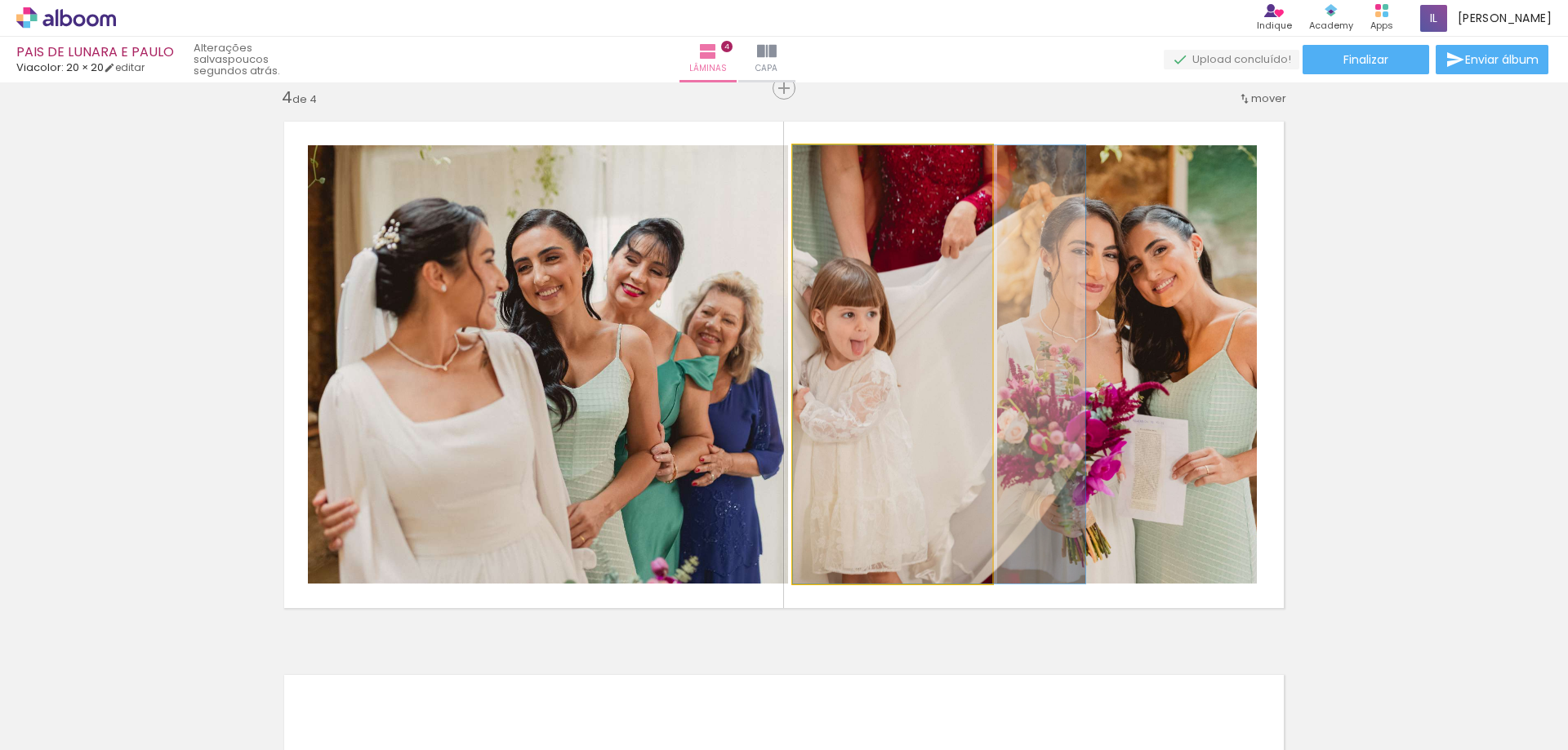
drag, startPoint x: 852, startPoint y: 393, endPoint x: 889, endPoint y: 388, distance: 37.3
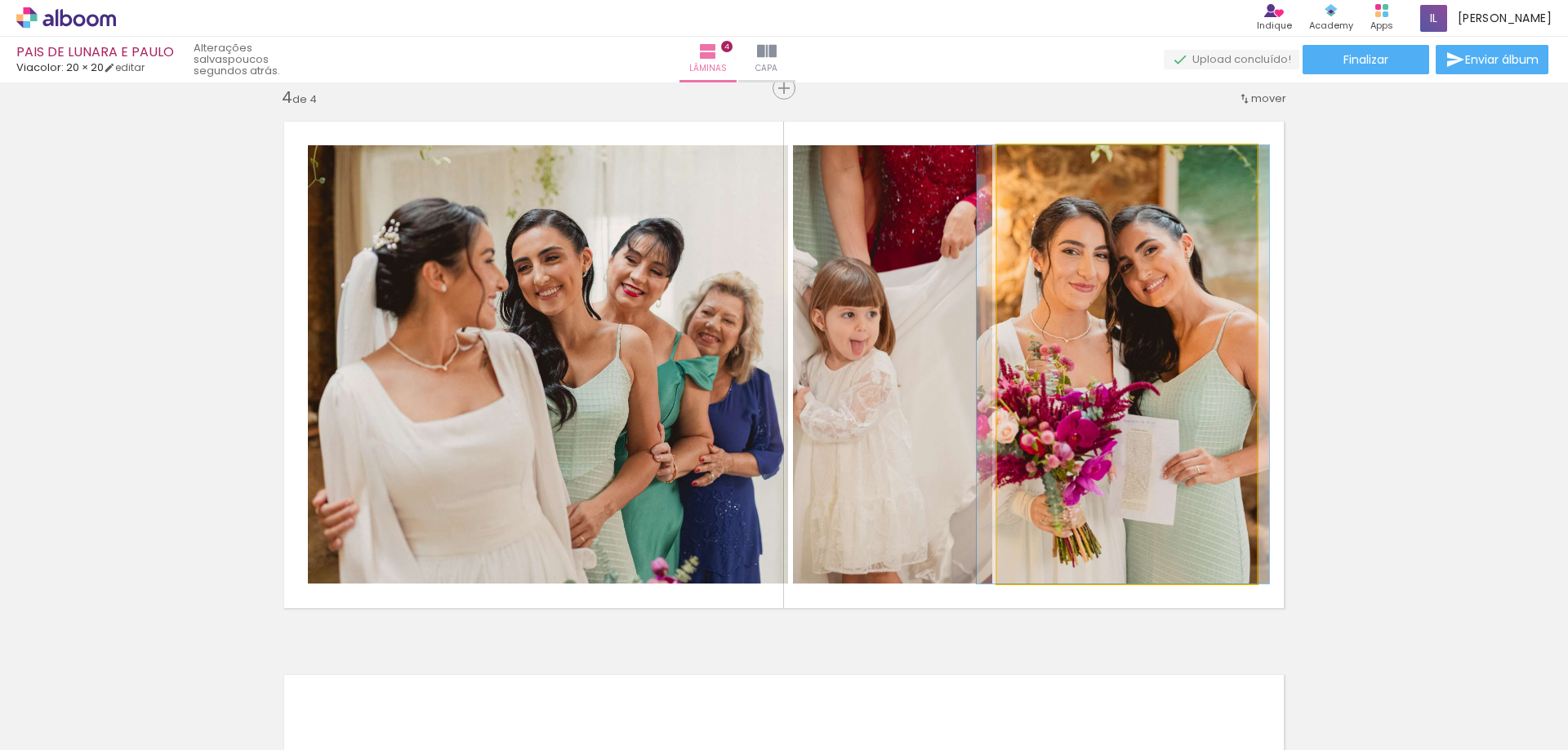
drag, startPoint x: 1169, startPoint y: 400, endPoint x: 1160, endPoint y: 407, distance: 11.4
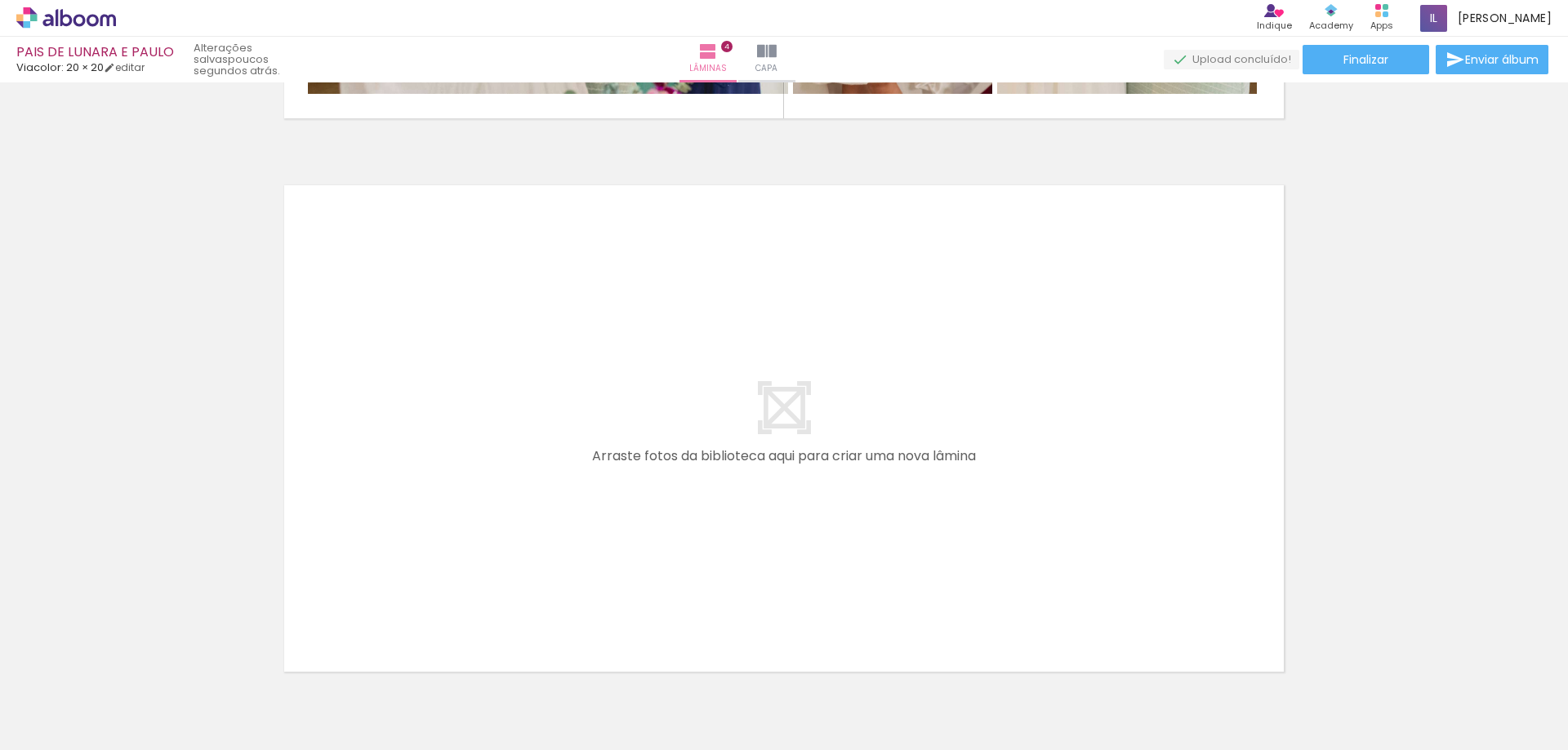
scroll to position [2266, 0]
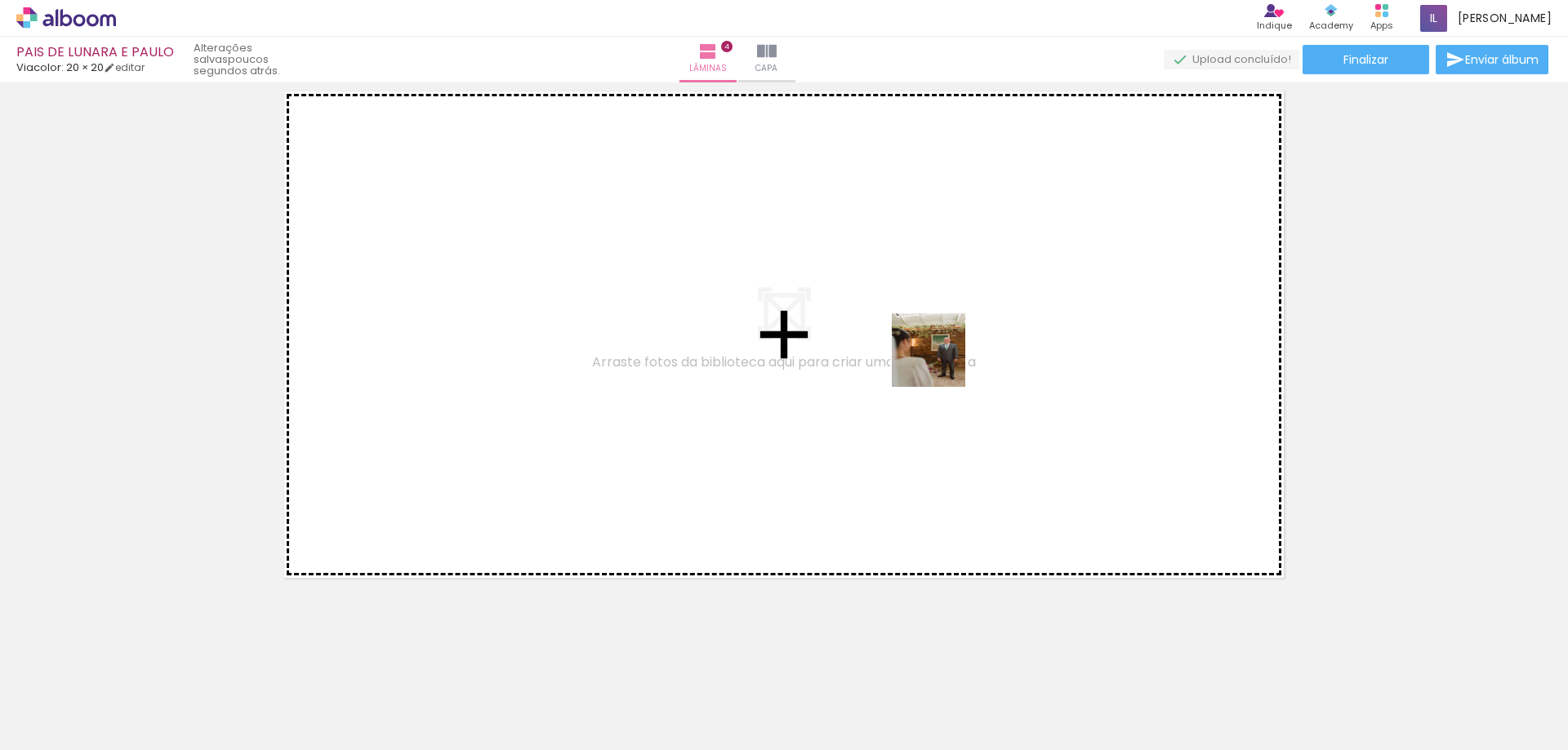
drag, startPoint x: 995, startPoint y: 693, endPoint x: 1158, endPoint y: 573, distance: 202.4
click at [943, 360] on quentale-workspace at bounding box center [784, 375] width 1568 height 750
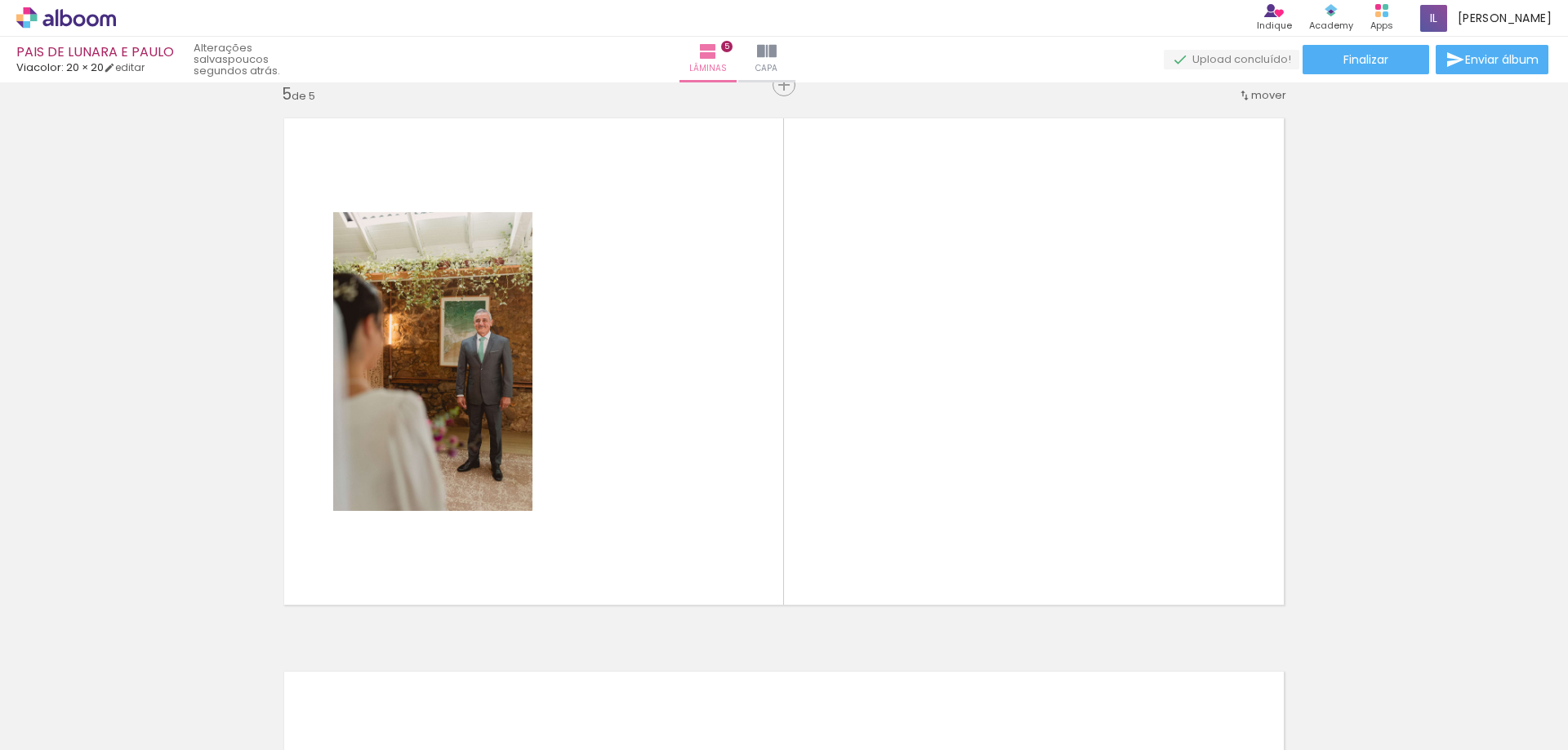
scroll to position [2236, 0]
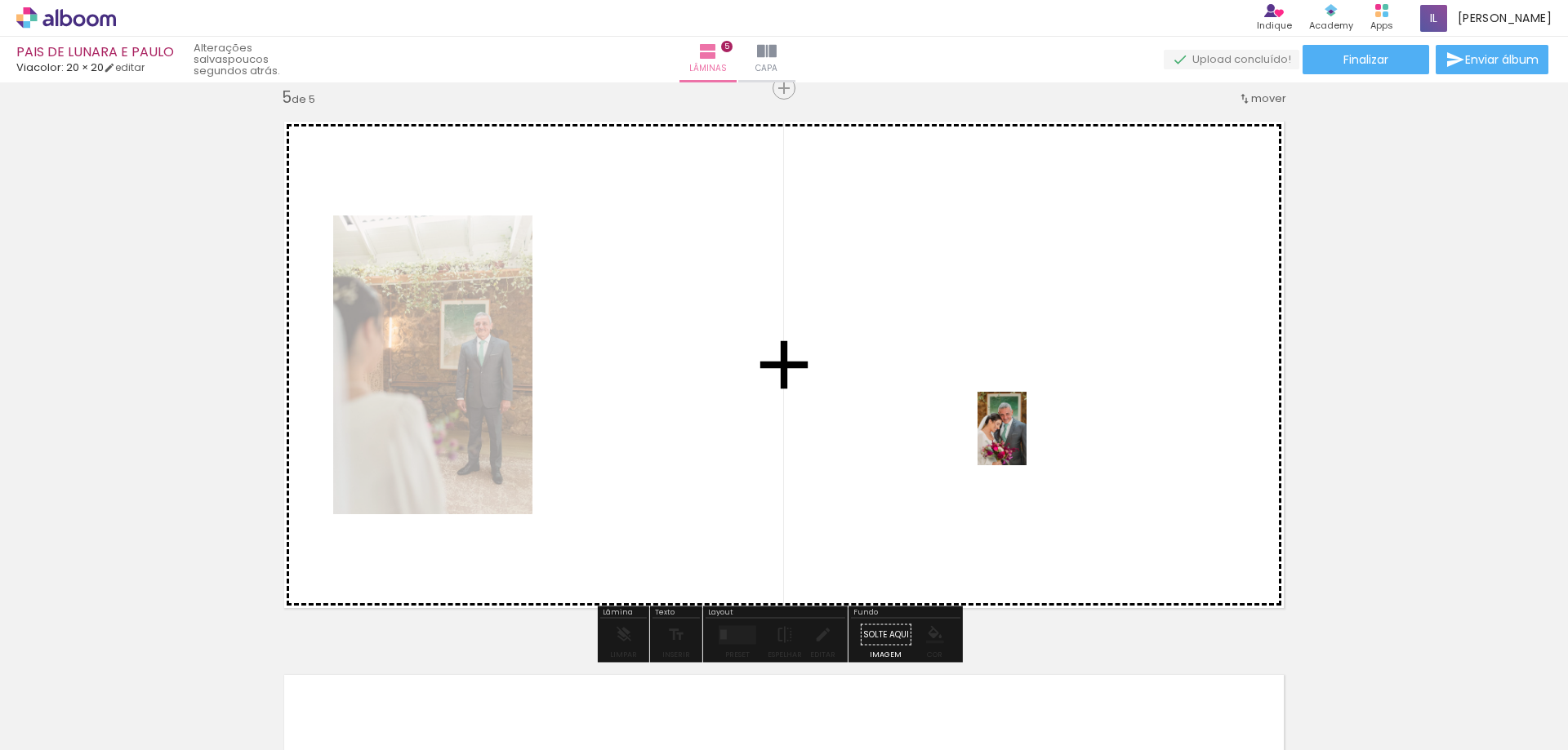
drag, startPoint x: 1097, startPoint y: 709, endPoint x: 1027, endPoint y: 441, distance: 277.0
click at [1027, 441] on quentale-workspace at bounding box center [784, 375] width 1568 height 750
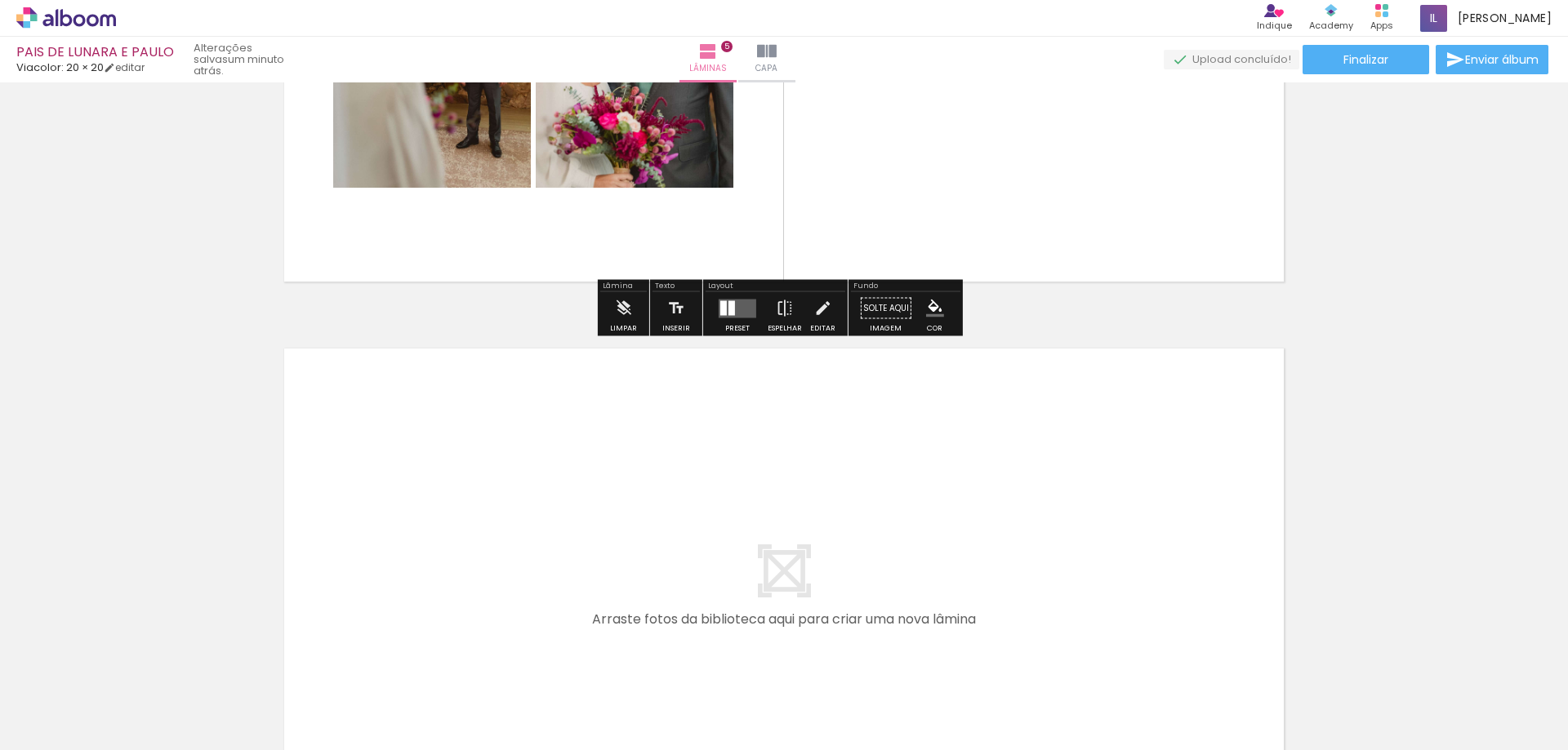
scroll to position [2819, 0]
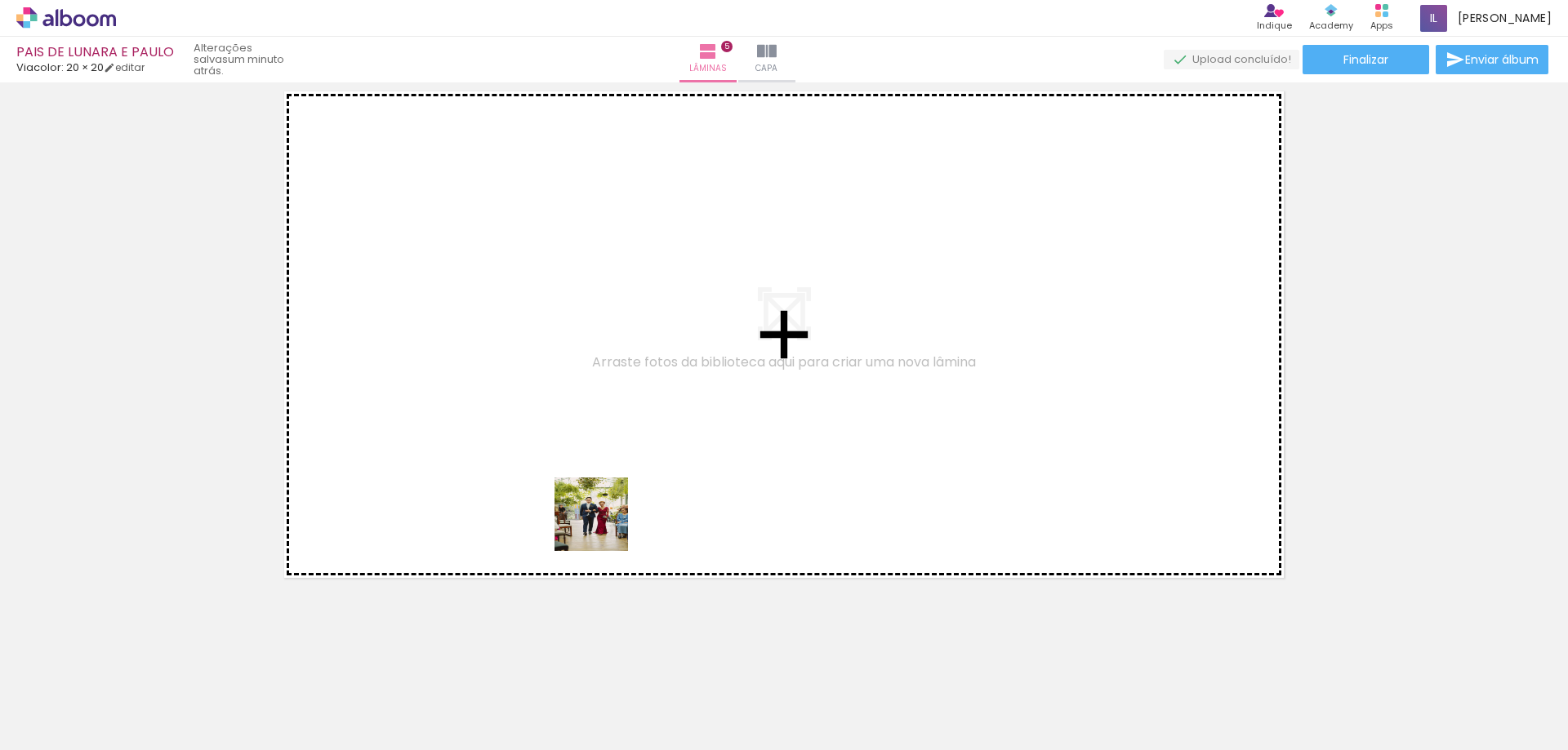
drag, startPoint x: 564, startPoint y: 683, endPoint x: 777, endPoint y: 640, distance: 217.3
click at [630, 422] on quentale-workspace at bounding box center [784, 375] width 1568 height 750
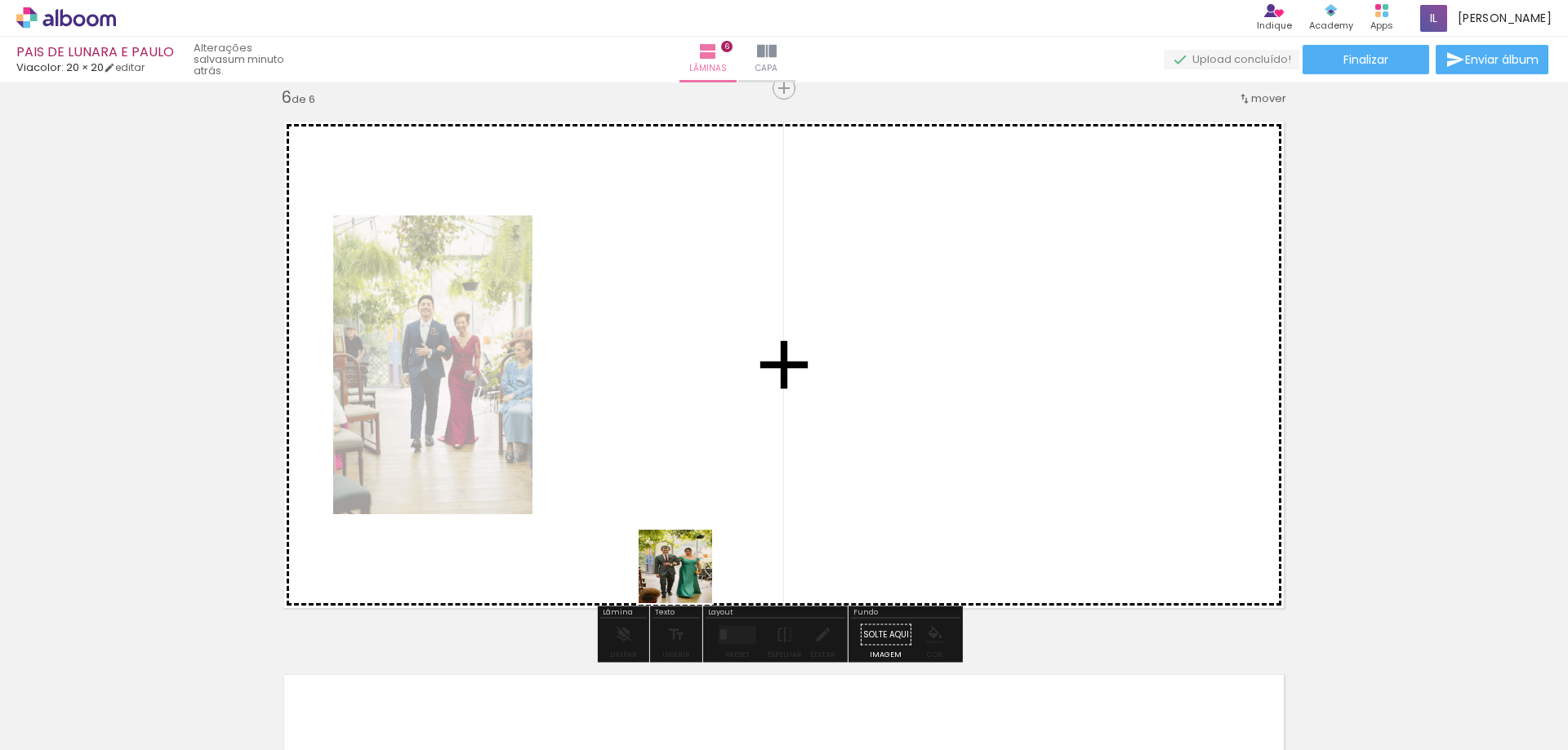
drag, startPoint x: 656, startPoint y: 687, endPoint x: 893, endPoint y: 481, distance: 314.0
click at [833, 320] on quentale-workspace at bounding box center [784, 375] width 1568 height 750
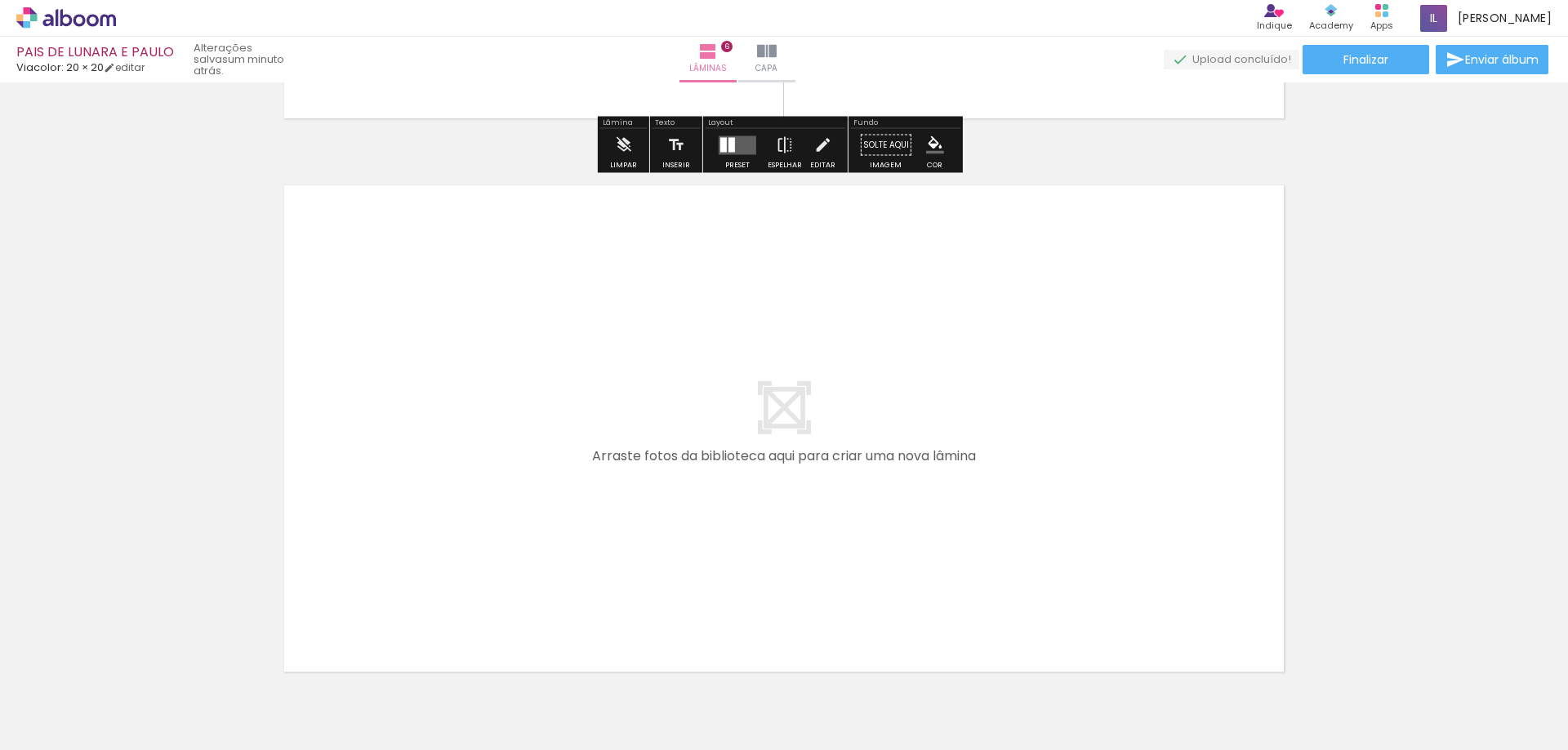
scroll to position [3373, 0]
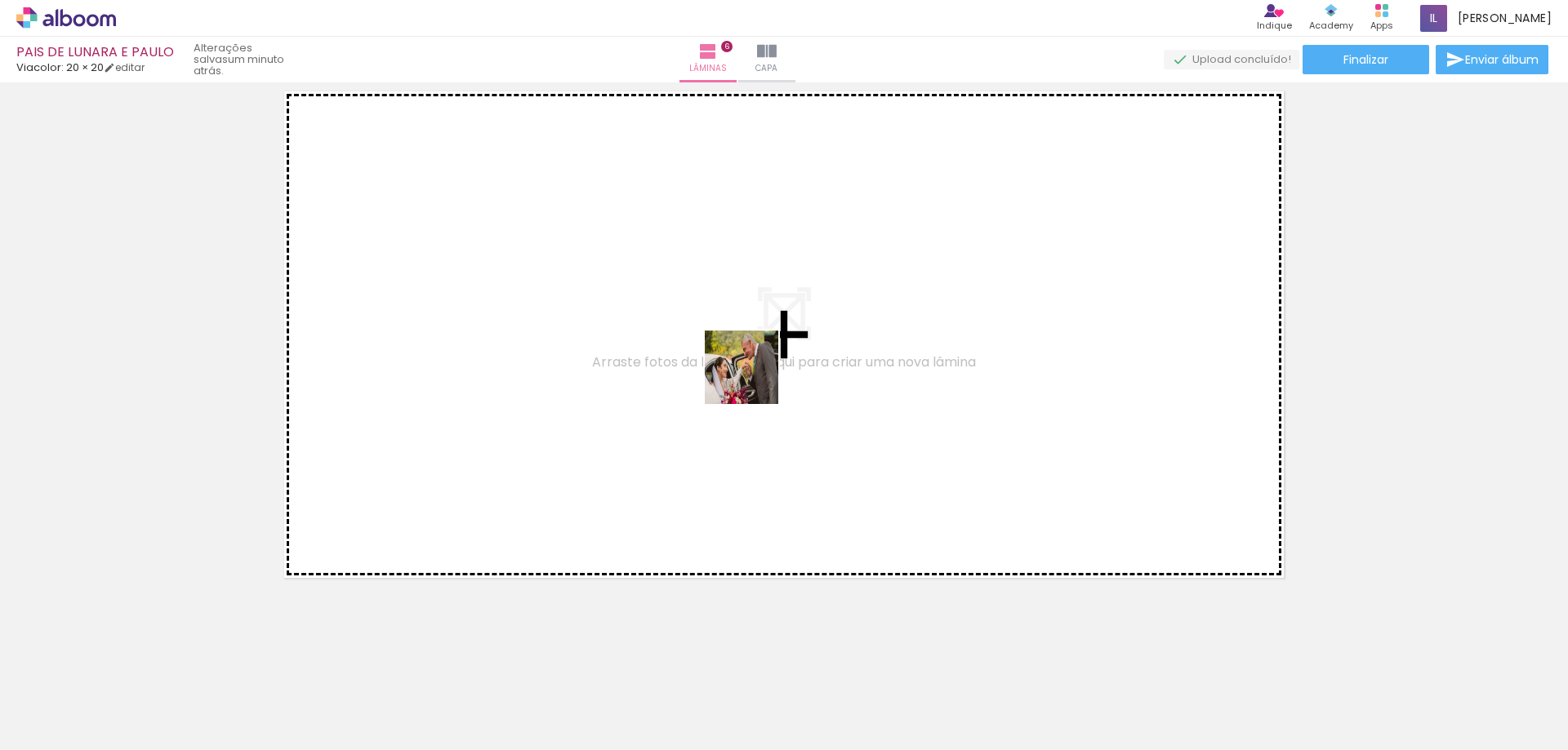
drag, startPoint x: 750, startPoint y: 681, endPoint x: 759, endPoint y: 382, distance: 299.1
click at [755, 376] on quentale-workspace at bounding box center [784, 375] width 1568 height 750
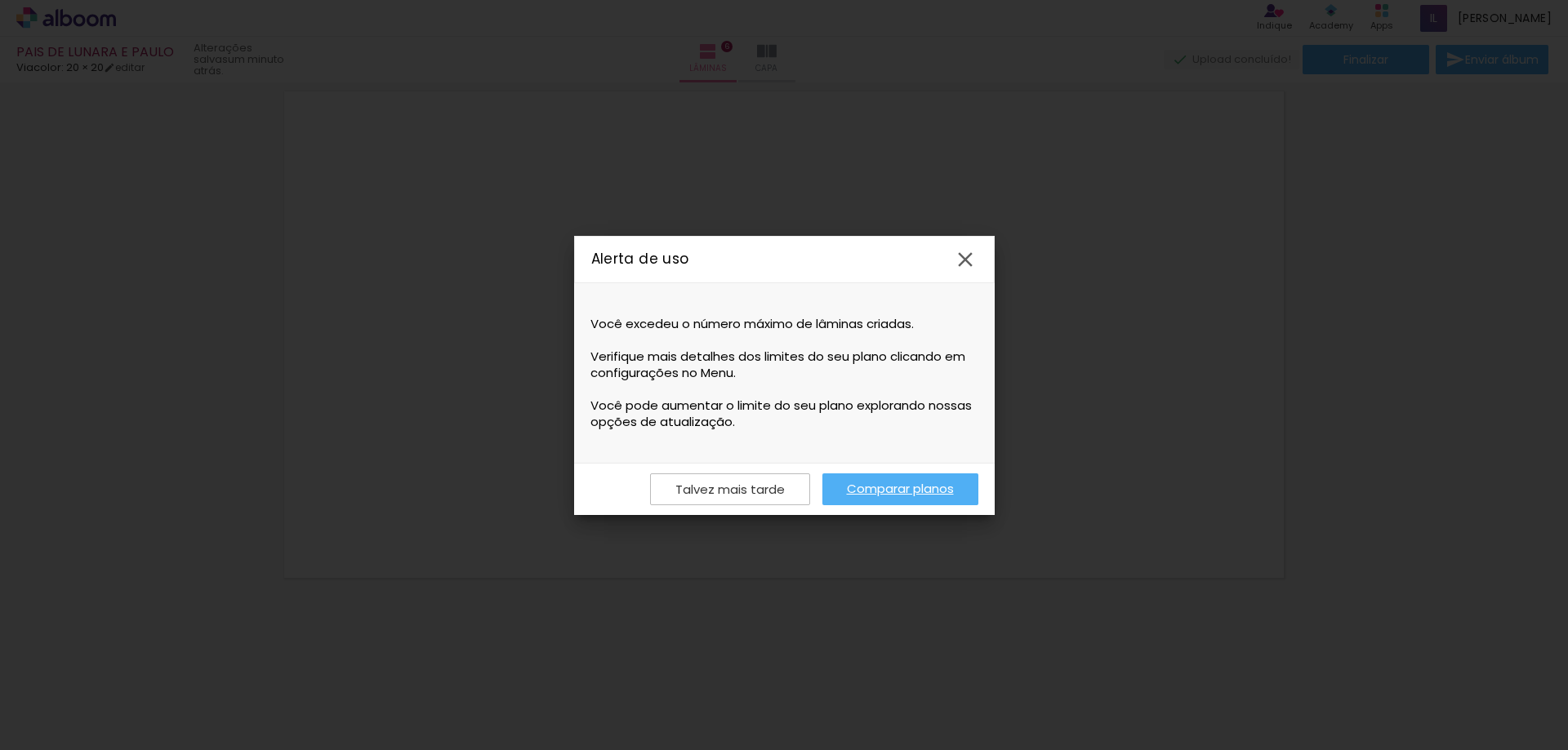
click at [0, 0] on slot "Talvez mais tarde" at bounding box center [0, 0] width 0 height 0
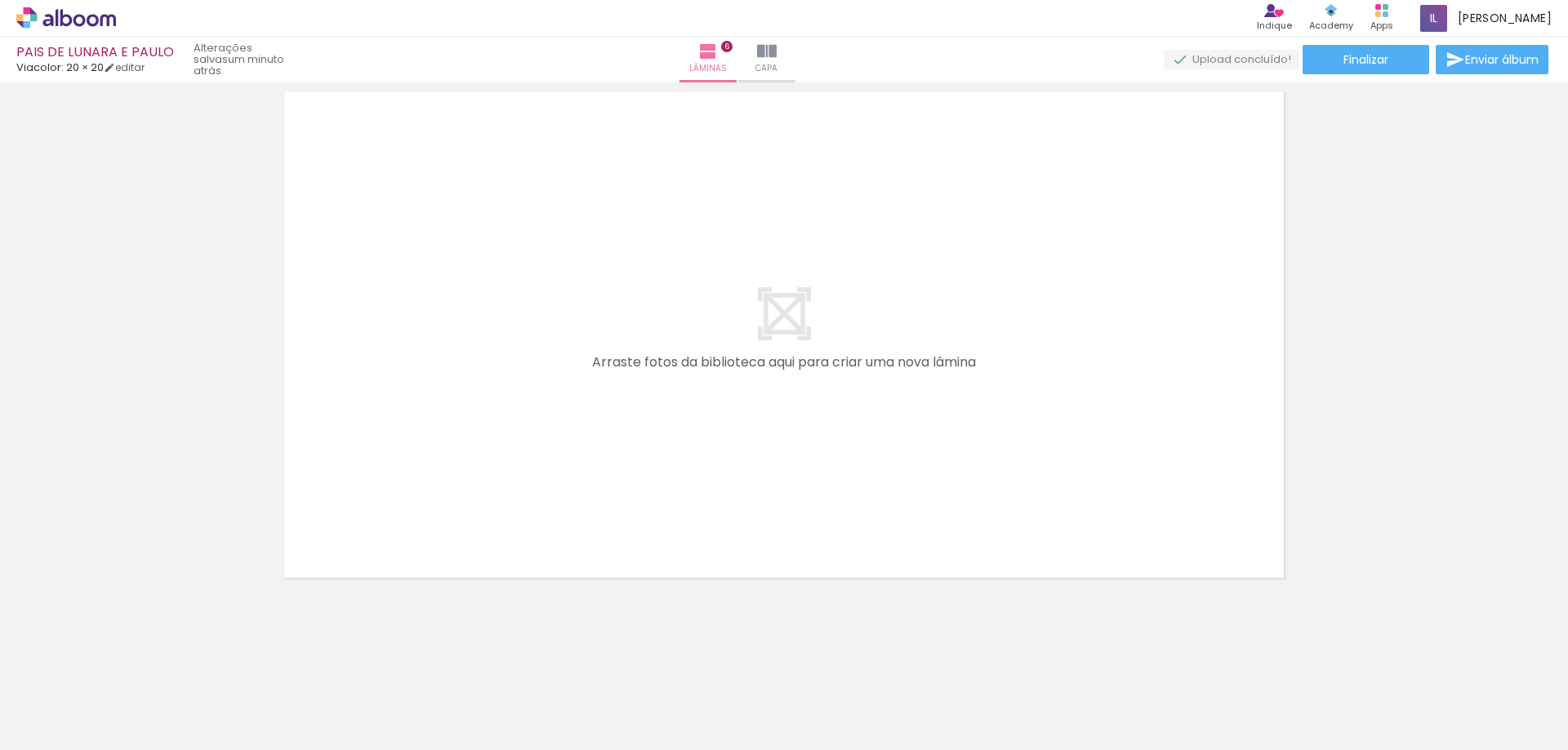
scroll to position [3210, 0]
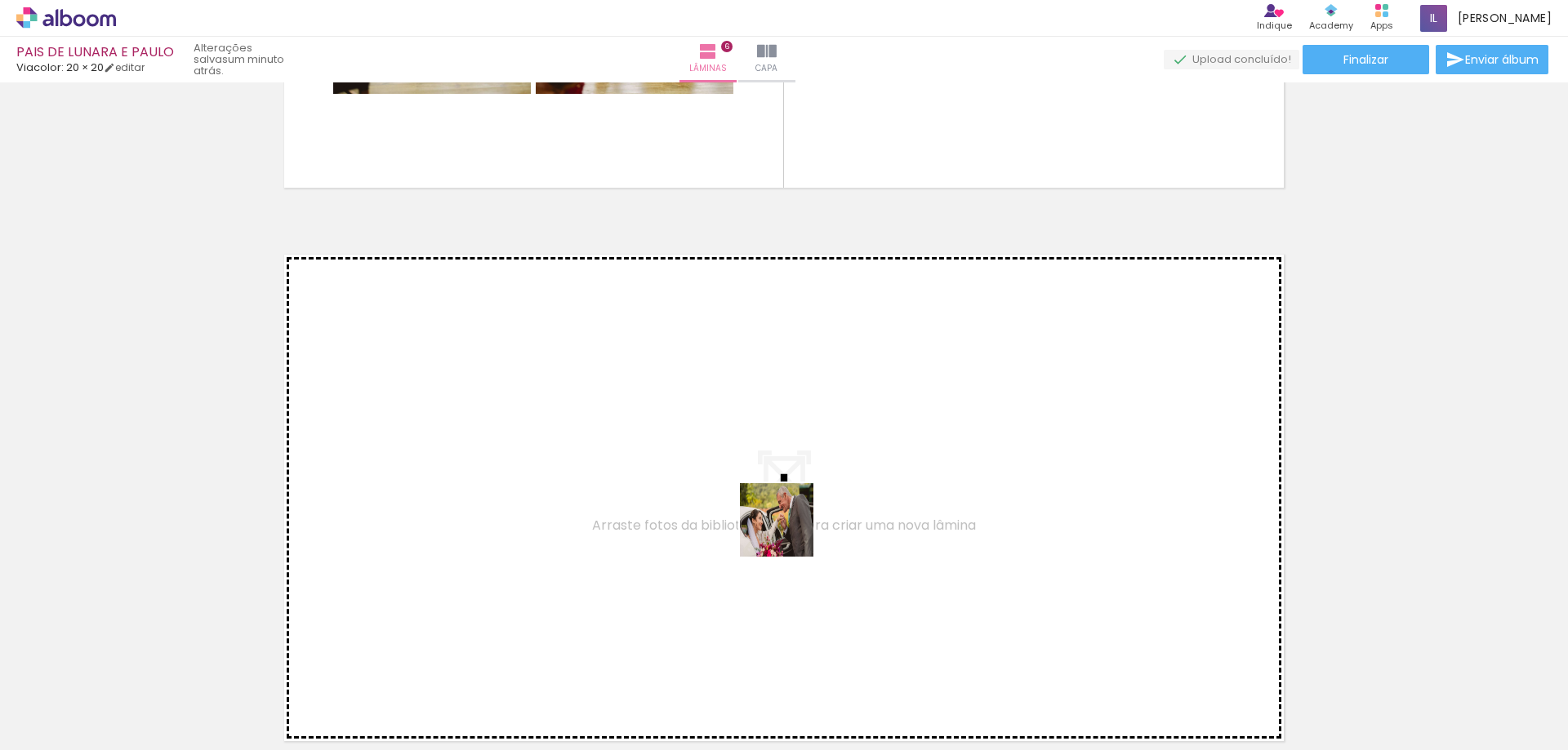
drag, startPoint x: 771, startPoint y: 713, endPoint x: 789, endPoint y: 532, distance: 181.9
click at [789, 532] on quentale-workspace at bounding box center [784, 375] width 1568 height 750
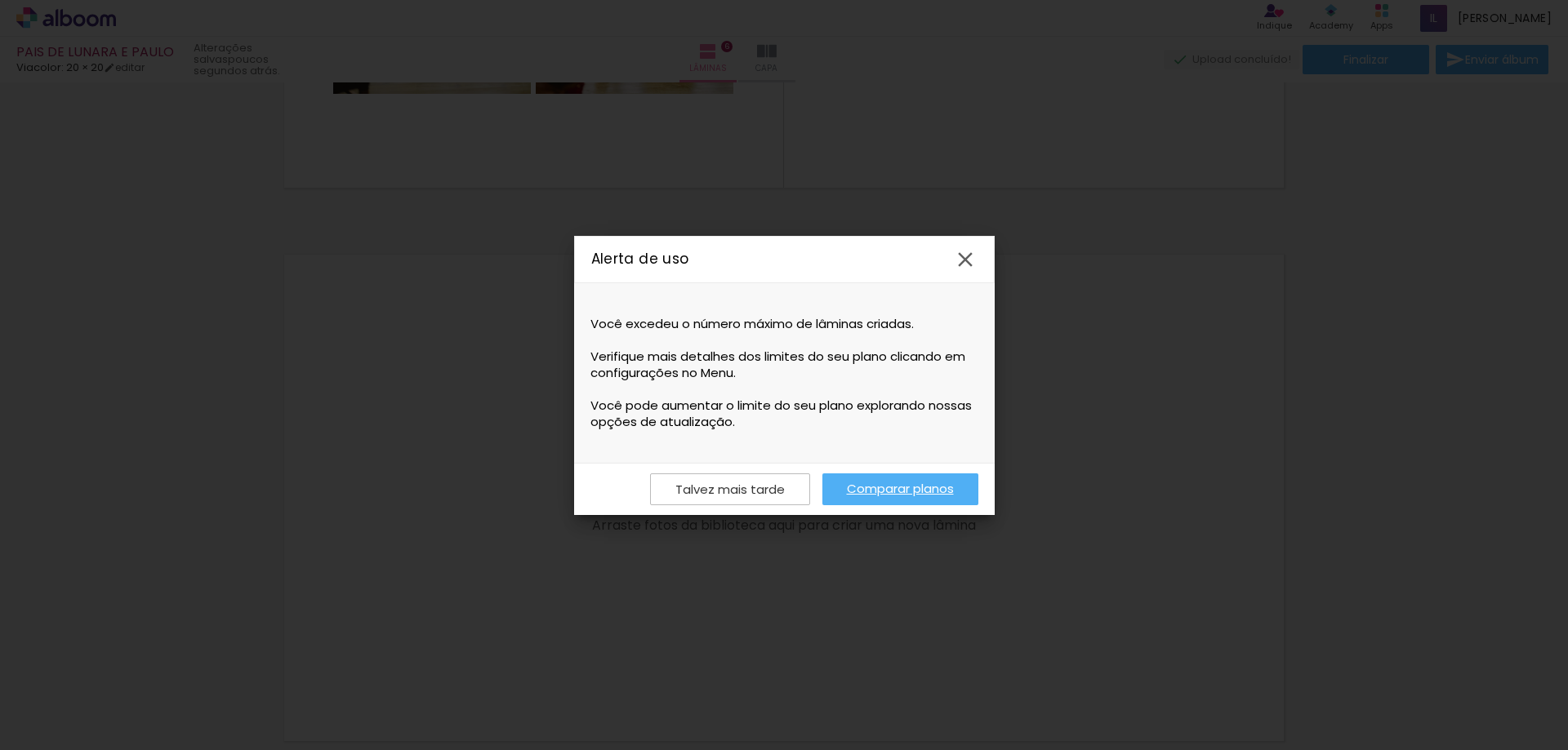
click at [713, 517] on iron-overlay-backdrop at bounding box center [784, 375] width 1568 height 750
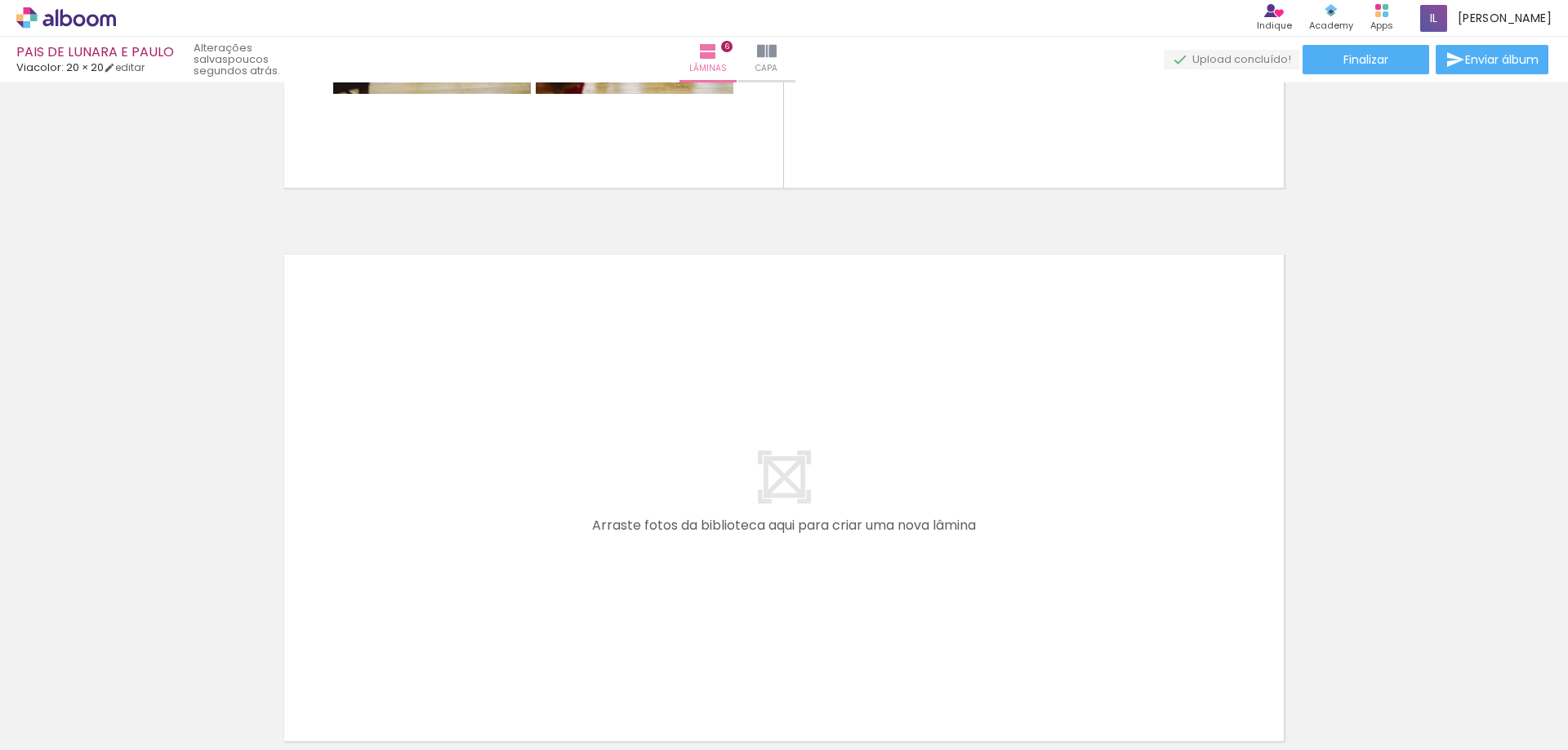
drag, startPoint x: 745, startPoint y: 688, endPoint x: 759, endPoint y: 538, distance: 150.7
click at [759, 538] on quentale-workspace at bounding box center [784, 375] width 1568 height 750
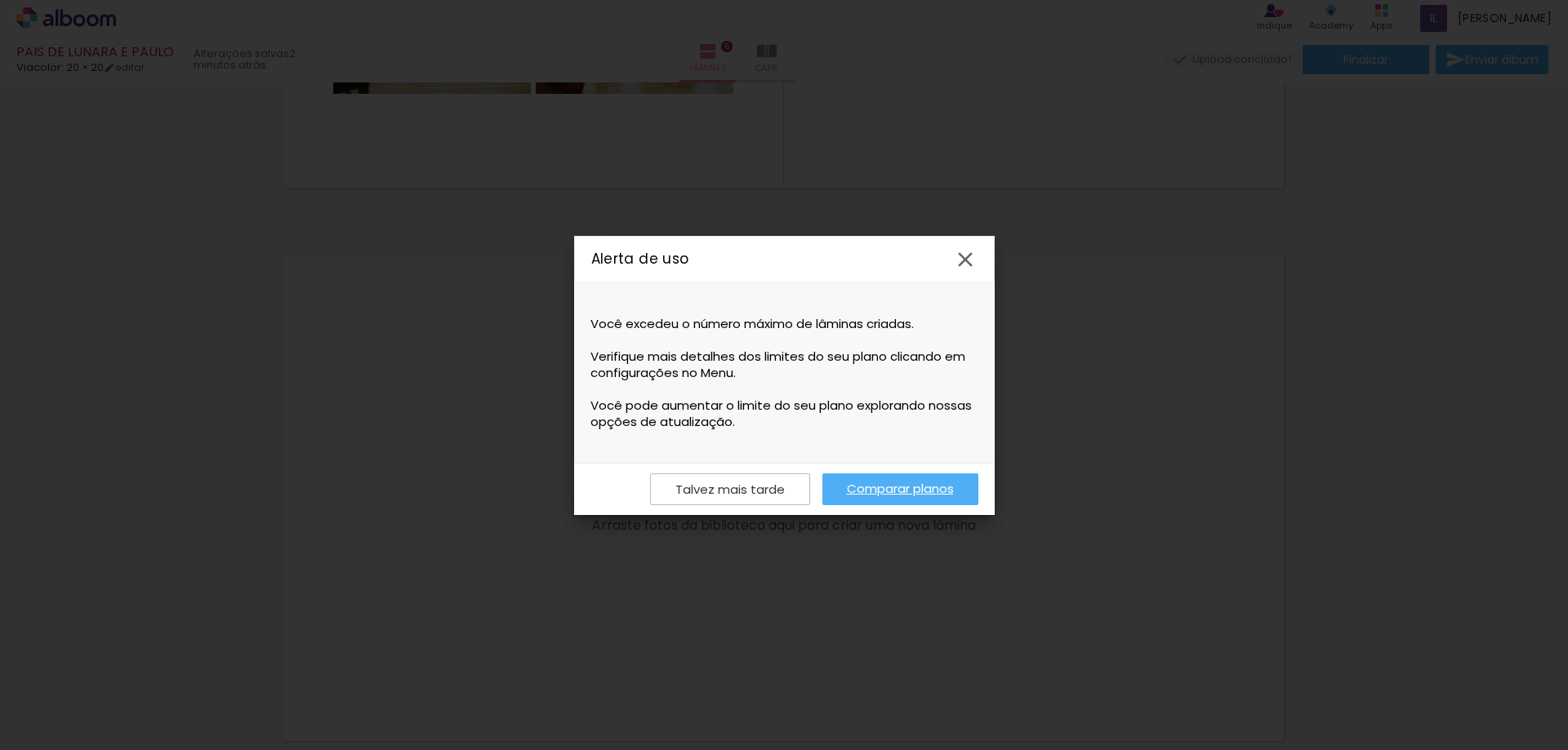
click at [962, 261] on iron-icon at bounding box center [965, 259] width 24 height 24
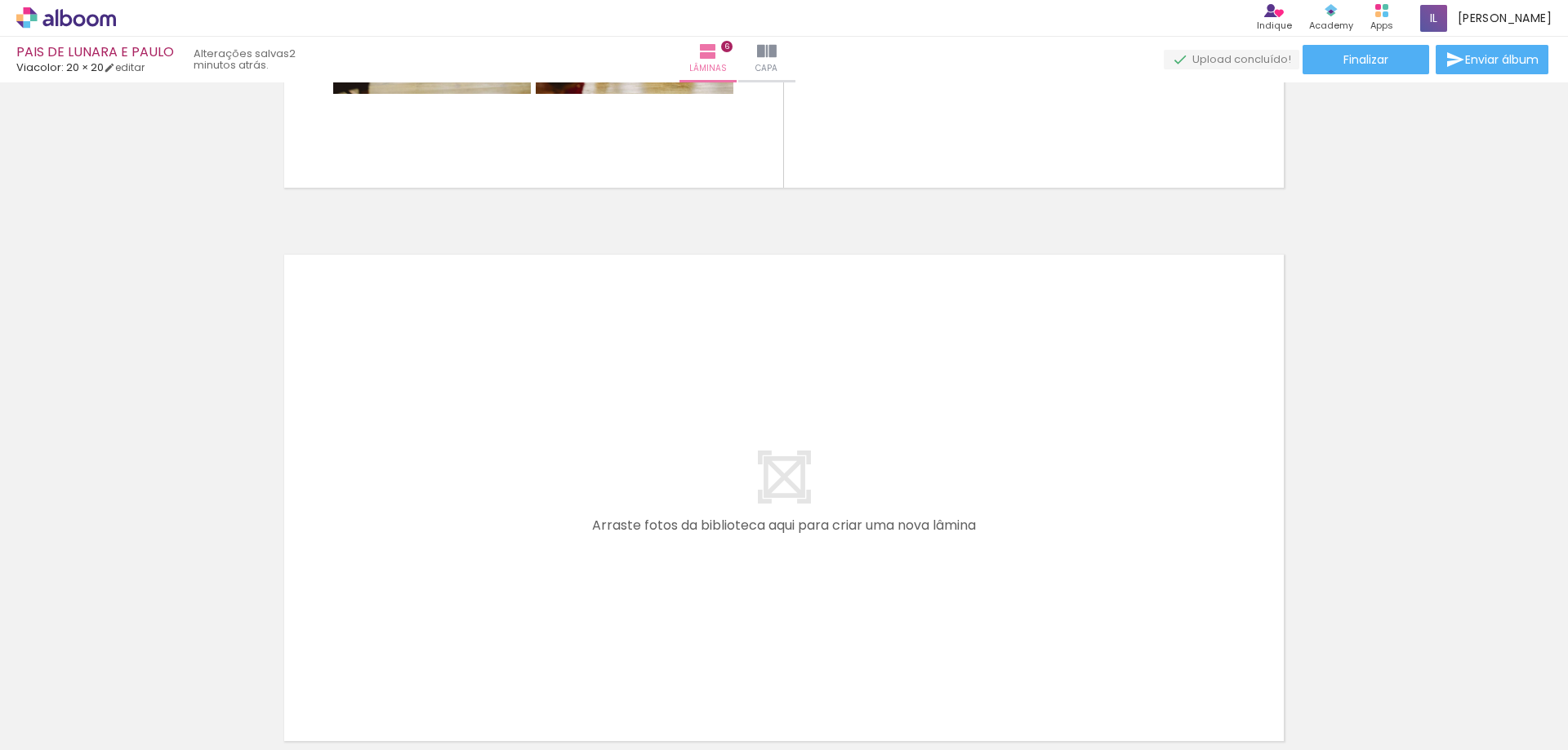
click at [83, 15] on icon at bounding box center [67, 18] width 100 height 21
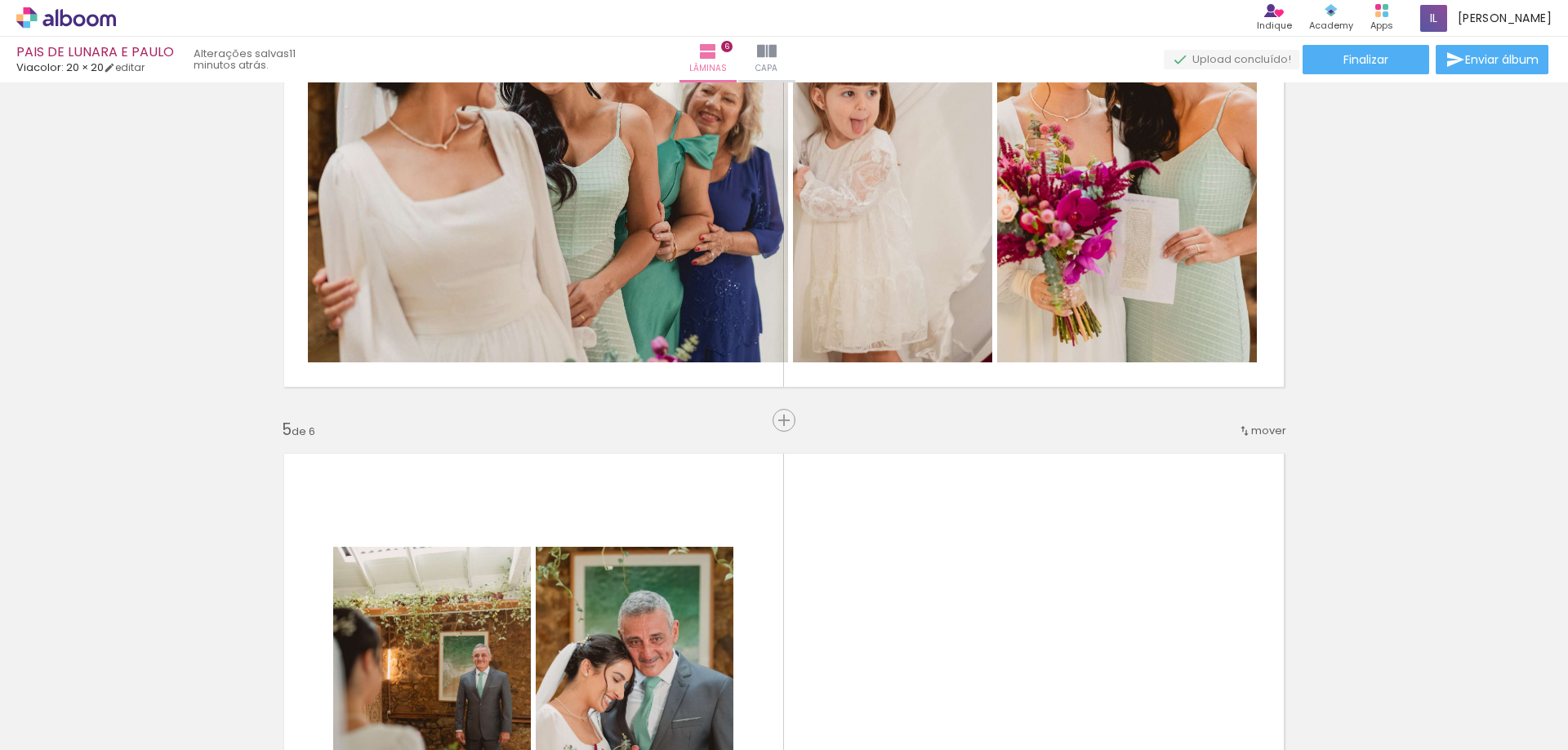
scroll to position [2394, 0]
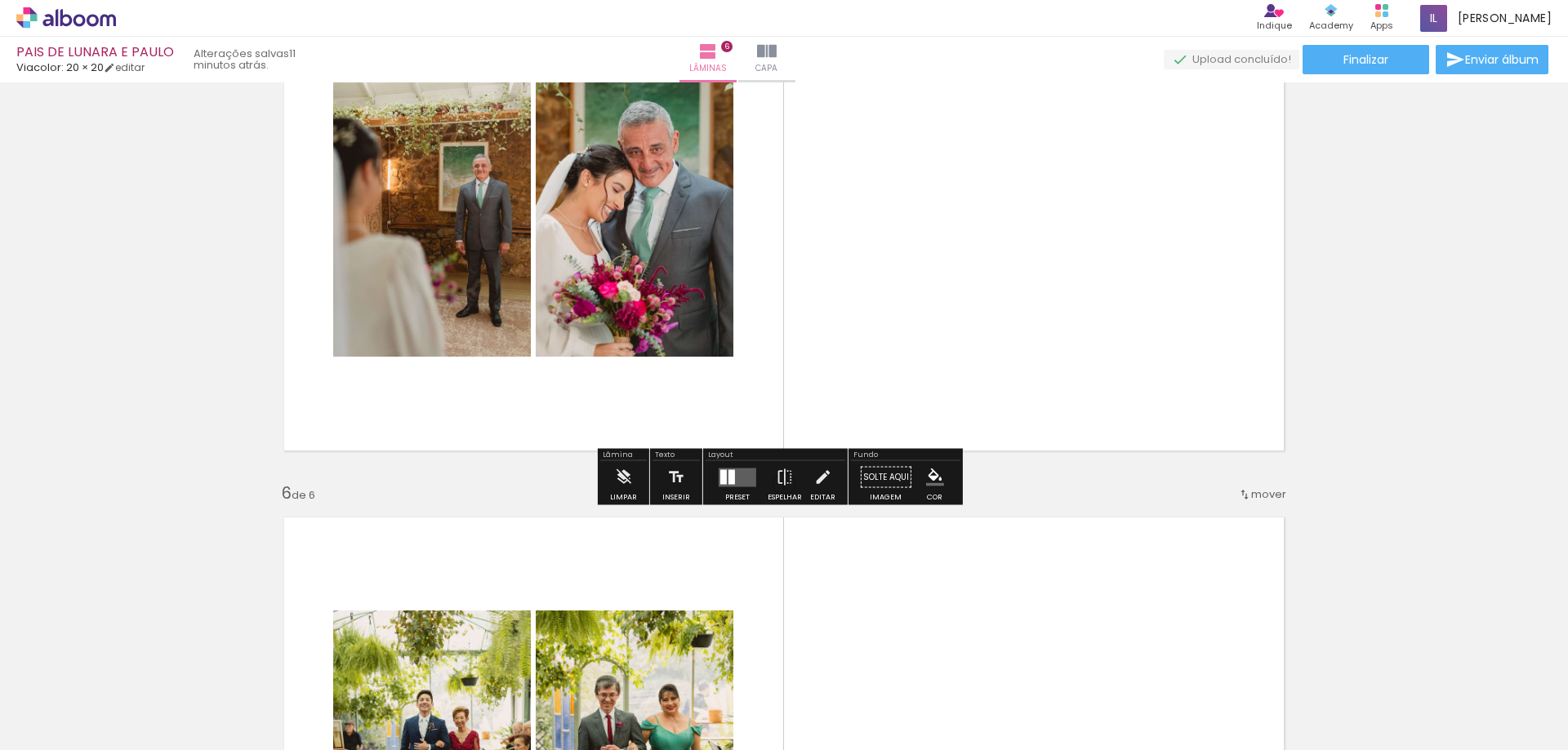
click at [742, 483] on quentale-layouter at bounding box center [737, 477] width 38 height 19
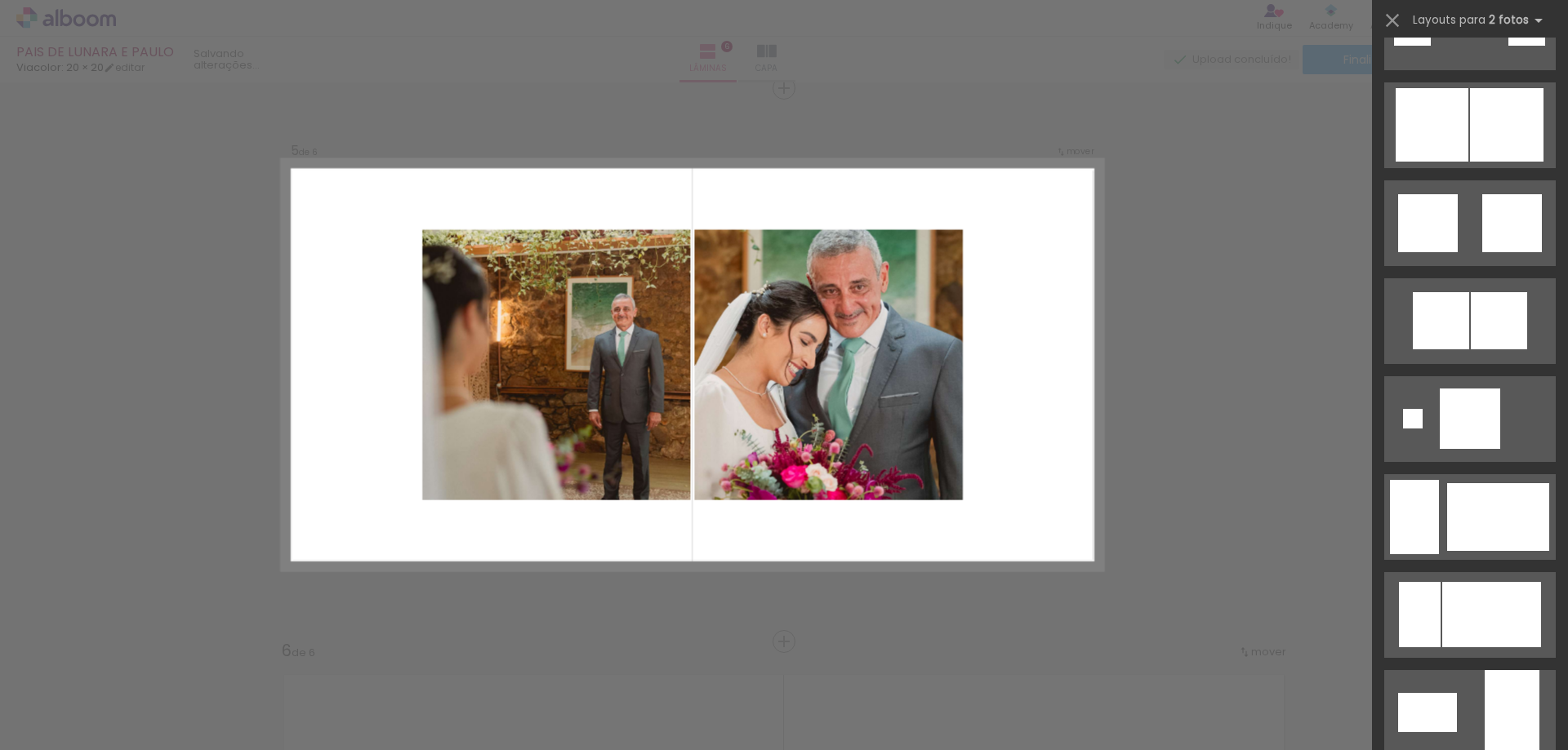
scroll to position [2286, 0]
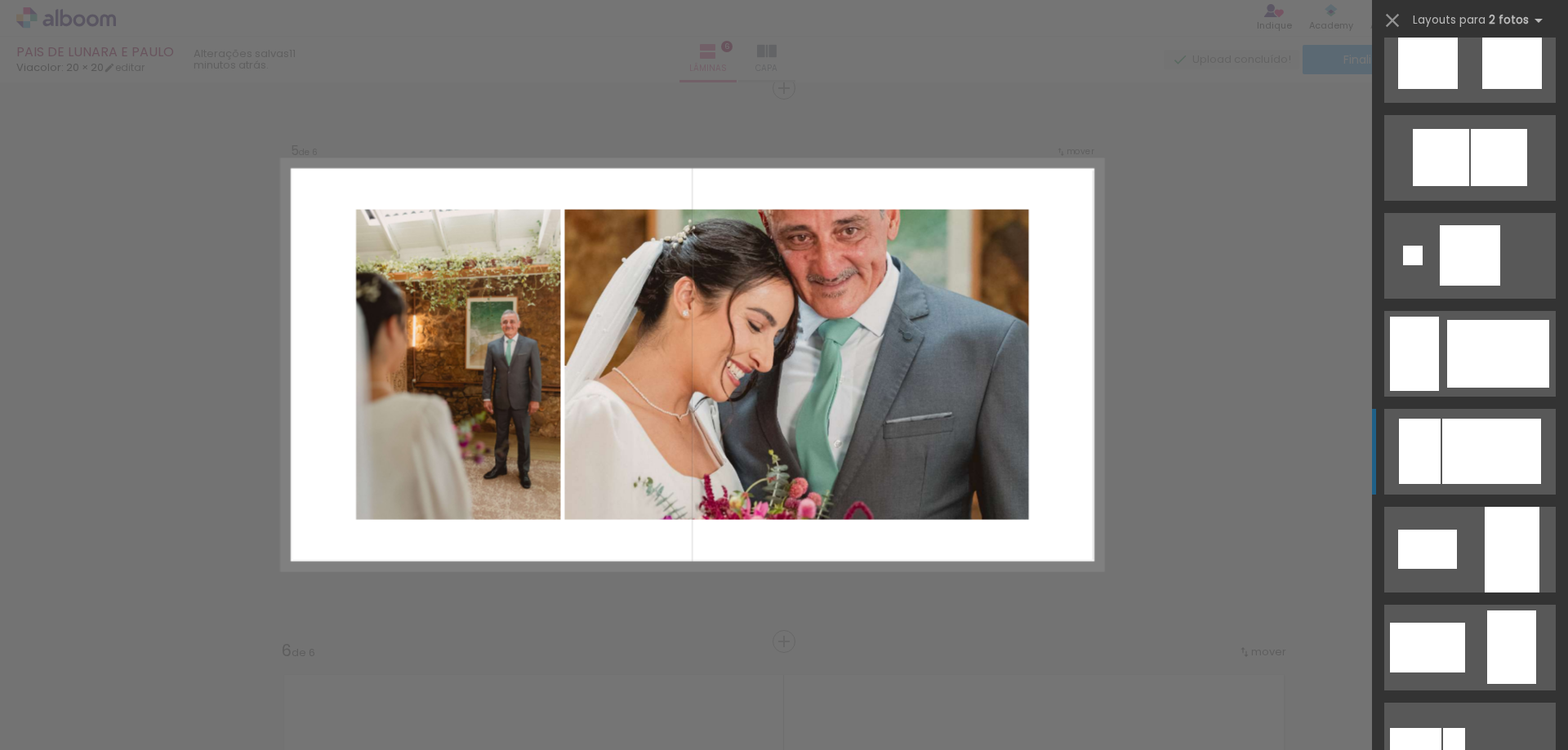
click at [1471, 459] on div at bounding box center [1491, 451] width 99 height 66
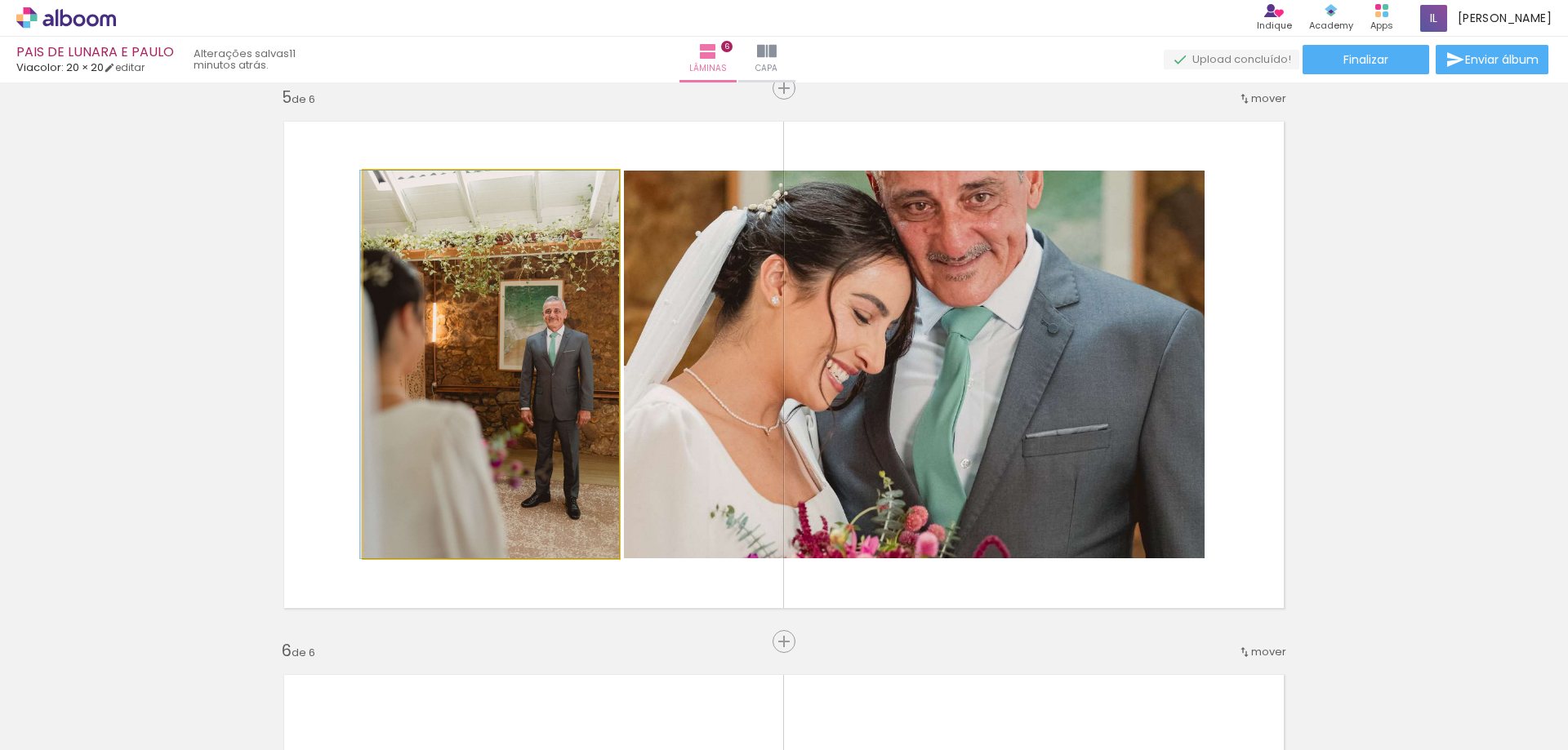
drag, startPoint x: 584, startPoint y: 408, endPoint x: 574, endPoint y: 407, distance: 10.0
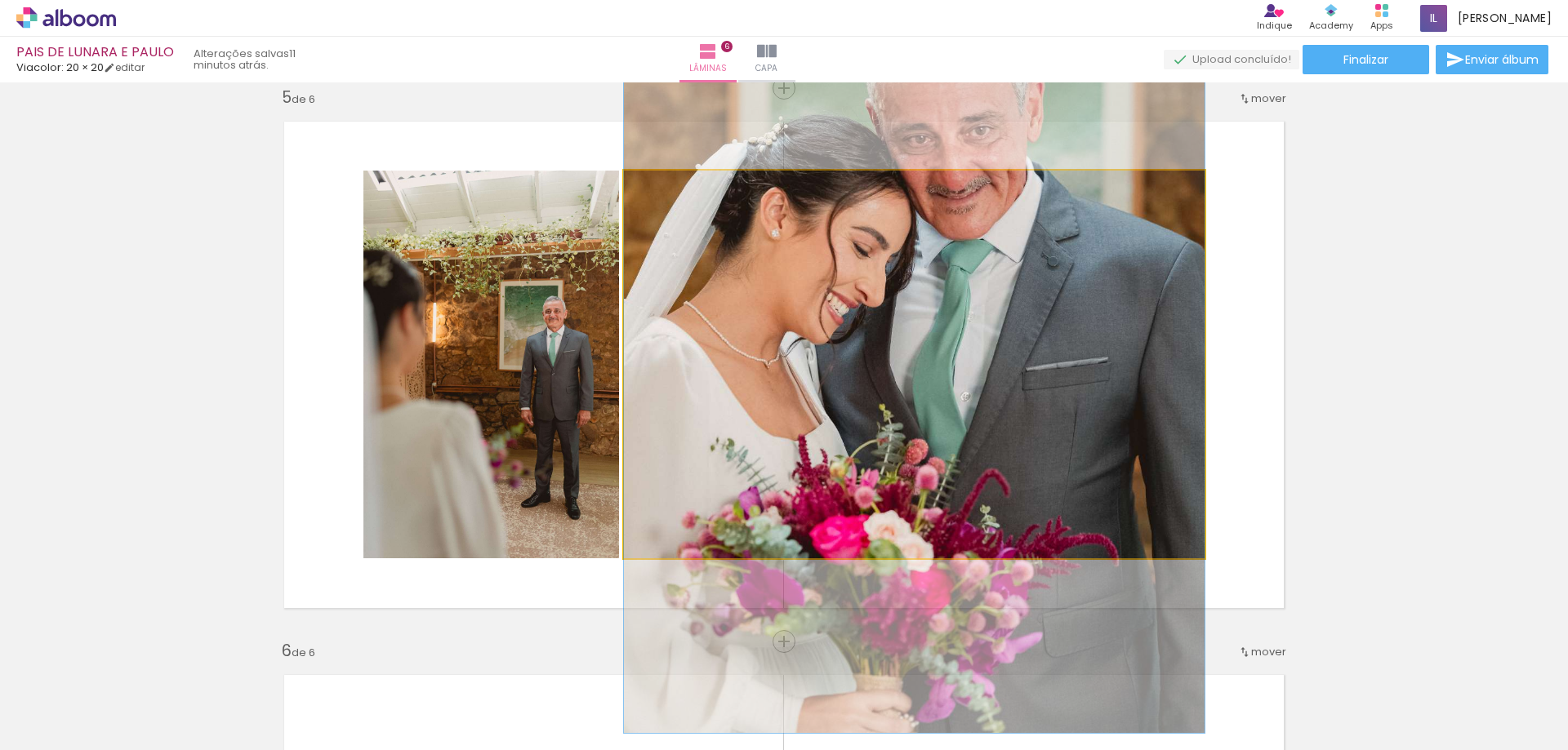
drag, startPoint x: 899, startPoint y: 431, endPoint x: 898, endPoint y: 400, distance: 31.0
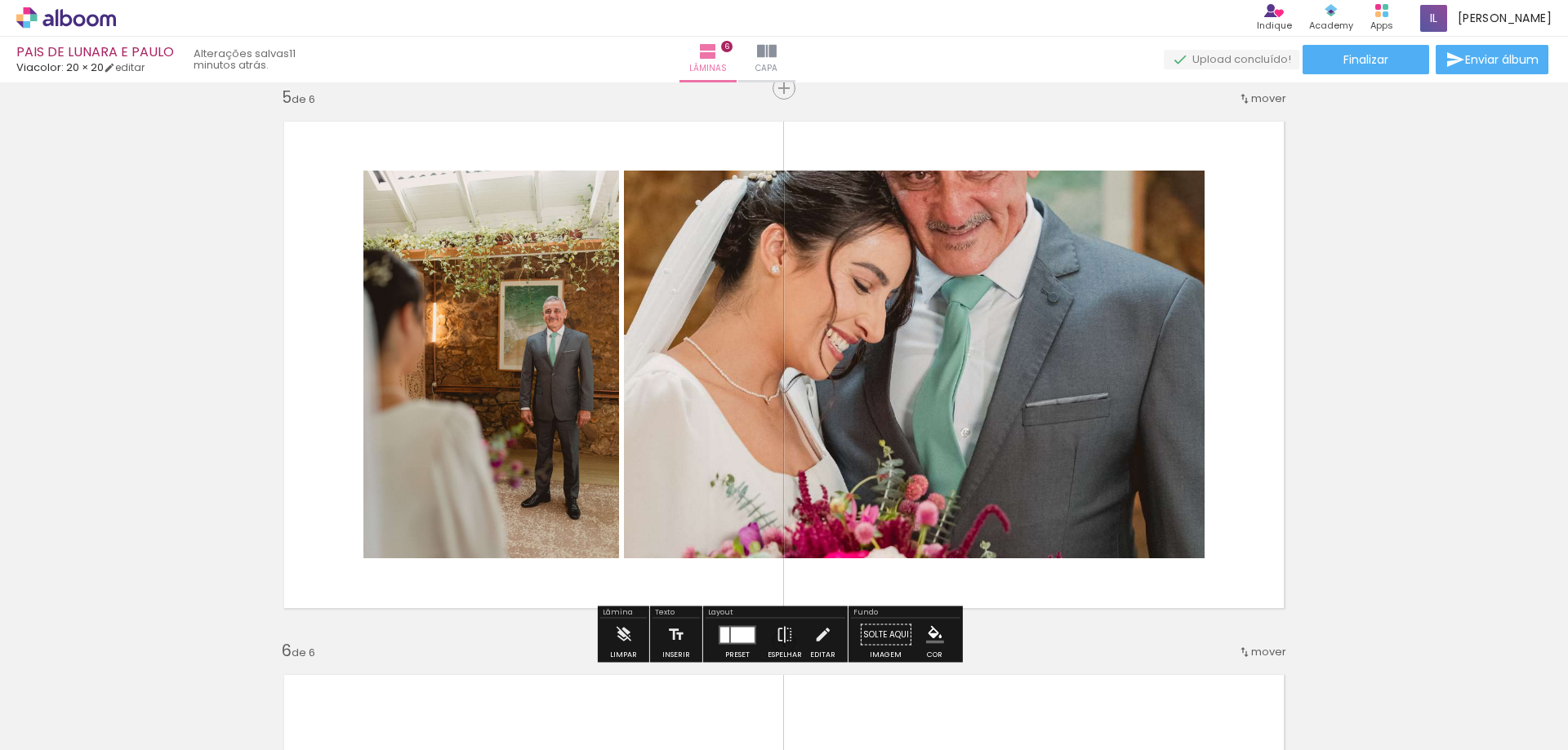
click at [728, 646] on div at bounding box center [738, 635] width 44 height 32
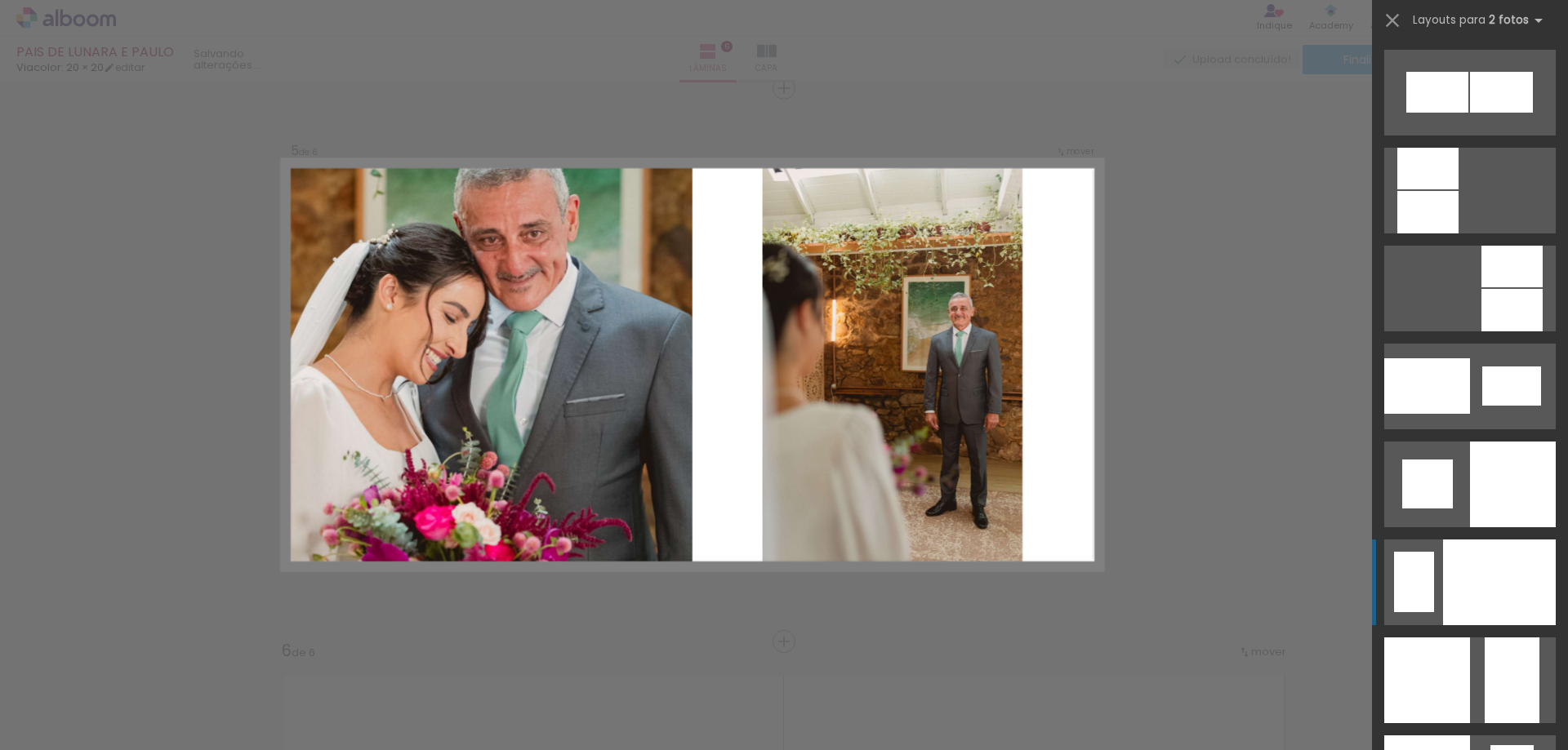
scroll to position [6239, 0]
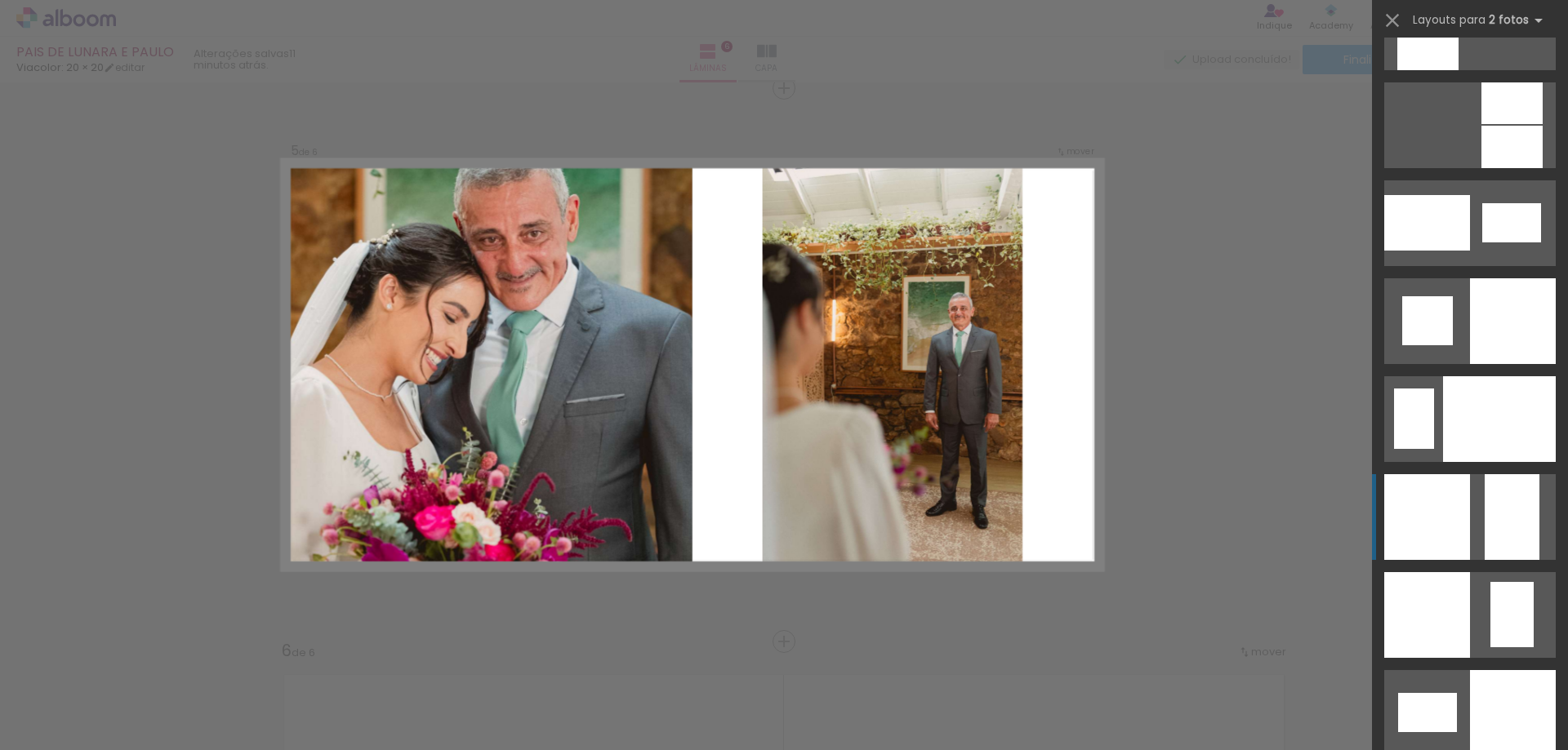
click at [1436, 498] on div at bounding box center [1427, 517] width 86 height 86
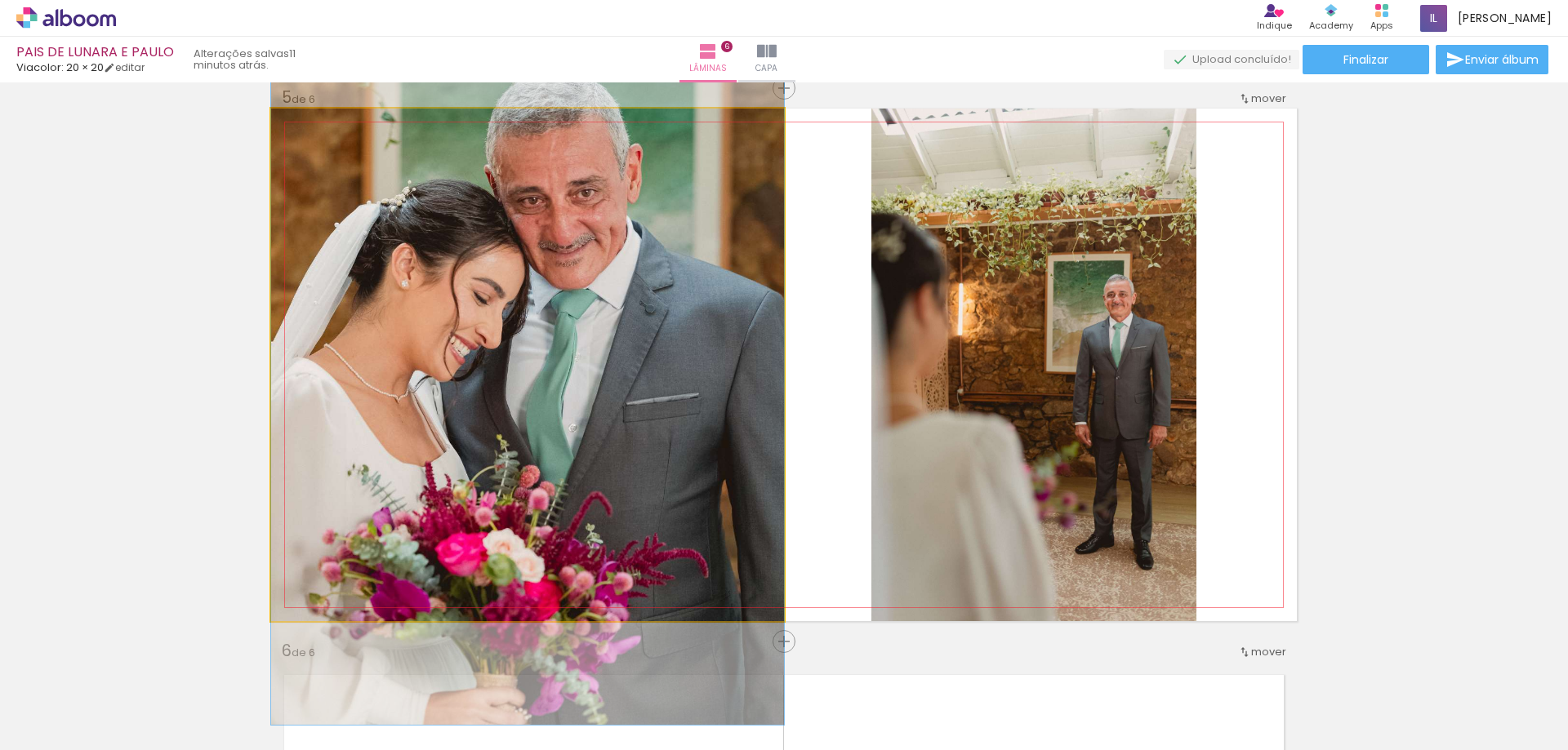
drag, startPoint x: 575, startPoint y: 530, endPoint x: 614, endPoint y: 527, distance: 39.1
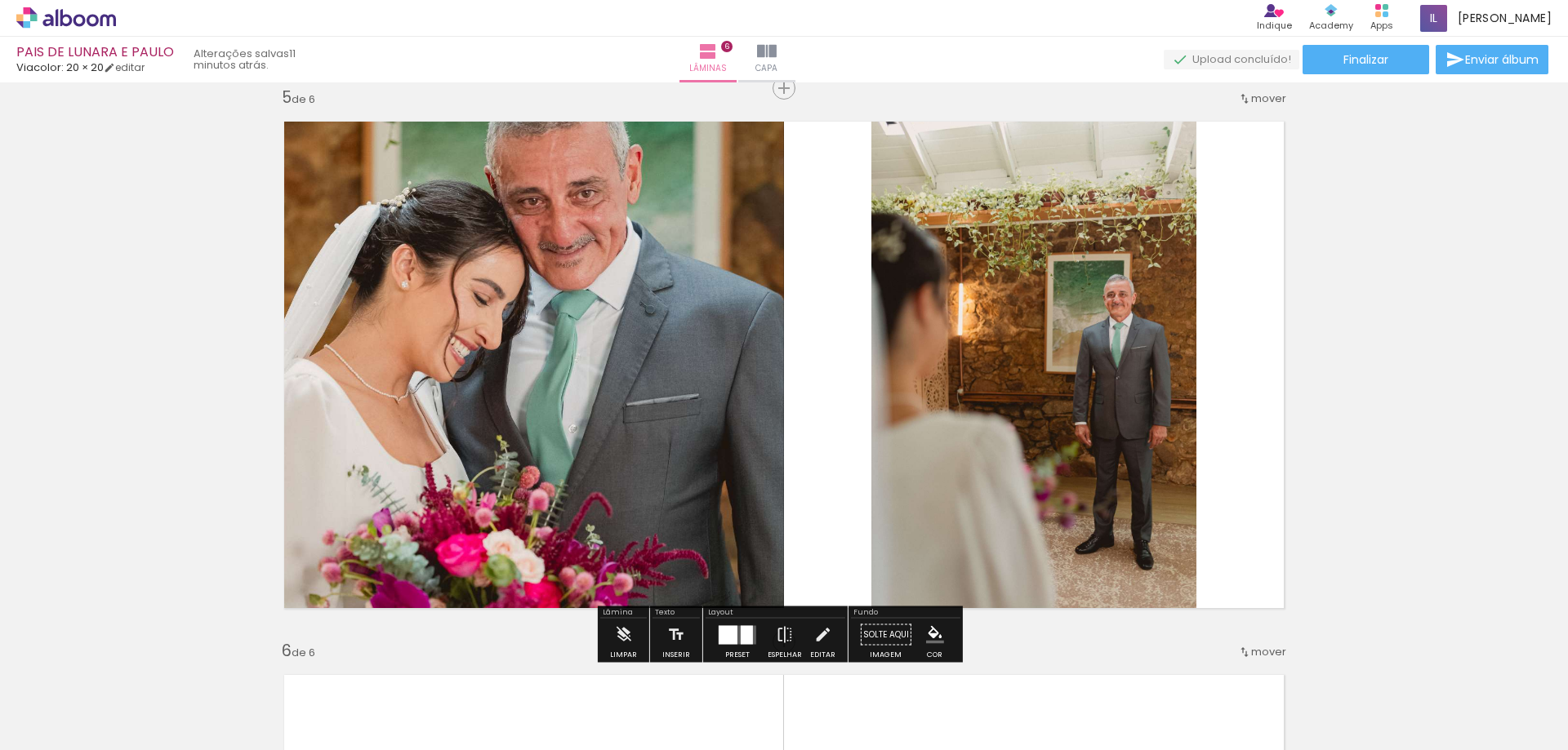
click at [600, 422] on quentale-photo at bounding box center [528, 365] width 513 height 513
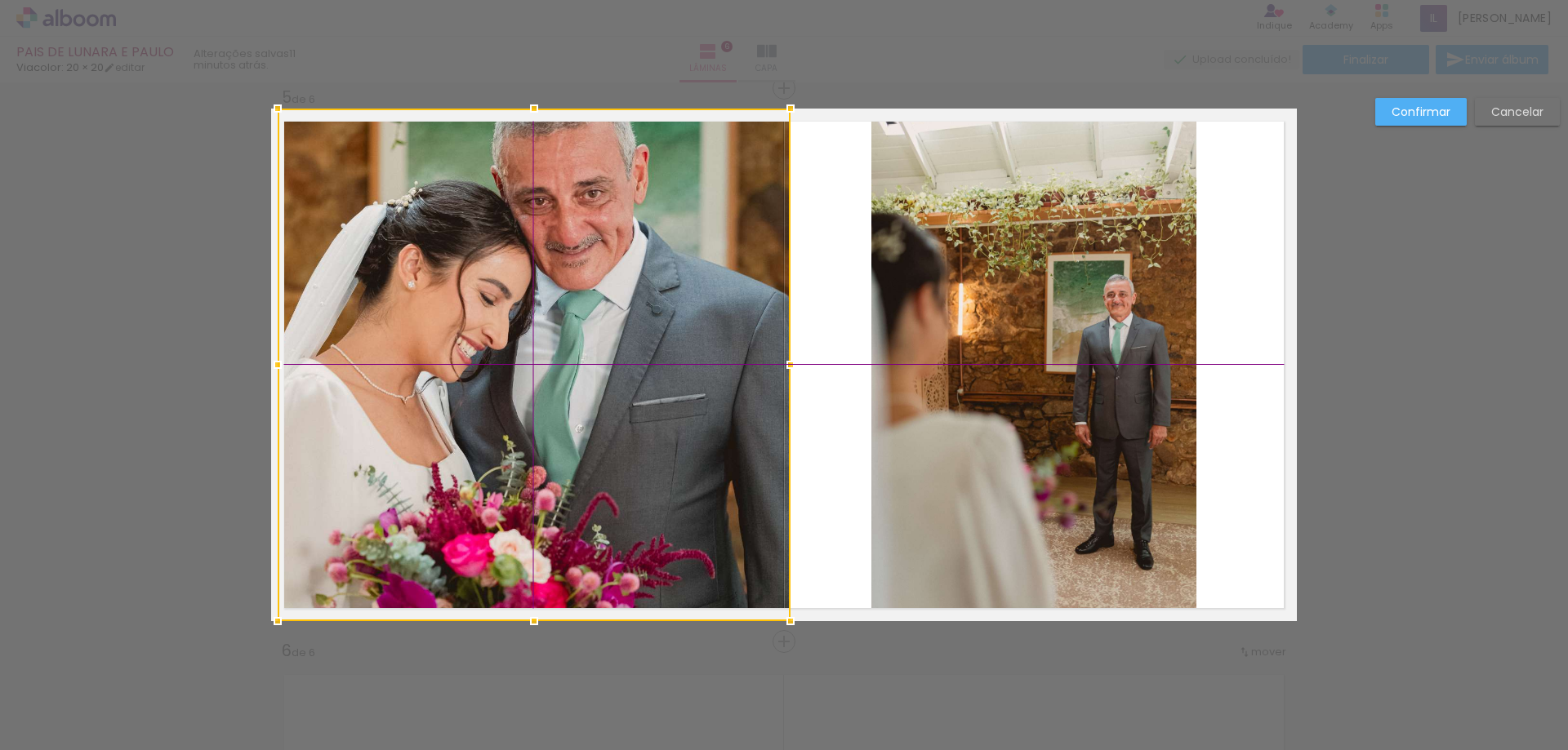
drag, startPoint x: 600, startPoint y: 422, endPoint x: 640, endPoint y: 456, distance: 52.5
click at [640, 456] on div at bounding box center [534, 365] width 513 height 513
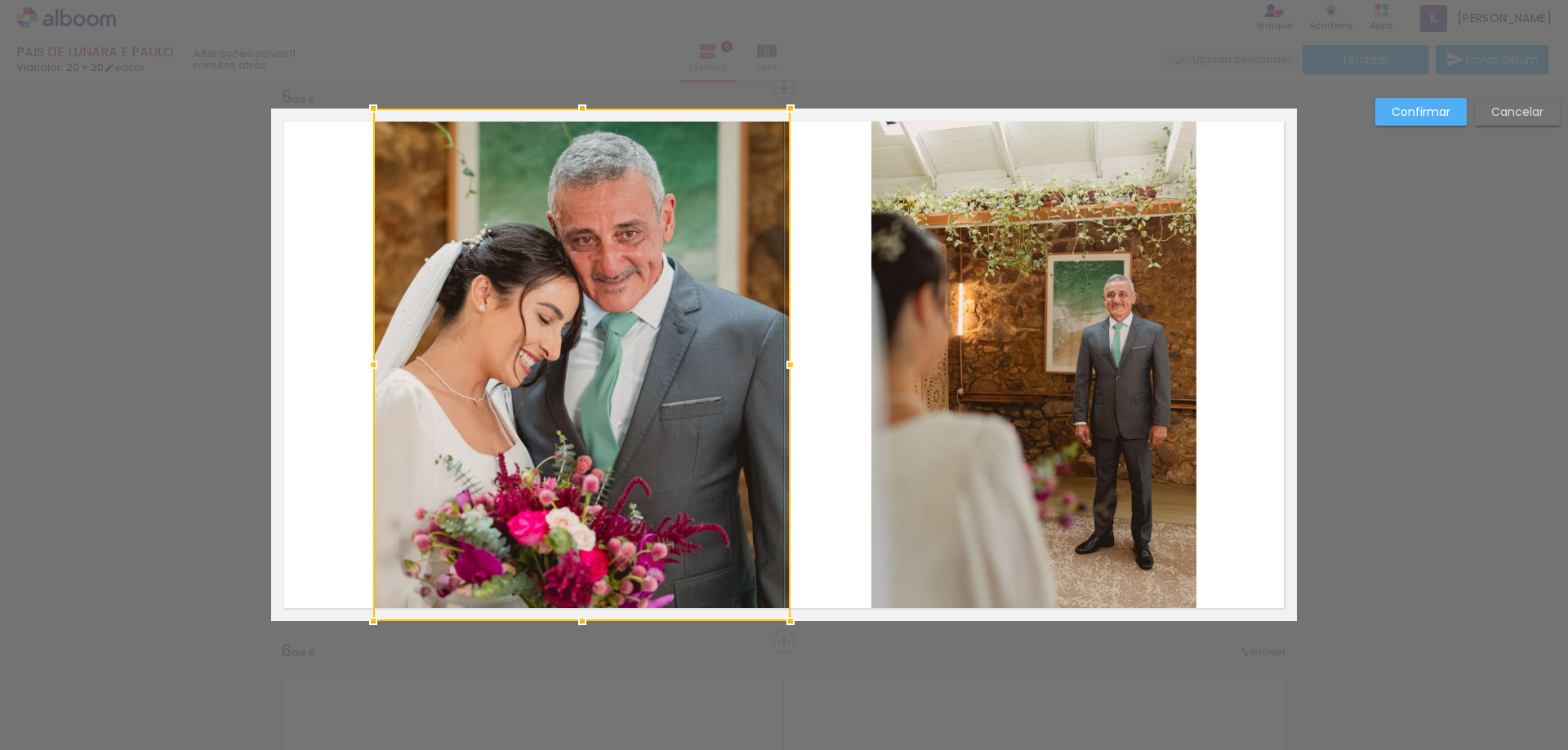
drag, startPoint x: 273, startPoint y: 363, endPoint x: 335, endPoint y: 369, distance: 62.3
click at [335, 369] on album-spread "5 de 6" at bounding box center [784, 365] width 1026 height 513
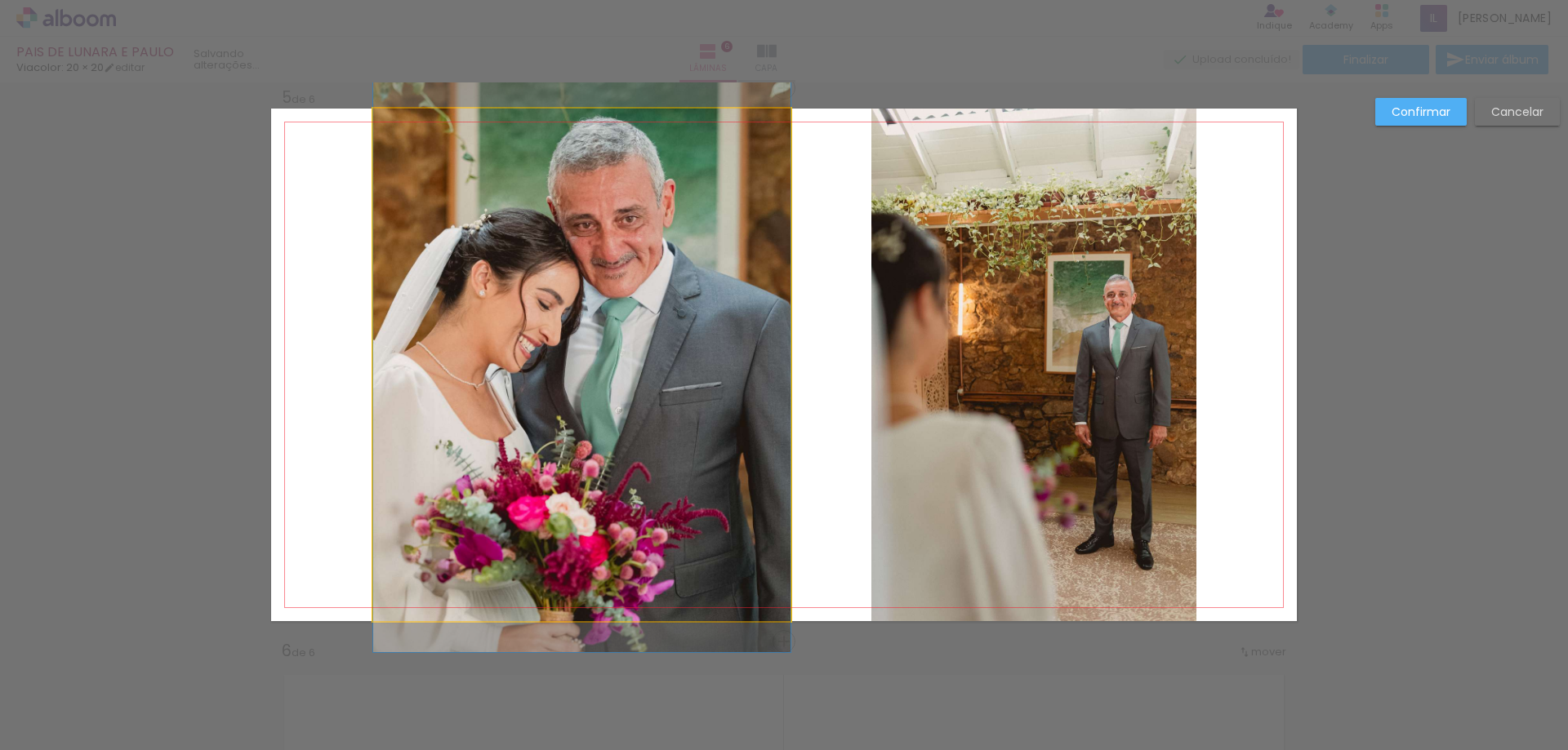
drag, startPoint x: 579, startPoint y: 446, endPoint x: 571, endPoint y: 431, distance: 17.0
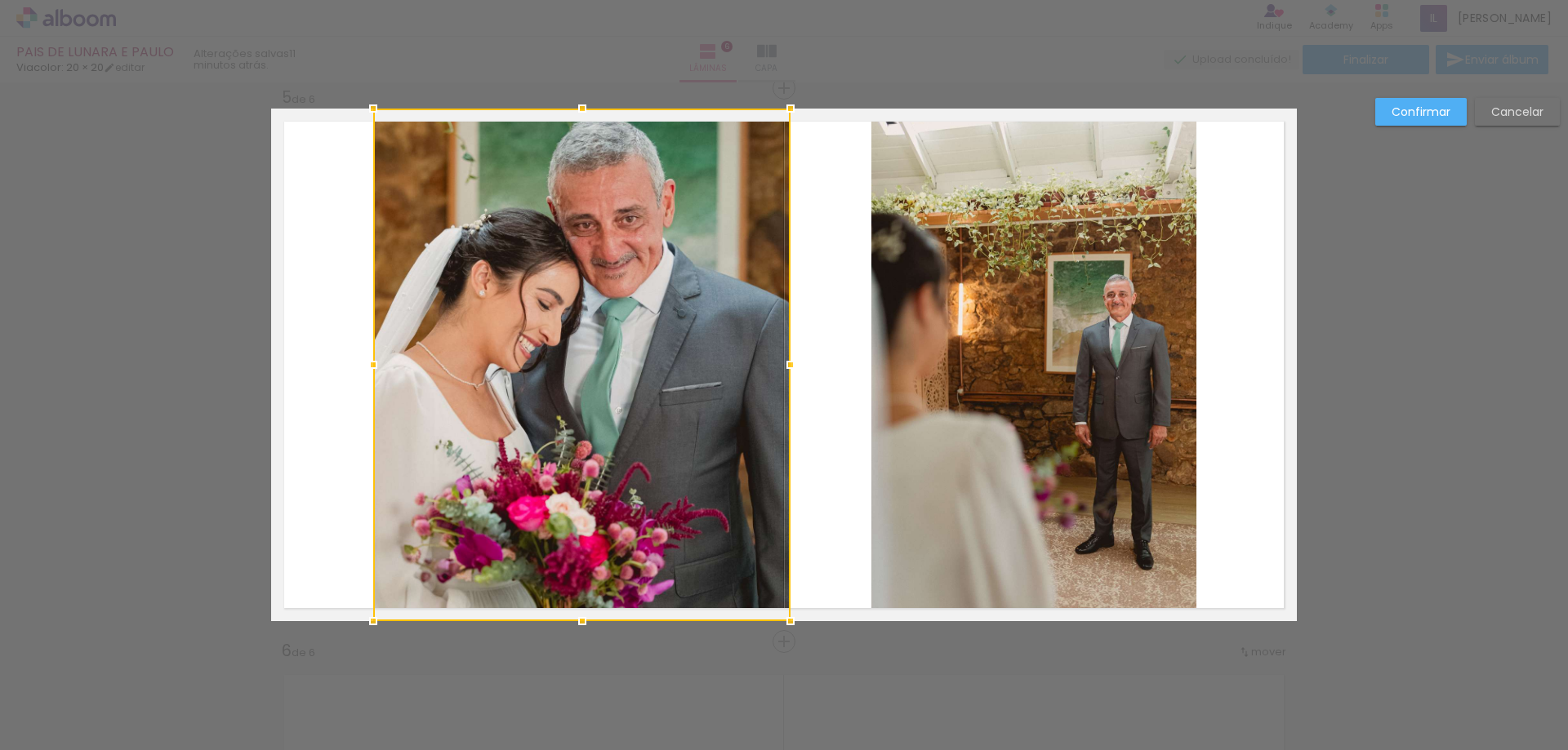
click at [671, 445] on div at bounding box center [582, 365] width 418 height 513
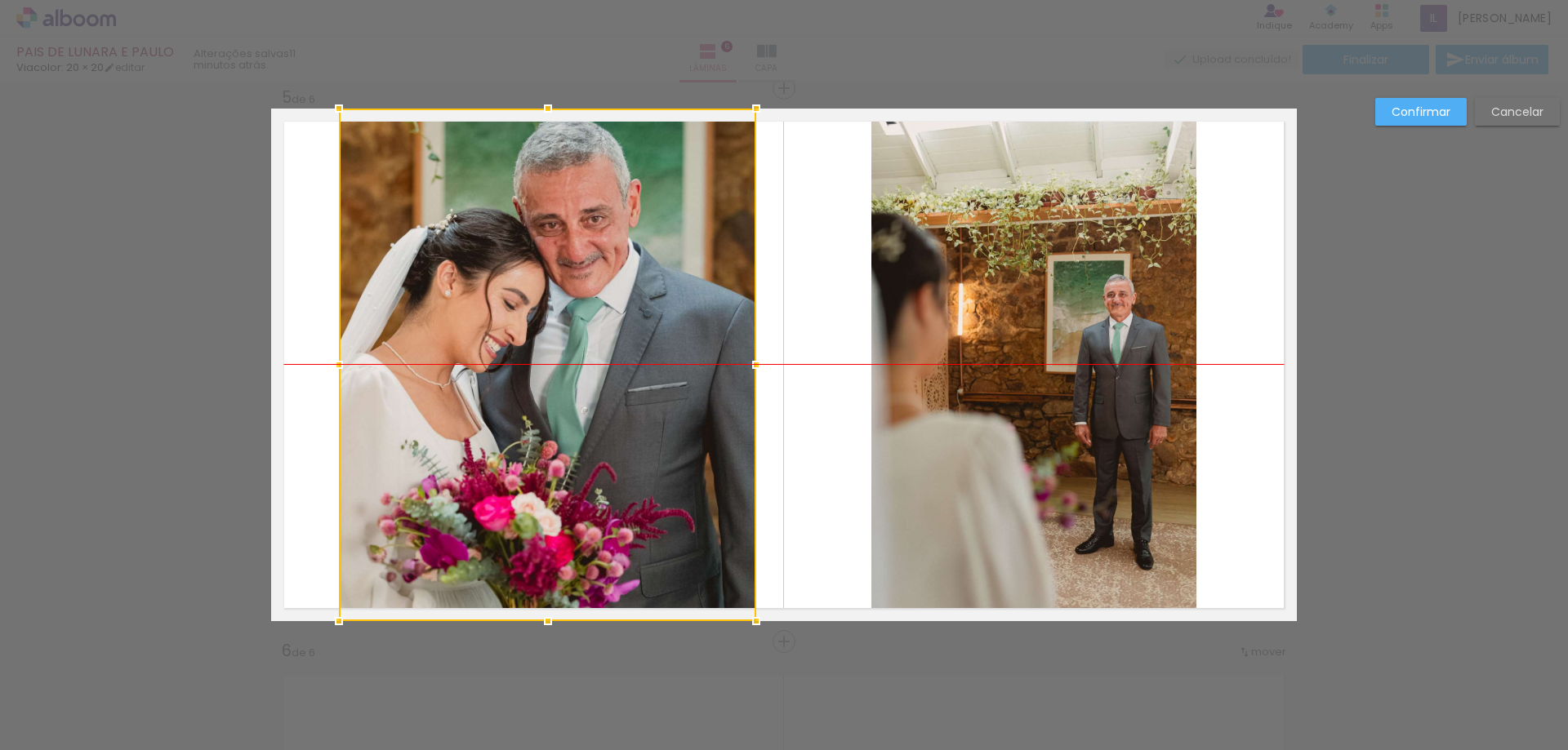
drag, startPoint x: 668, startPoint y: 436, endPoint x: 633, endPoint y: 433, distance: 35.1
click at [633, 433] on div at bounding box center [547, 365] width 418 height 513
click at [981, 294] on quentale-photo at bounding box center [1034, 365] width 325 height 513
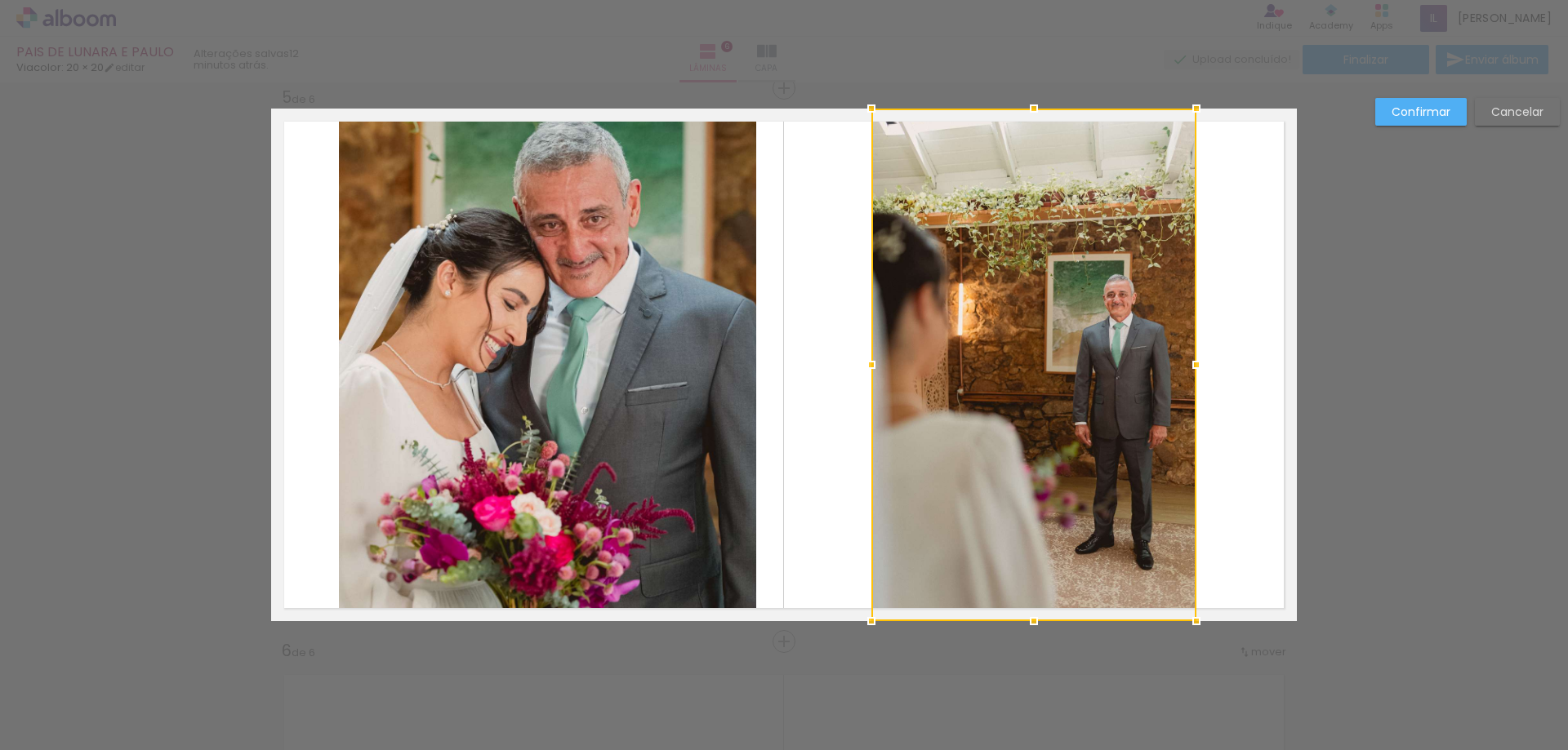
click at [599, 469] on quentale-photo at bounding box center [547, 365] width 418 height 513
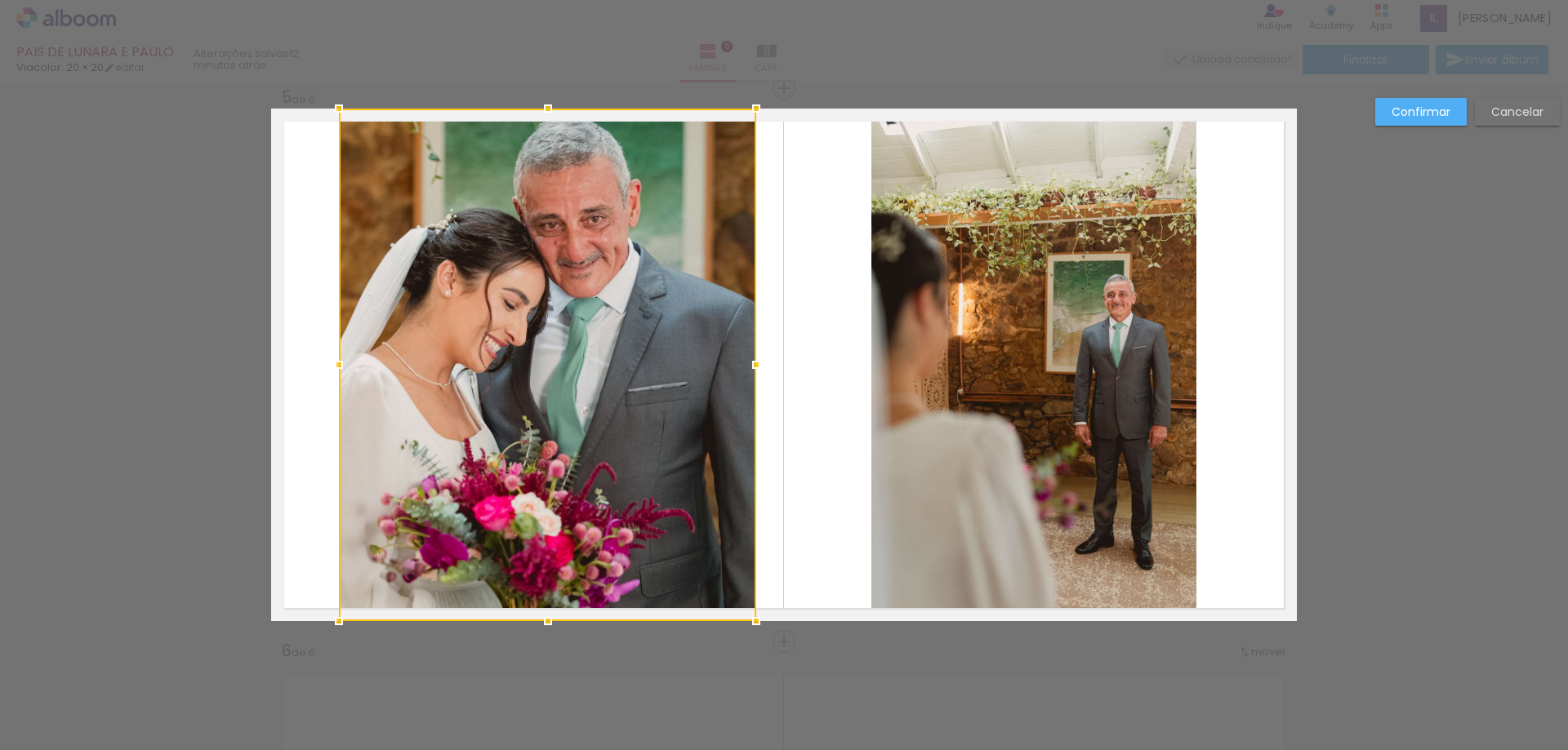
click at [603, 469] on div at bounding box center [547, 365] width 418 height 513
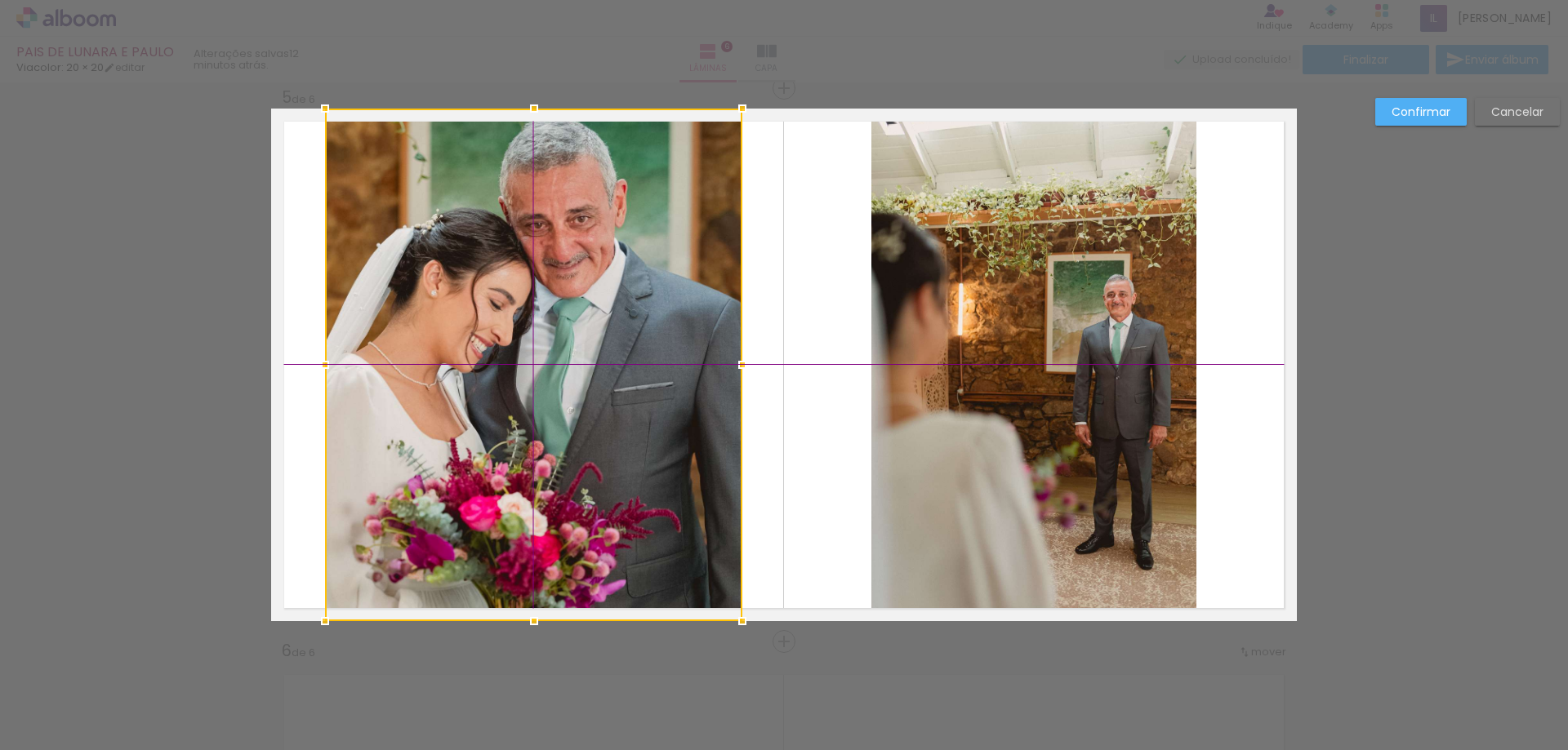
drag, startPoint x: 603, startPoint y: 424, endPoint x: 580, endPoint y: 422, distance: 23.1
click at [580, 422] on div at bounding box center [533, 365] width 418 height 513
click at [0, 0] on slot "Confirmar" at bounding box center [0, 0] width 0 height 0
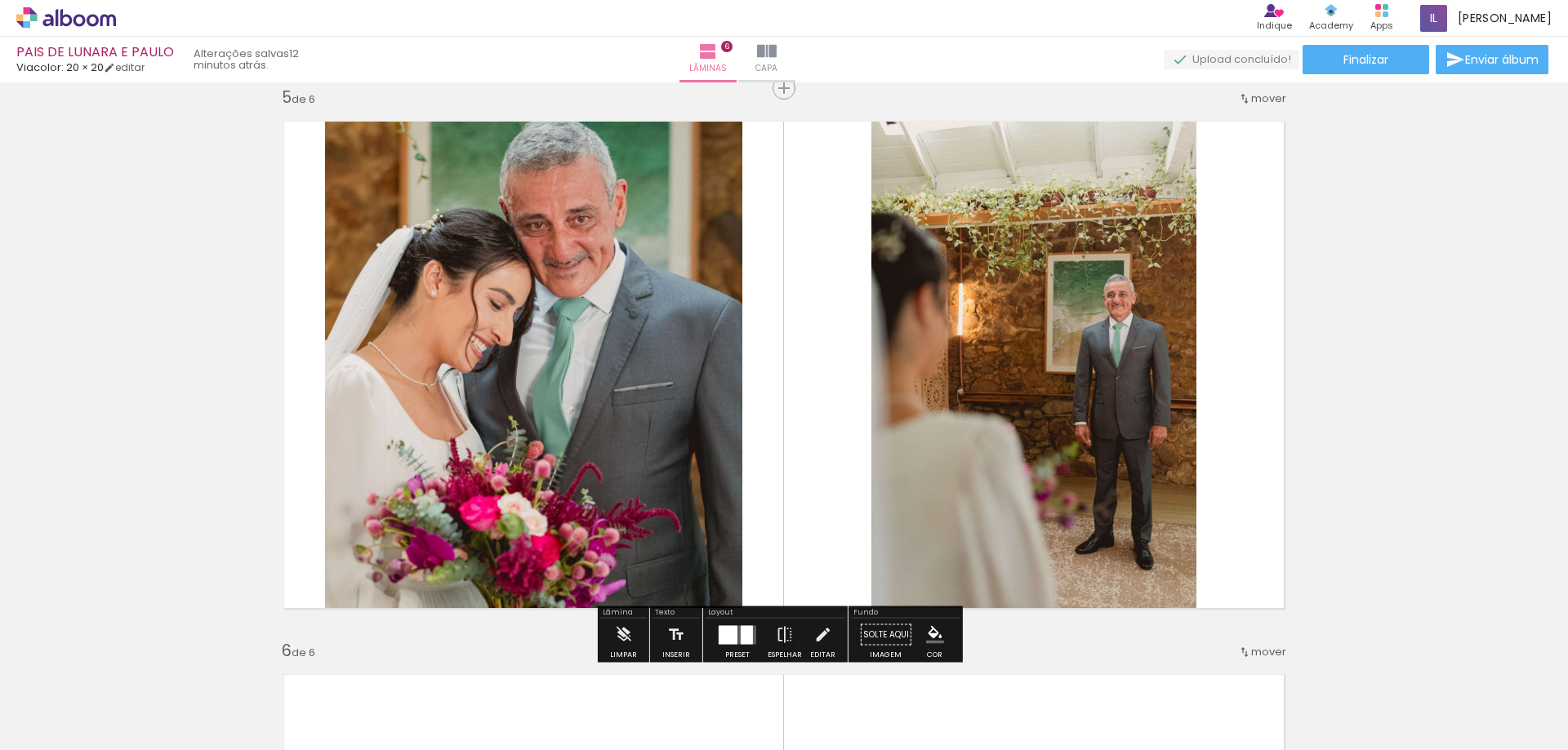
click at [1282, 430] on quentale-layouter at bounding box center [784, 365] width 1026 height 513
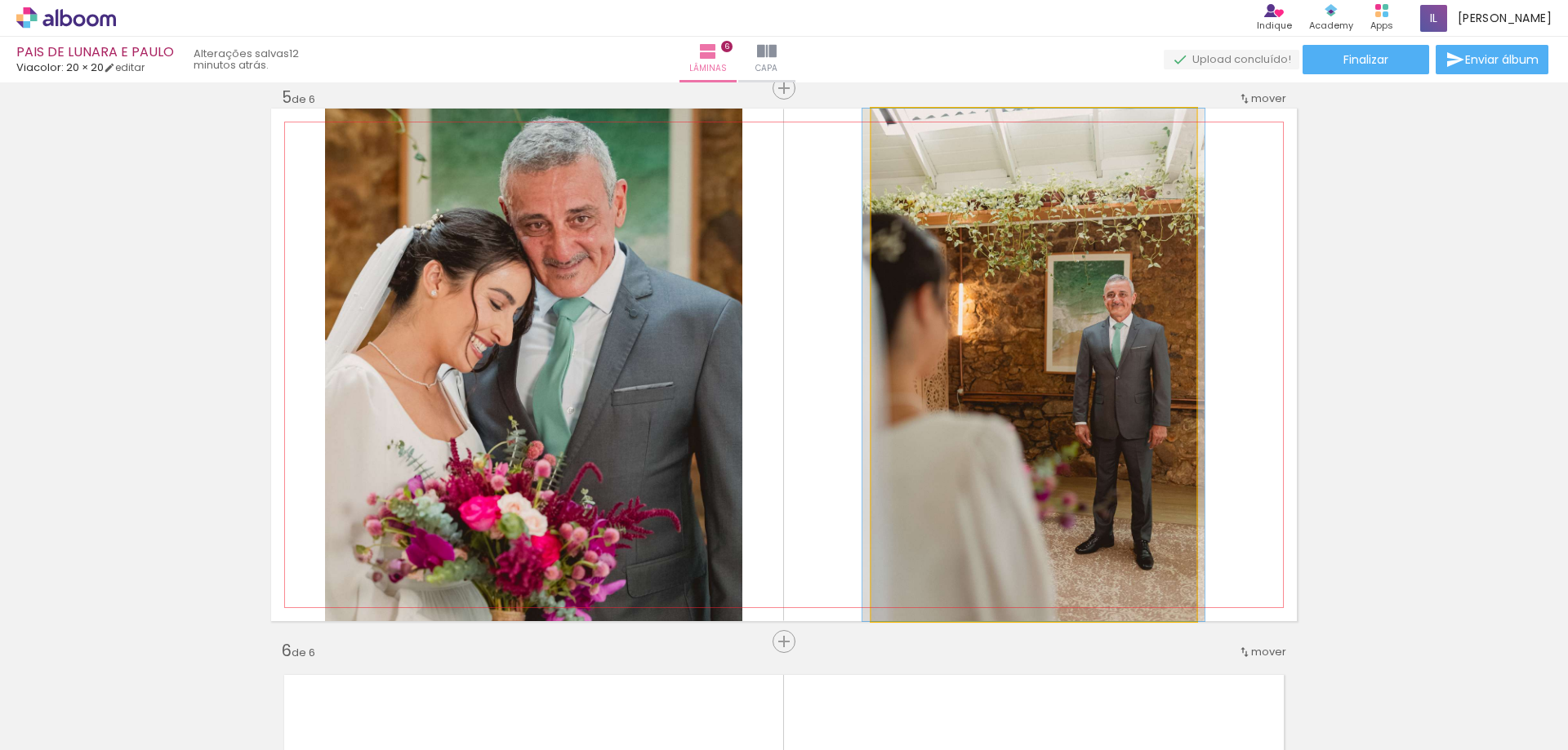
click at [998, 478] on quentale-photo at bounding box center [1034, 365] width 325 height 513
drag, startPoint x: 1000, startPoint y: 477, endPoint x: 1004, endPoint y: 444, distance: 33.2
click at [1002, 476] on quentale-photo at bounding box center [1034, 365] width 325 height 513
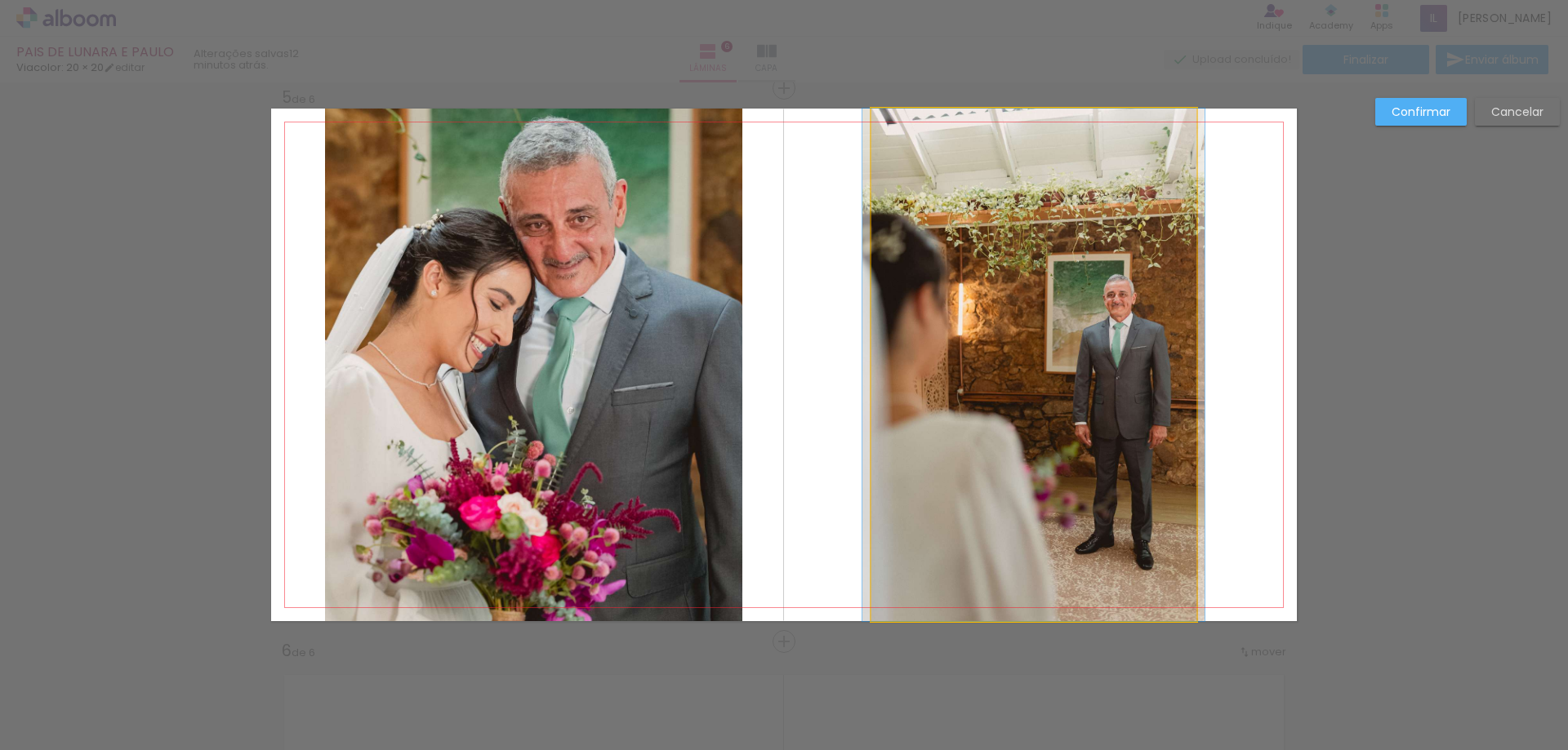
click at [903, 527] on quentale-photo at bounding box center [1034, 365] width 325 height 513
click at [743, 527] on div at bounding box center [533, 365] width 418 height 513
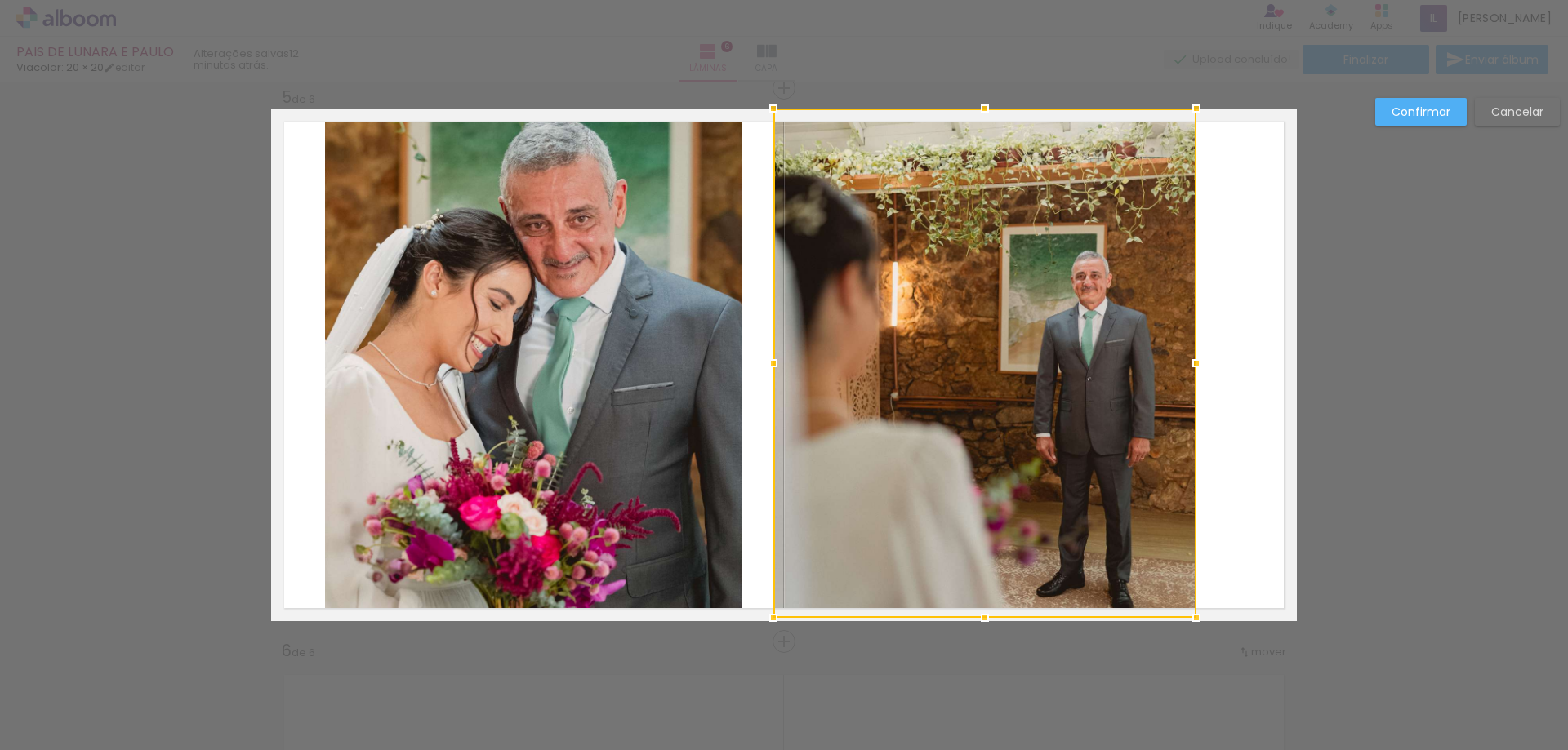
drag, startPoint x: 860, startPoint y: 623, endPoint x: 762, endPoint y: 683, distance: 114.9
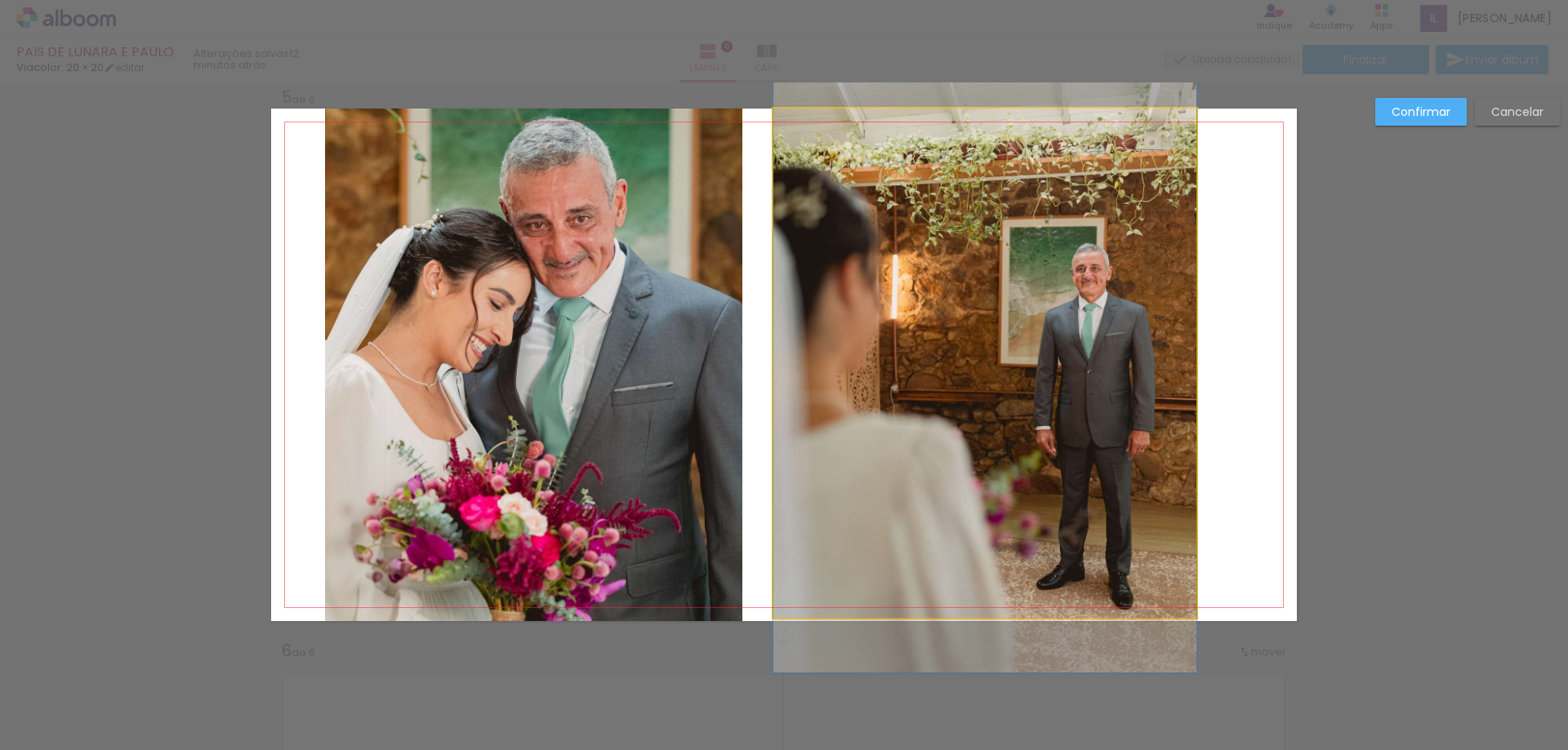
drag, startPoint x: 1010, startPoint y: 472, endPoint x: 1070, endPoint y: 466, distance: 60.3
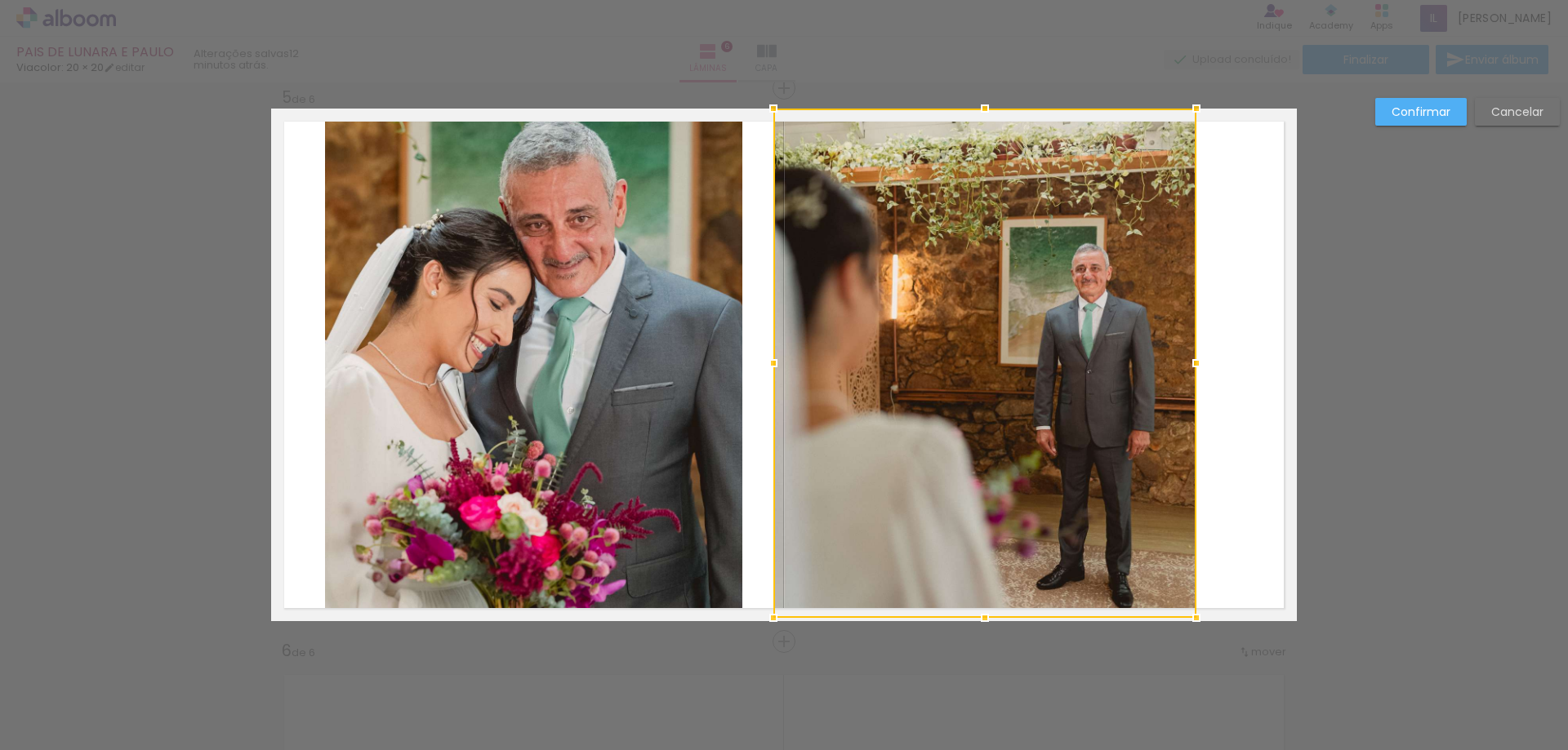
click at [1012, 451] on div at bounding box center [985, 363] width 423 height 509
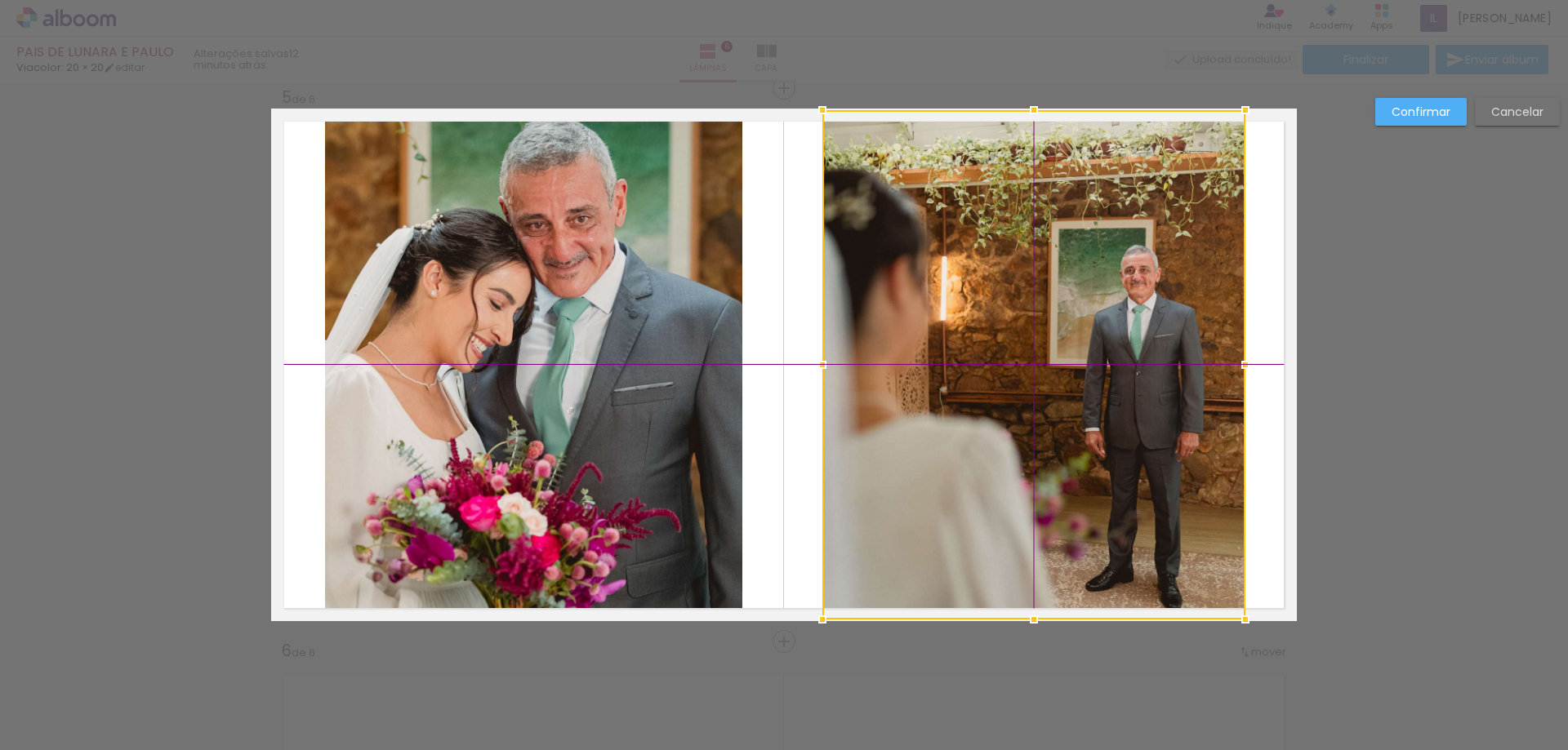
drag, startPoint x: 997, startPoint y: 437, endPoint x: 1049, endPoint y: 438, distance: 52.0
click at [1049, 438] on div at bounding box center [1034, 365] width 423 height 509
click at [0, 0] on slot "Confirmar" at bounding box center [0, 0] width 0 height 0
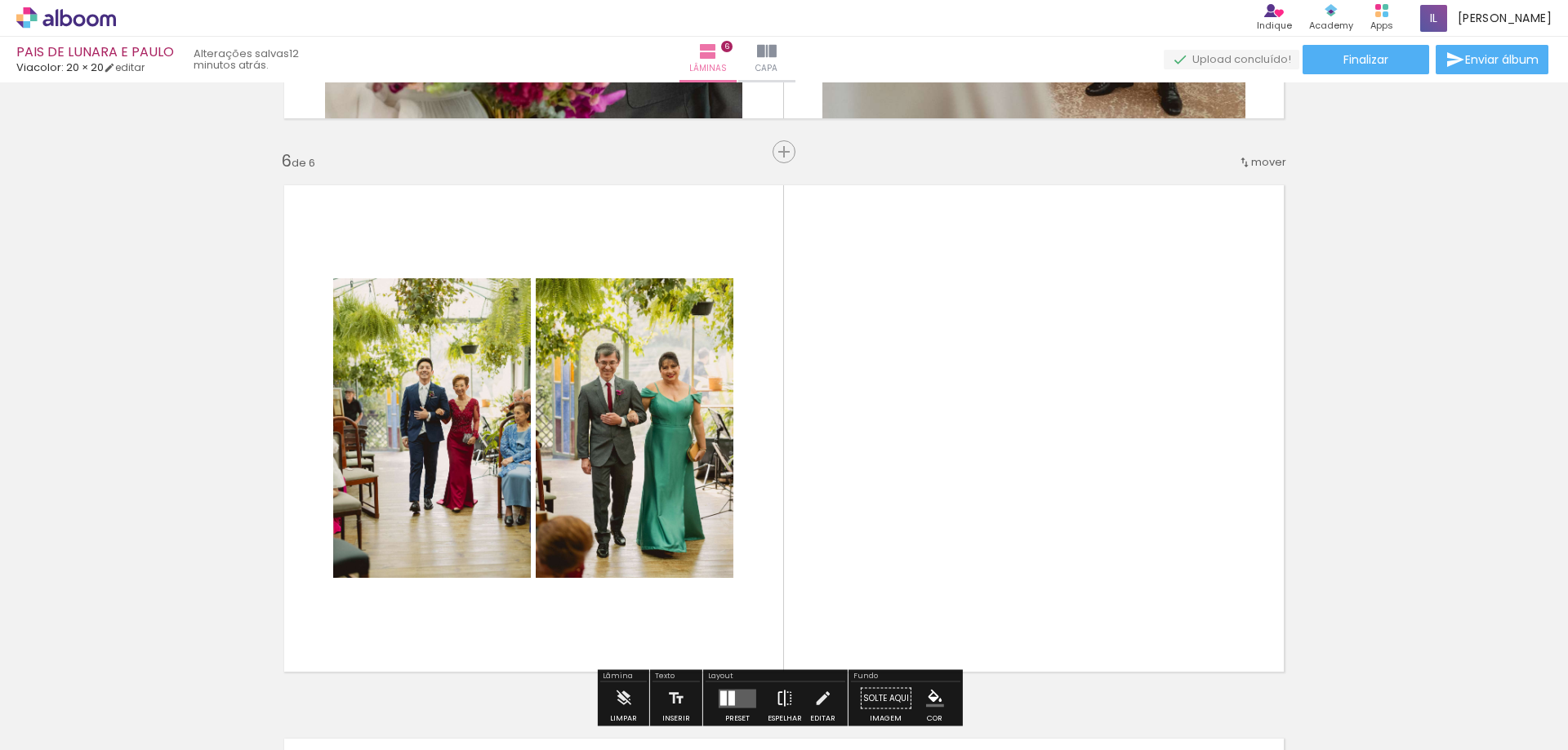
scroll to position [2889, 0]
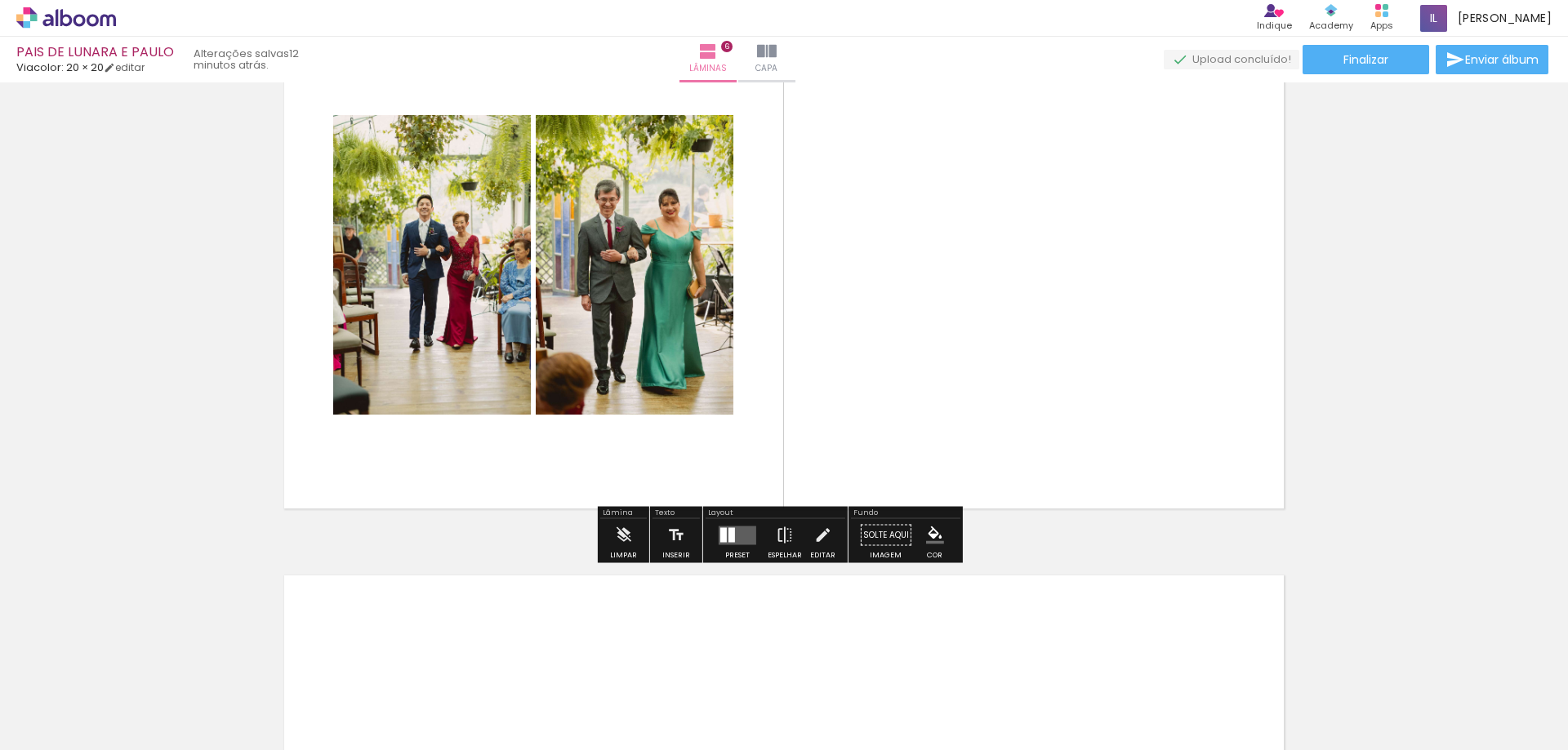
click at [729, 549] on div at bounding box center [738, 535] width 44 height 32
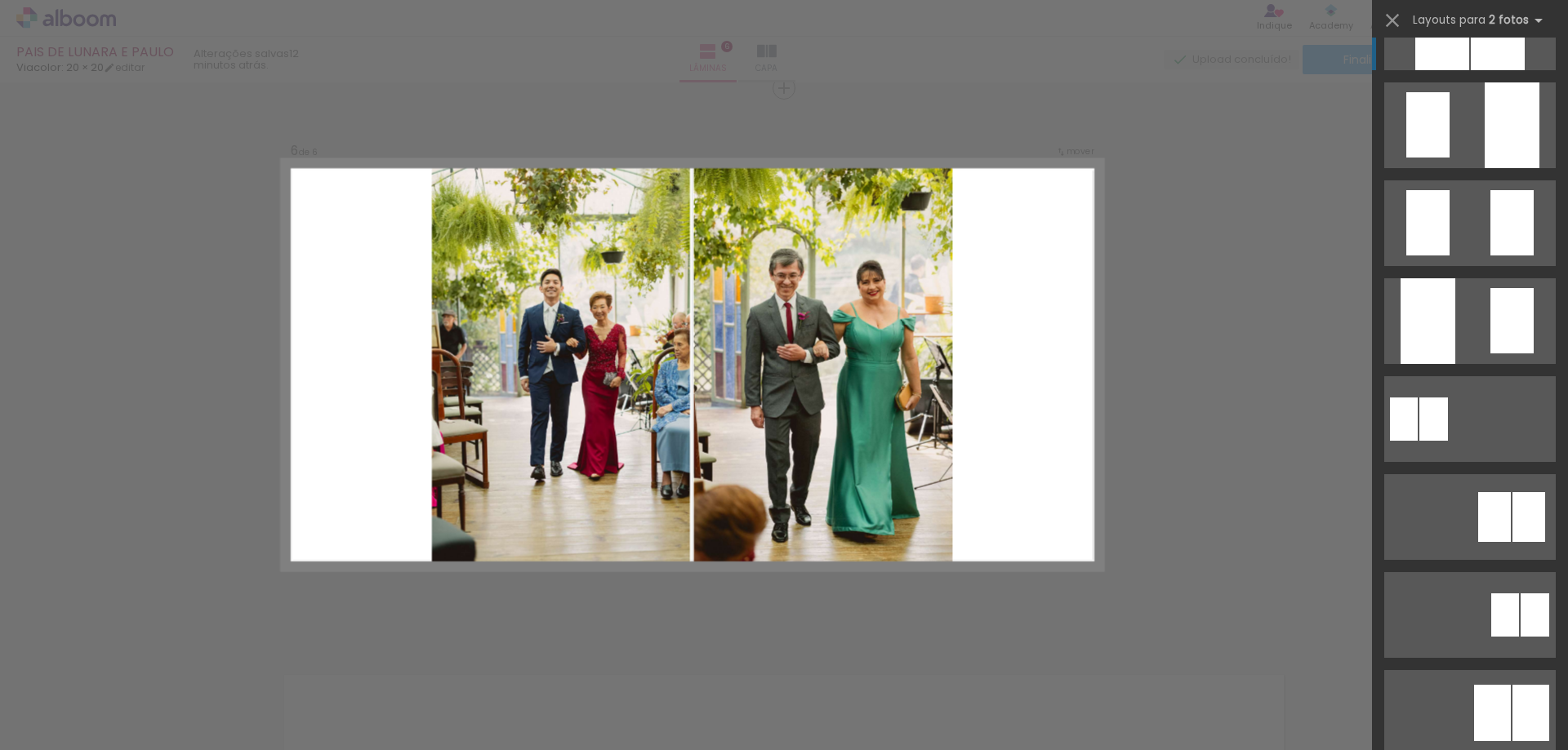
scroll to position [817, 0]
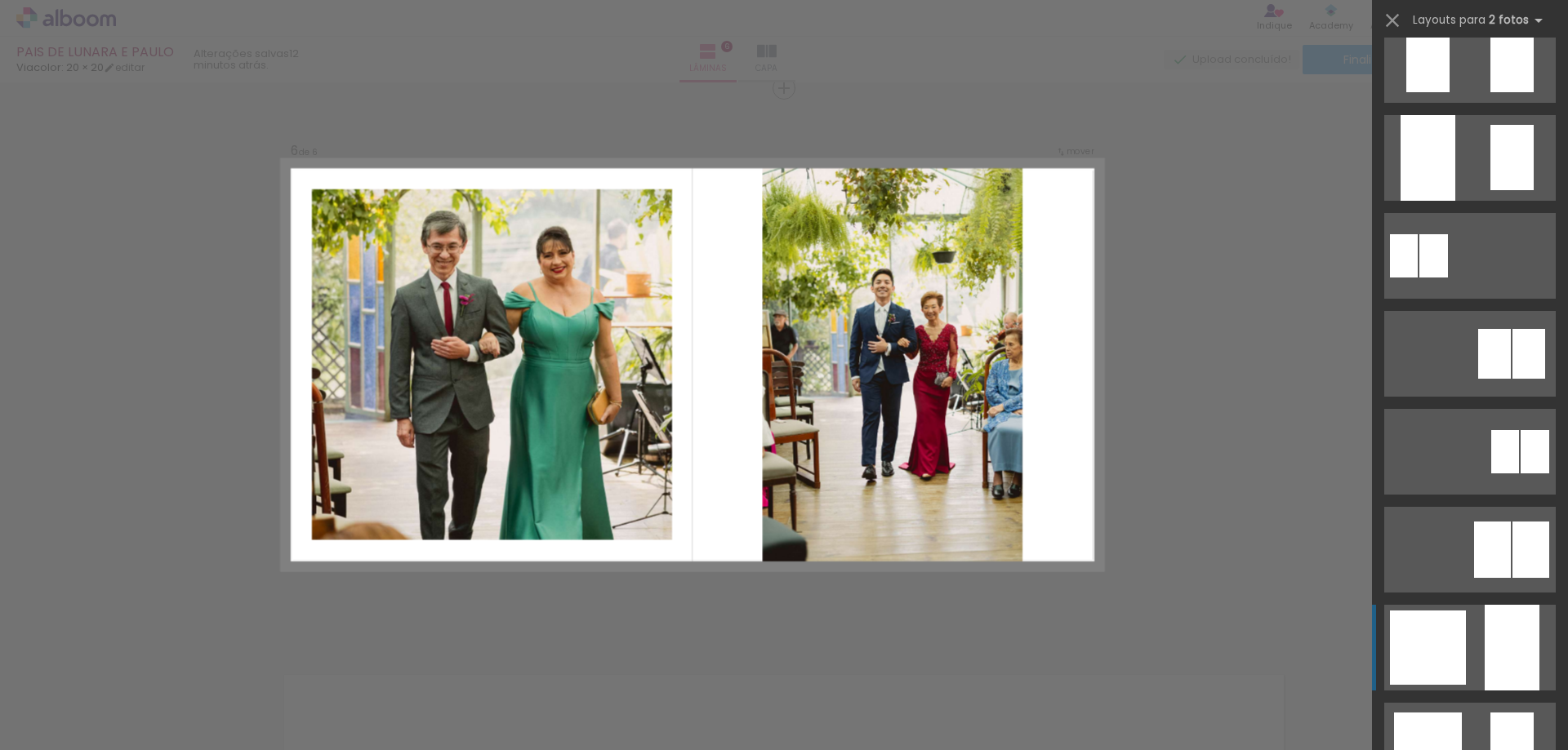
click at [1493, 649] on div at bounding box center [1512, 648] width 55 height 86
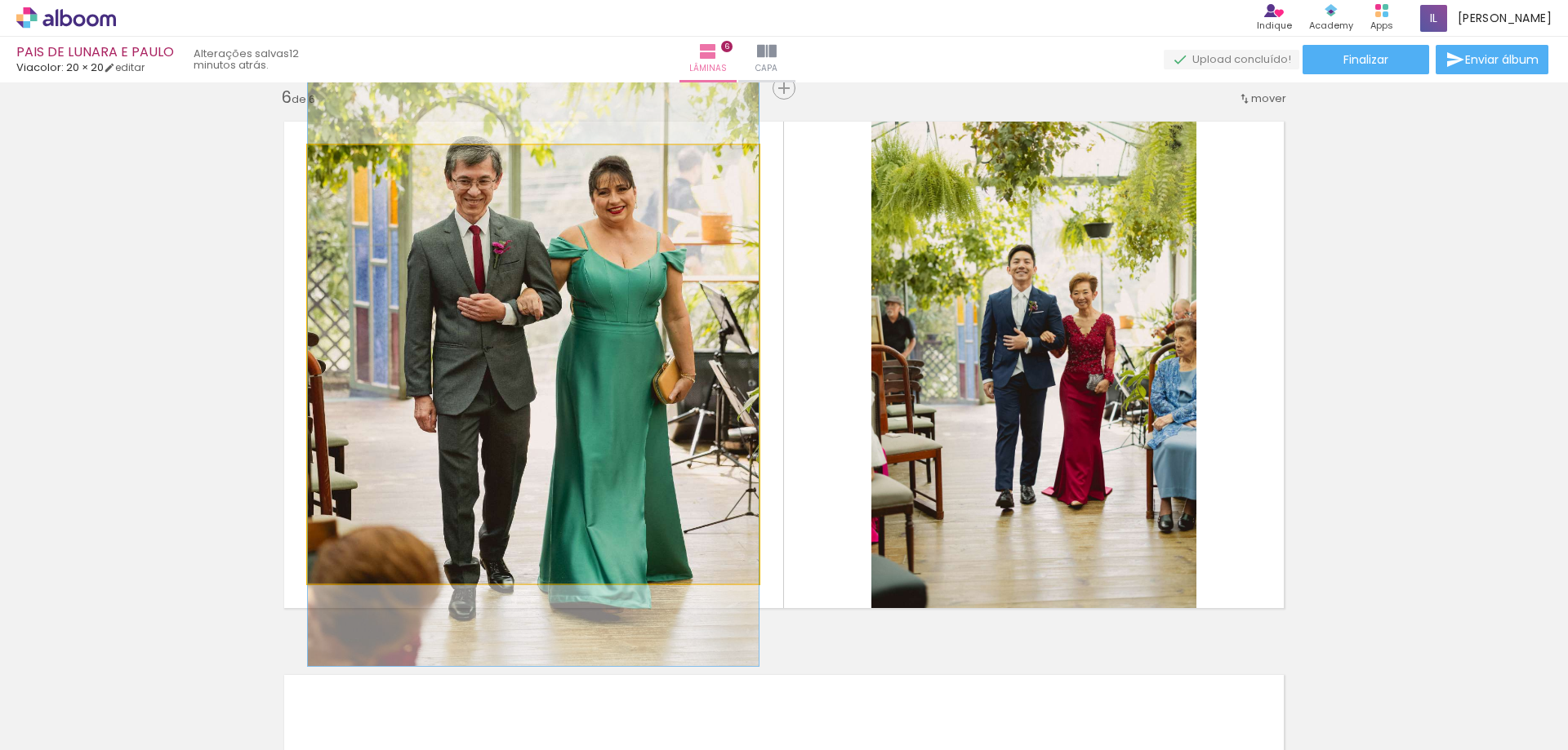
drag, startPoint x: 640, startPoint y: 487, endPoint x: 625, endPoint y: 451, distance: 39.0
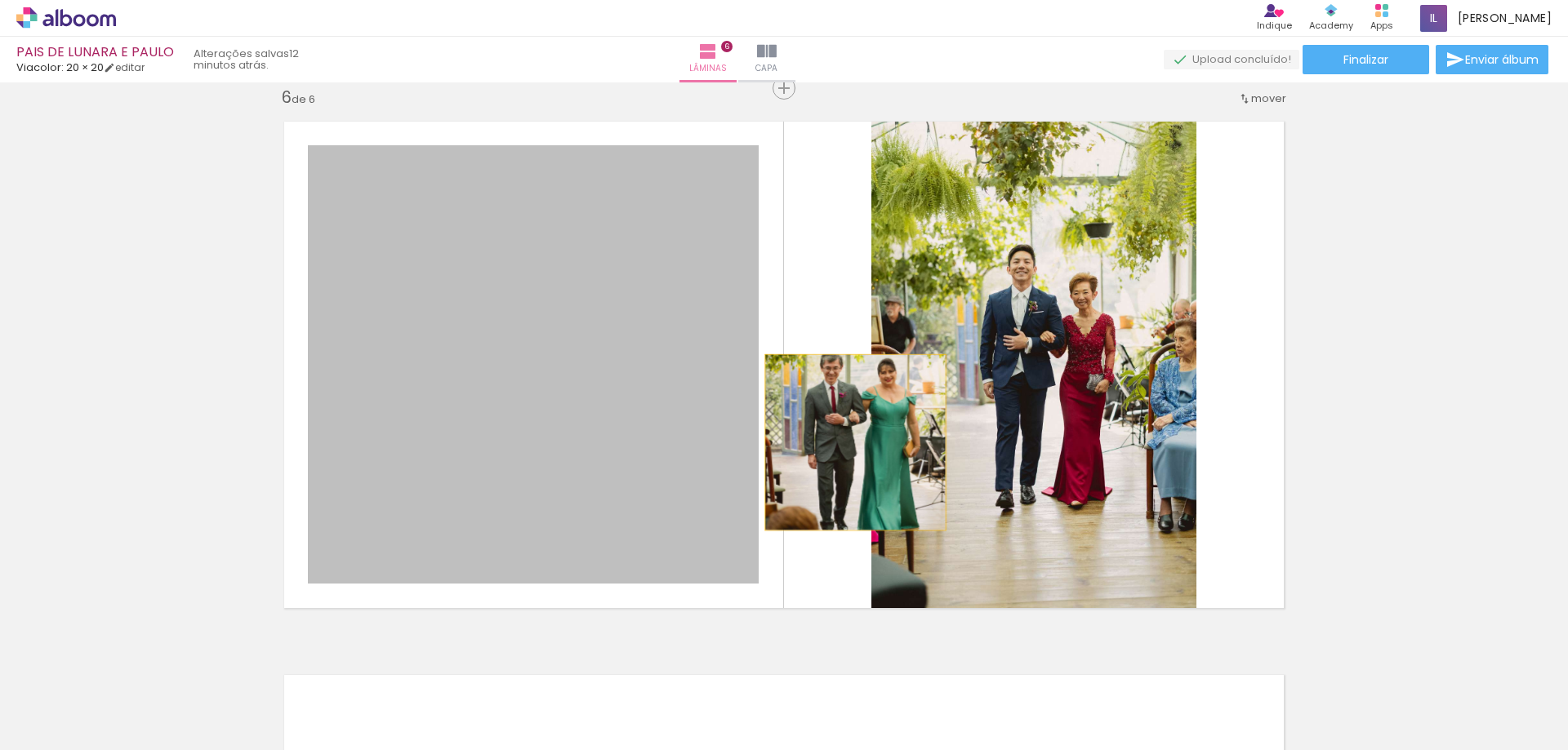
drag, startPoint x: 631, startPoint y: 456, endPoint x: 932, endPoint y: 432, distance: 302.0
click at [0, 0] on slot at bounding box center [0, 0] width 0 height 0
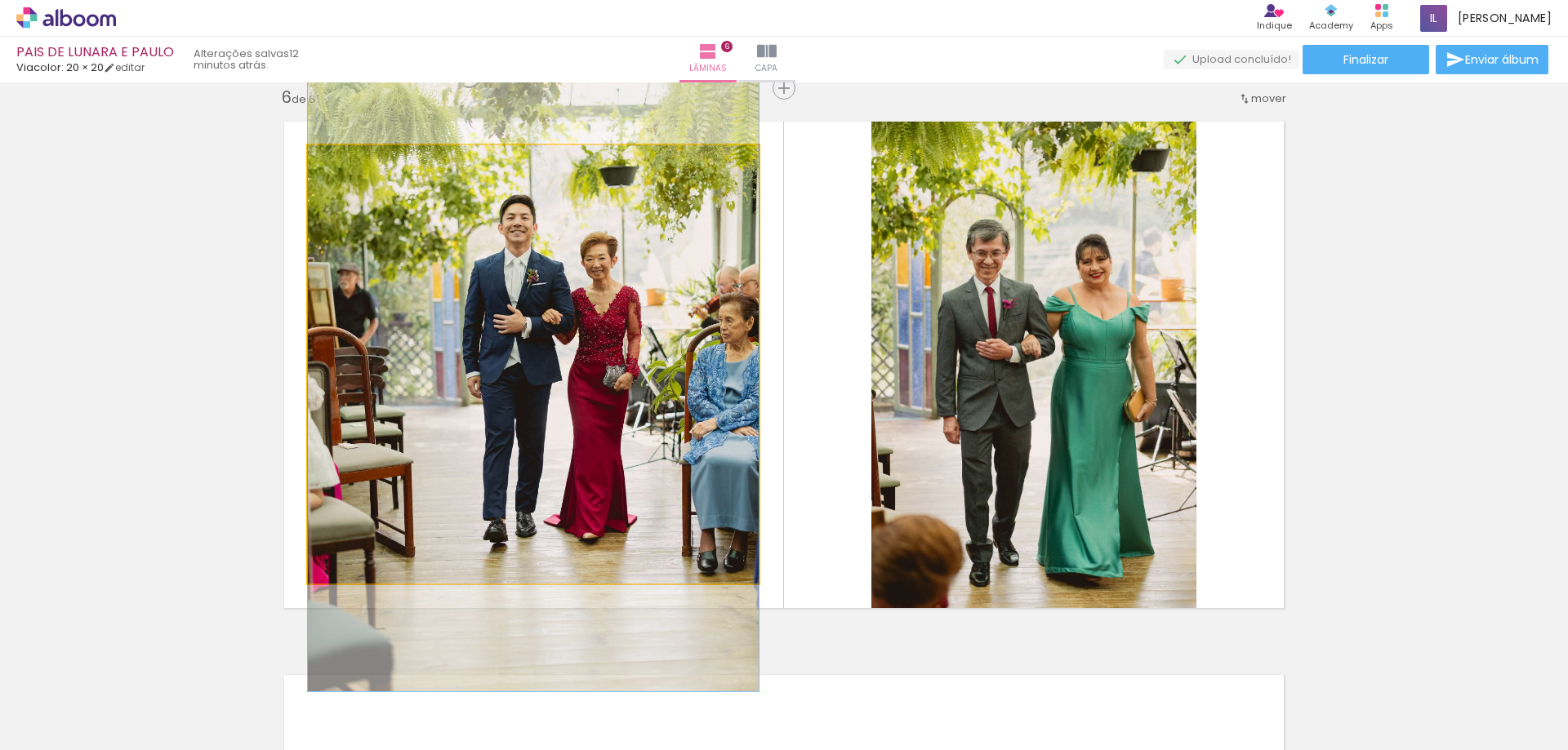
drag, startPoint x: 584, startPoint y: 530, endPoint x: 578, endPoint y: 519, distance: 12.5
drag, startPoint x: 579, startPoint y: 467, endPoint x: 530, endPoint y: 462, distance: 49.3
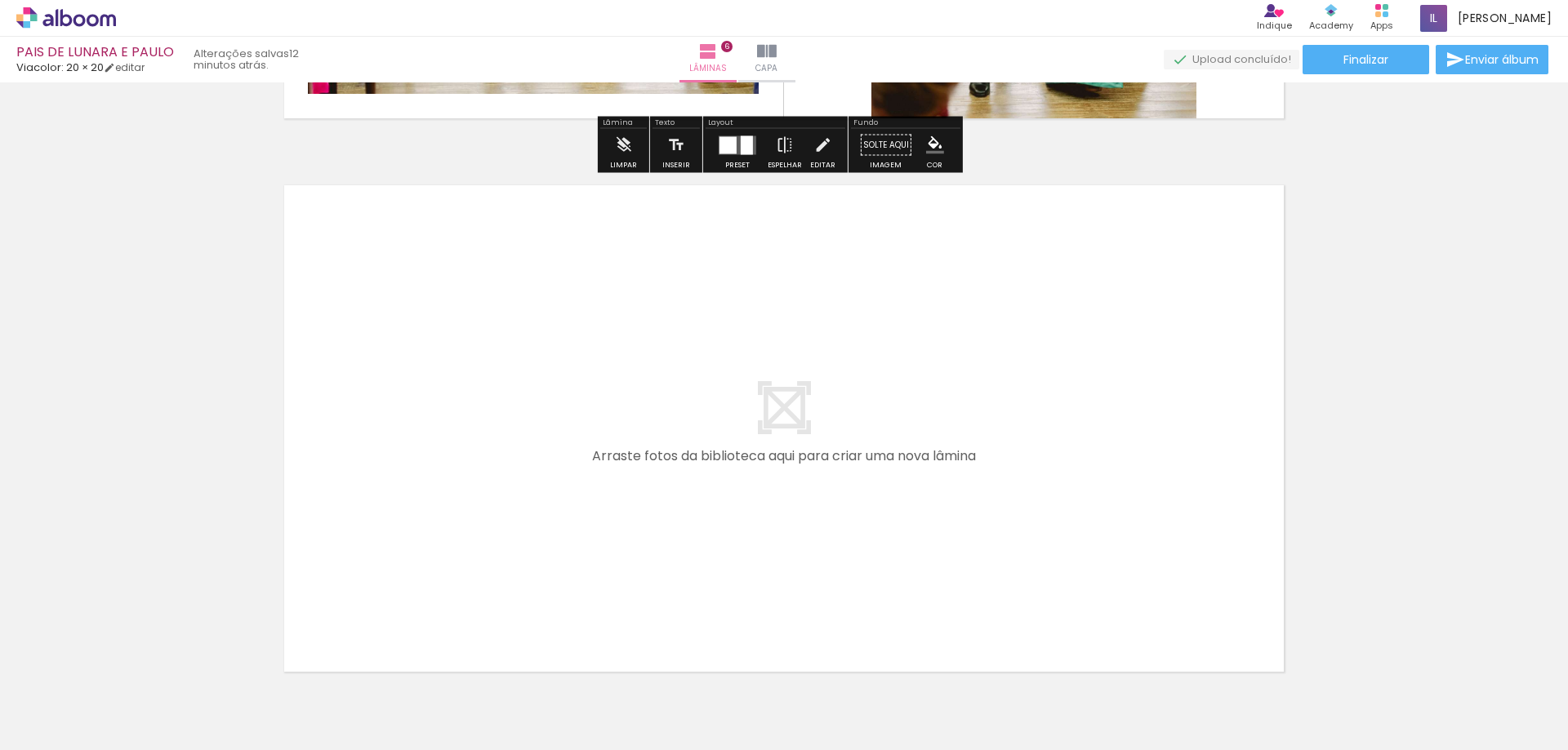
scroll to position [3373, 0]
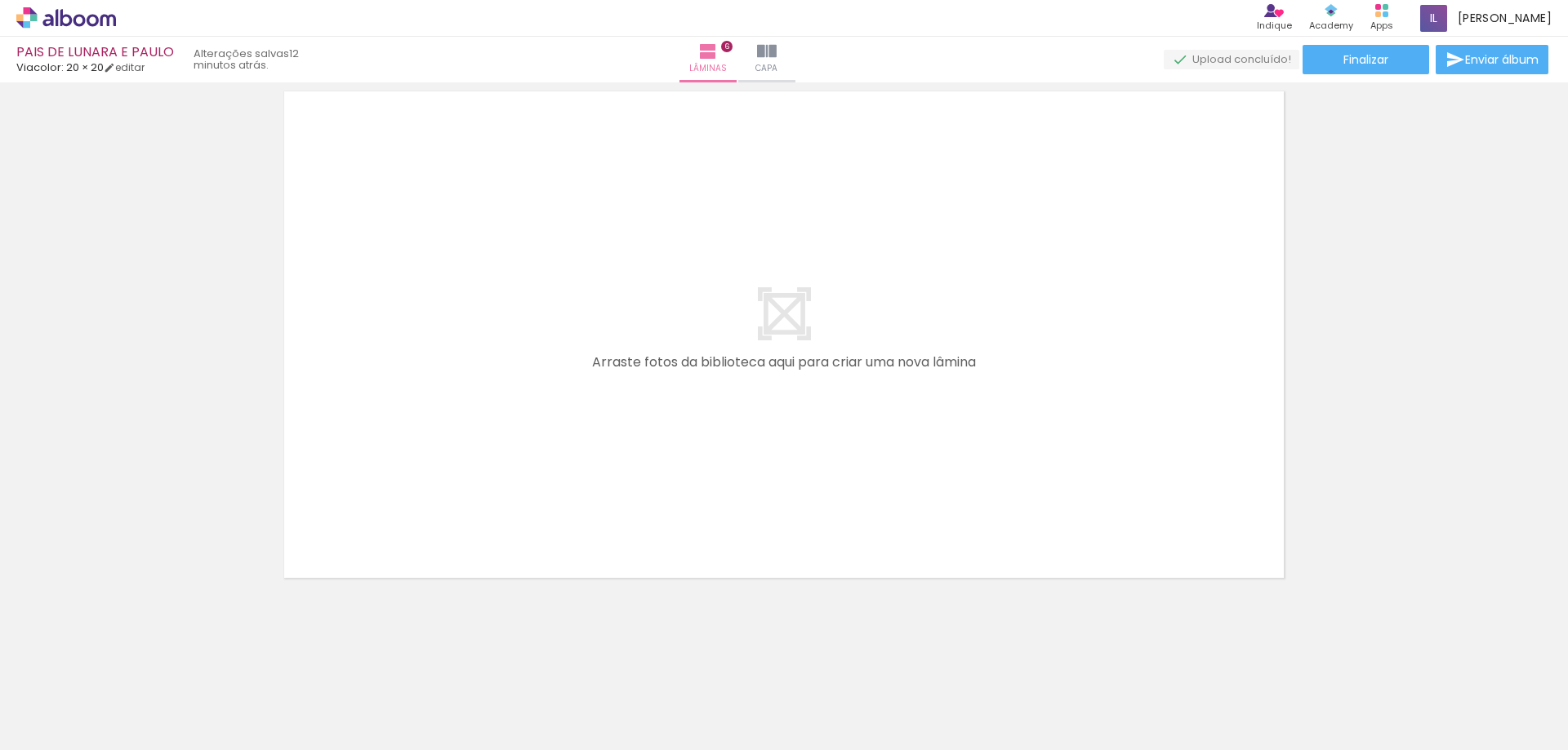
drag, startPoint x: 772, startPoint y: 692, endPoint x: 800, endPoint y: 480, distance: 213.8
click at [800, 480] on quentale-workspace at bounding box center [784, 375] width 1568 height 750
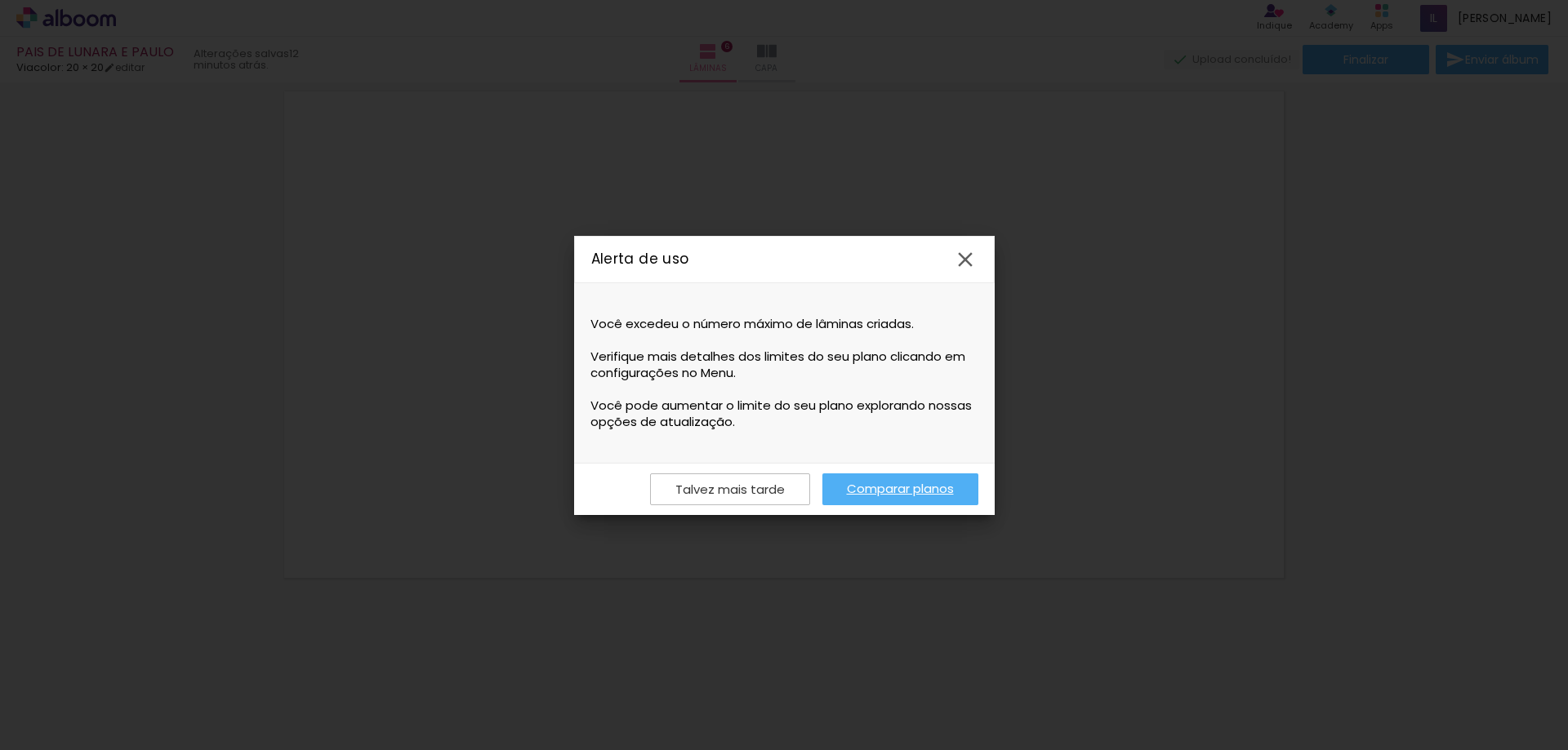
click at [969, 256] on iron-icon at bounding box center [965, 259] width 24 height 24
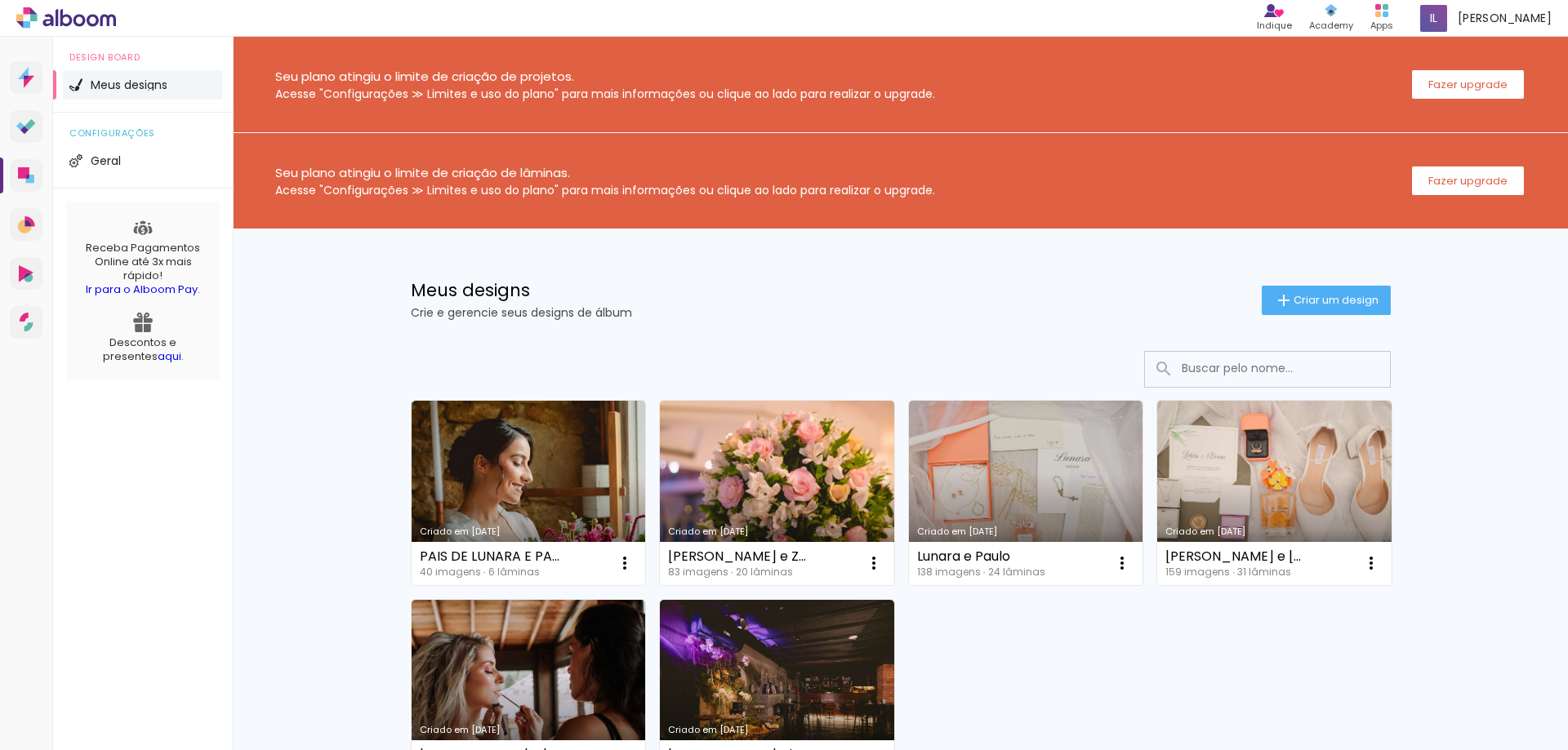
click at [836, 304] on div "Meus designs Crie e gerencie seus designs de álbum" at bounding box center [836, 300] width 851 height 37
